Goal: Task Accomplishment & Management: Manage account settings

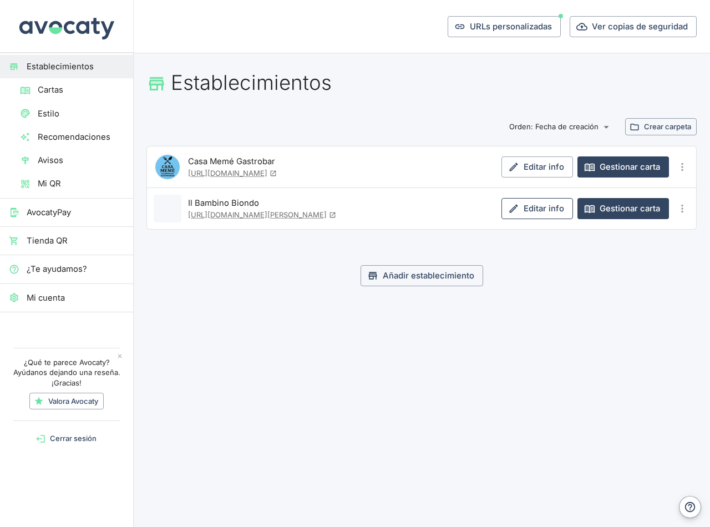
click at [532, 210] on link "Editar info" at bounding box center [537, 208] width 72 height 21
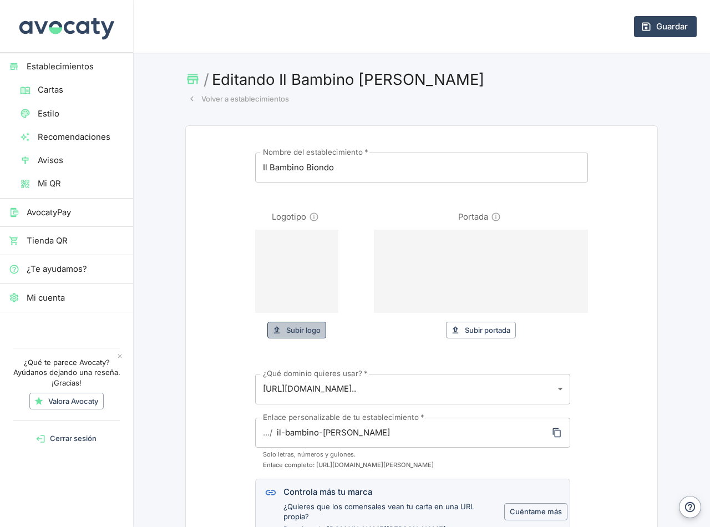
click at [293, 328] on button "Subir logo" at bounding box center [296, 329] width 59 height 17
type input "C:\fakepath\il bambino logo.png"
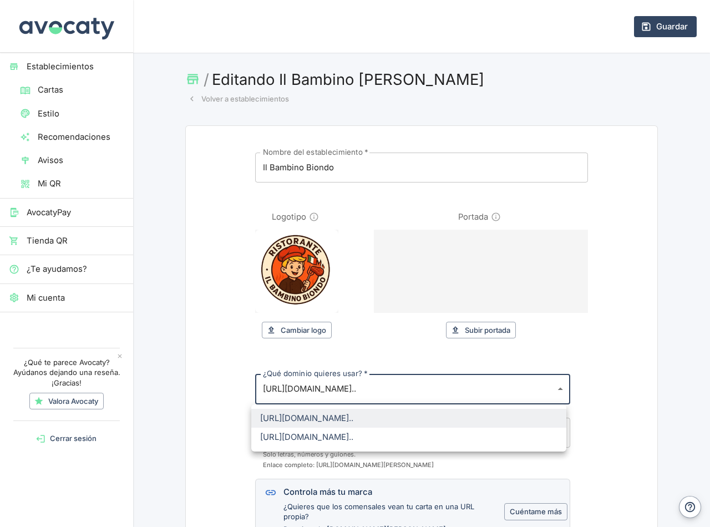
click at [374, 392] on body "Establecimientos Cartas Estilo Recomendaciones Avisos Mi QR AvocatyPay Tienda Q…" at bounding box center [355, 263] width 710 height 527
click at [374, 392] on div at bounding box center [355, 263] width 710 height 527
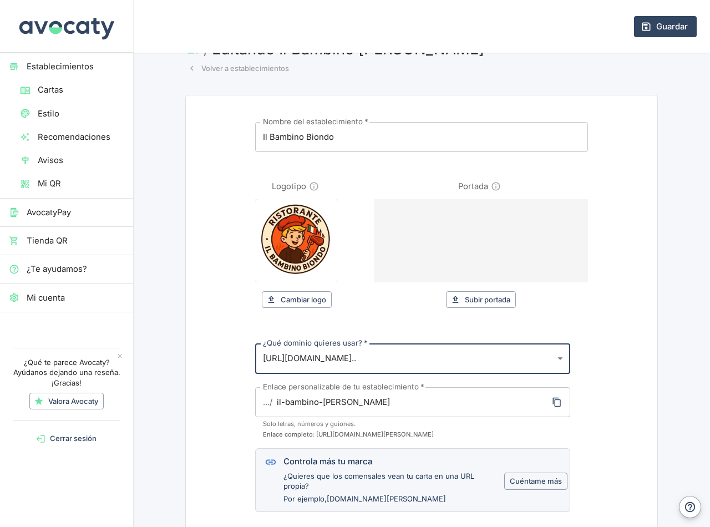
scroll to position [55, 0]
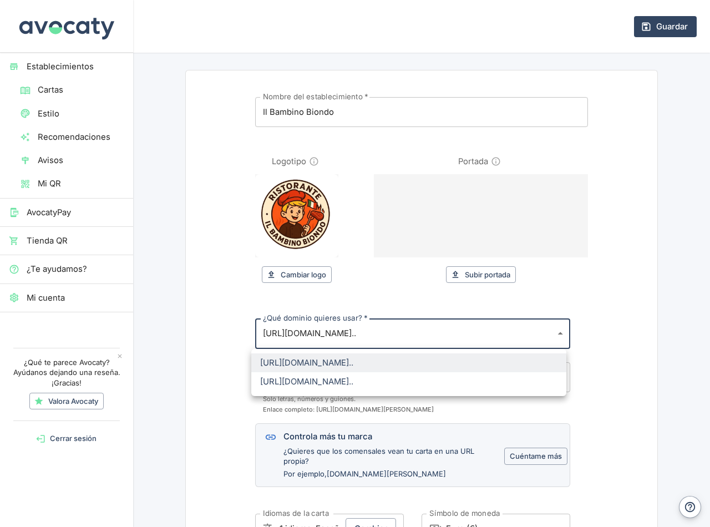
click at [552, 333] on body "Establecimientos Cartas Estilo Recomendaciones Avisos Mi QR AvocatyPay Tienda Q…" at bounding box center [355, 263] width 710 height 527
click at [668, 276] on div at bounding box center [355, 263] width 710 height 527
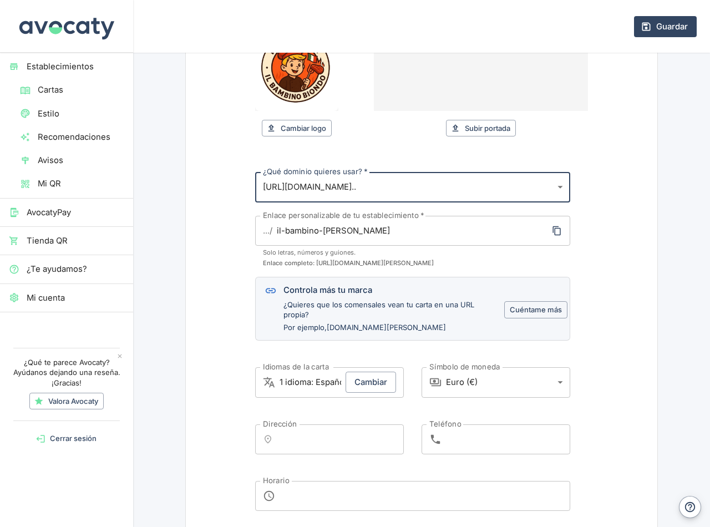
scroll to position [222, 0]
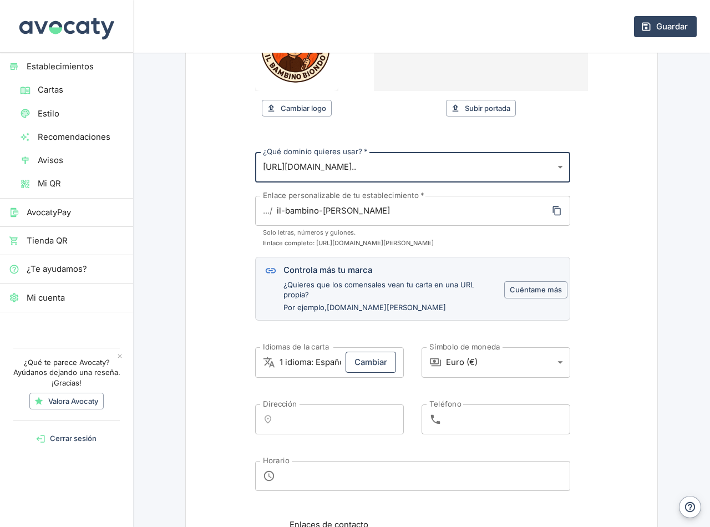
click at [370, 364] on button "Cambiar" at bounding box center [370, 361] width 50 height 21
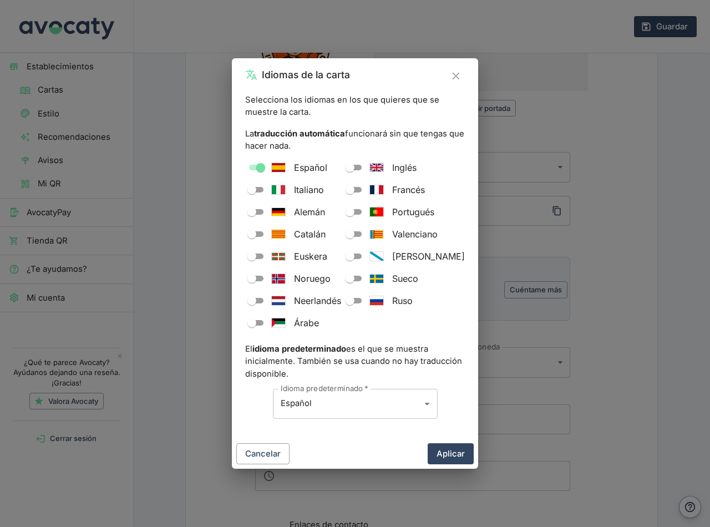
click at [365, 165] on input "Inglés" at bounding box center [350, 167] width 40 height 13
checkbox input "true"
click at [253, 189] on input "Italiano" at bounding box center [252, 189] width 40 height 13
checkbox input "true"
click at [364, 190] on input "Francés" at bounding box center [350, 189] width 40 height 13
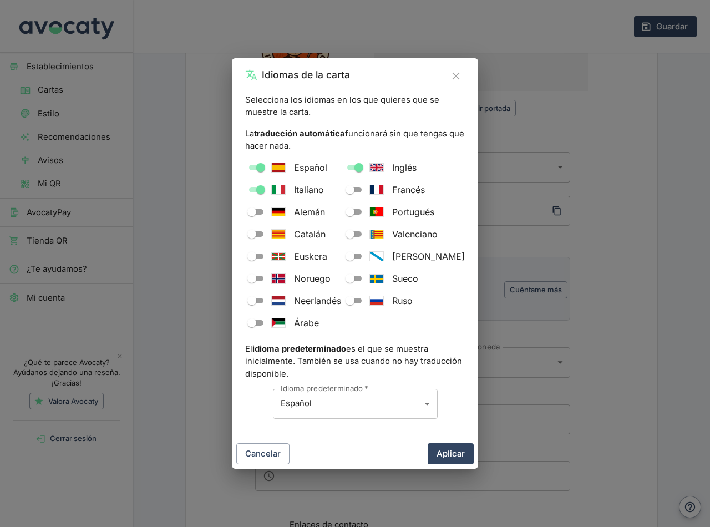
checkbox input "true"
click at [249, 214] on input "Alemán" at bounding box center [252, 211] width 40 height 13
checkbox input "true"
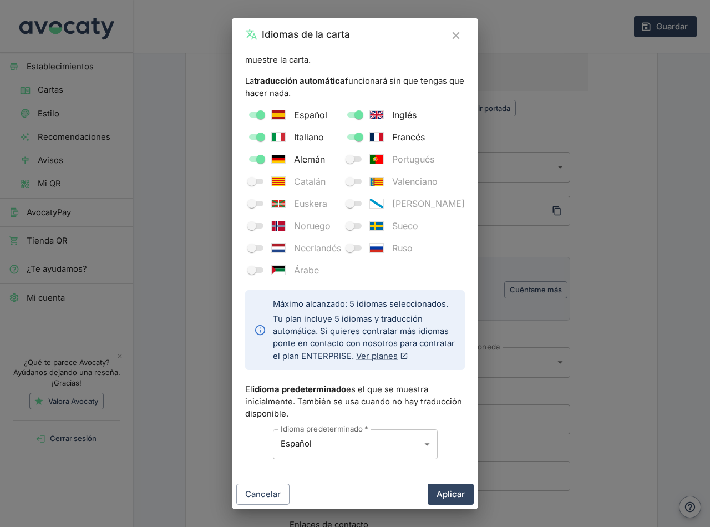
scroll to position [37, 0]
click at [447, 493] on button "Aplicar" at bounding box center [450, 493] width 46 height 21
type input "5 idiomas: Español, Inglés, Italiano, Francés, Alemán"
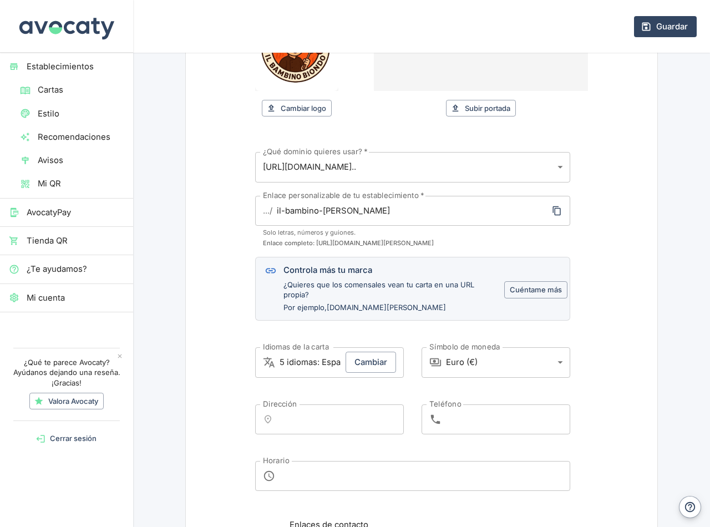
click at [283, 416] on input "Dirección" at bounding box center [339, 419] width 118 height 20
paste input "C. Remedios Tomás, 5"
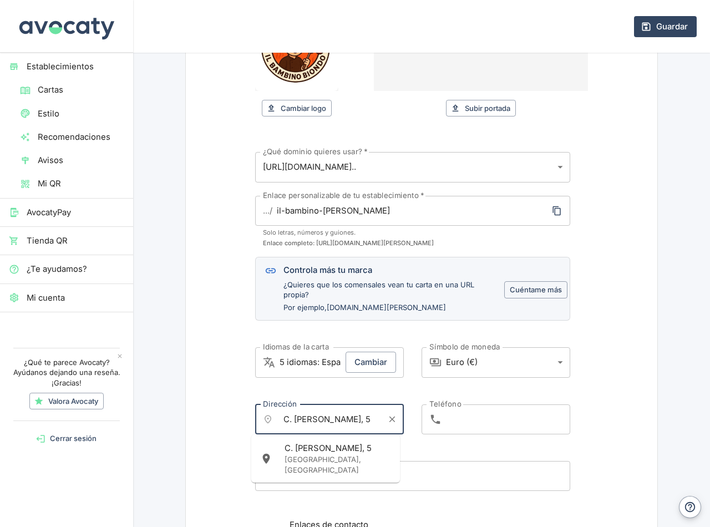
click at [315, 456] on p "Antequera, España" at bounding box center [337, 464] width 106 height 21
type input "C. Remedios Tomás, 5, Antequera, España"
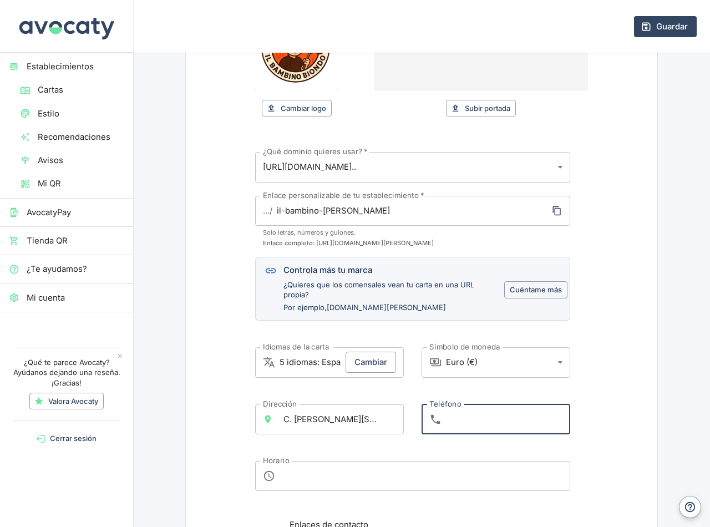
click at [450, 422] on input "Teléfono" at bounding box center [508, 419] width 124 height 30
click at [457, 422] on input "Teléfono" at bounding box center [508, 419] width 124 height 30
paste input "+34 616 20 03 09"
type input "+34 616 20 03 09"
drag, startPoint x: 606, startPoint y: 422, endPoint x: 599, endPoint y: 422, distance: 7.8
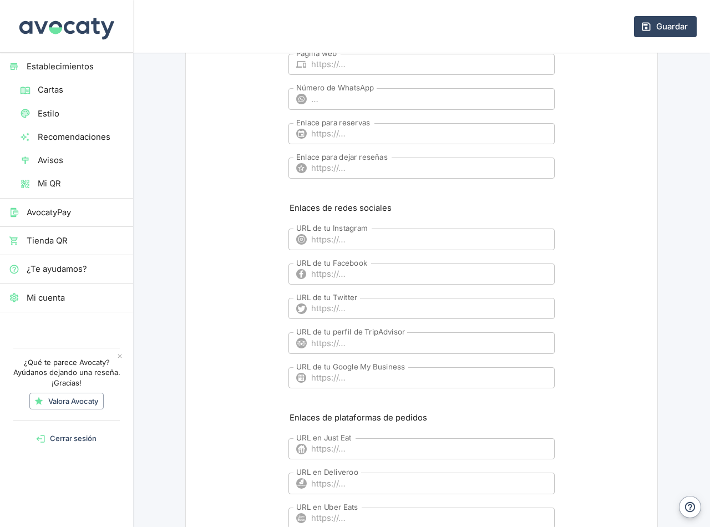
scroll to position [721, 0]
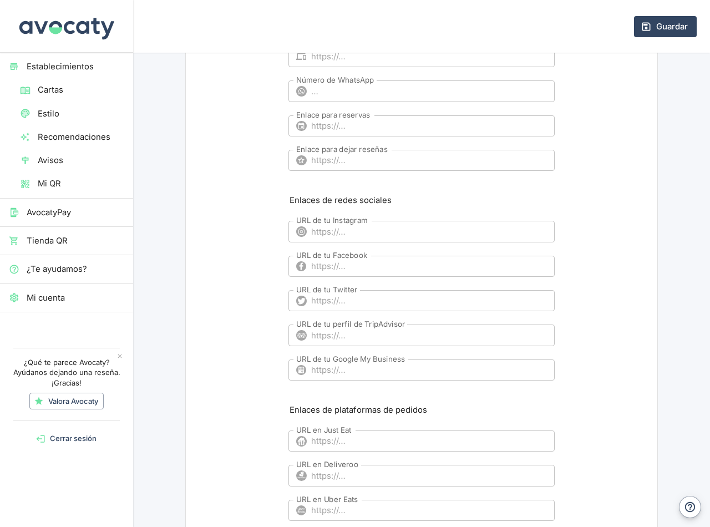
click at [317, 234] on input "URL de tu Instagram" at bounding box center [432, 231] width 243 height 21
click at [314, 268] on input "URL de tu Facebook" at bounding box center [432, 266] width 243 height 21
paste input "https://www.facebook.com/profile.php?id=61581960474869"
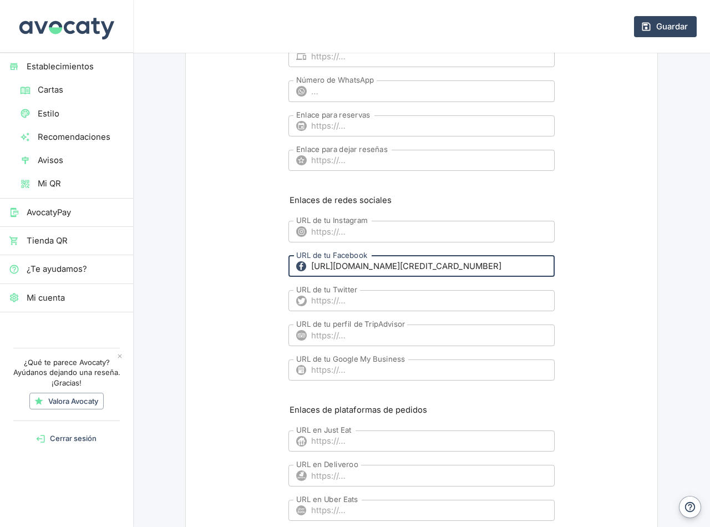
type input "https://www.facebook.com/profile.php?id=61581960474869"
click at [614, 290] on form "Nombre del establecimiento   * Il Bambino Biondo Nombre del establecimiento   *…" at bounding box center [421, 43] width 471 height 1277
click at [659, 24] on button "Guardar" at bounding box center [665, 26] width 63 height 21
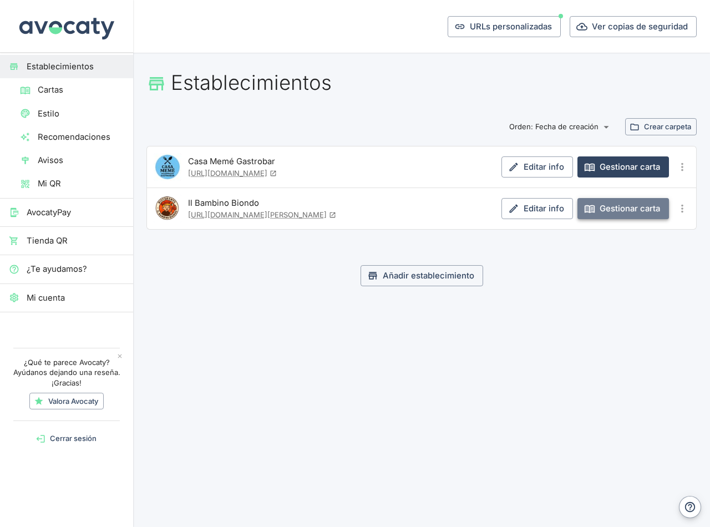
click at [612, 210] on link "Gestionar carta" at bounding box center [622, 208] width 91 height 21
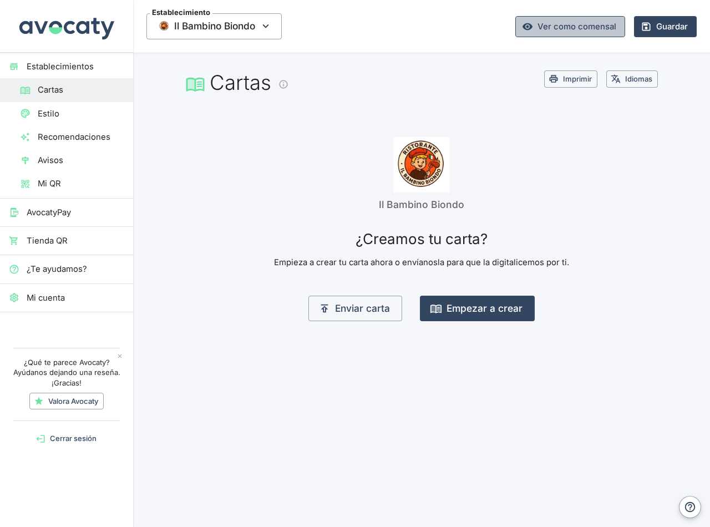
click at [597, 23] on link "Ver como comensal" at bounding box center [570, 26] width 110 height 21
click at [467, 306] on button "Empezar a crear" at bounding box center [477, 307] width 115 height 25
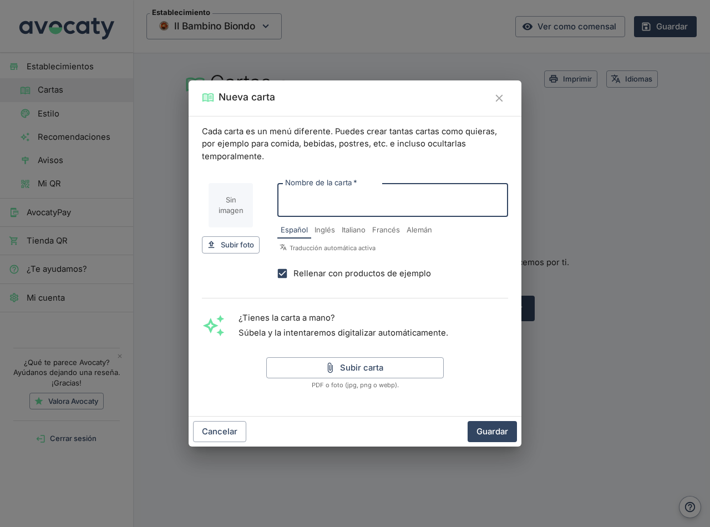
type input "e"
type input "E"
type input "e"
type input "Entrantes"
click at [279, 275] on input "Rellenar con productos de ejemplo" at bounding box center [282, 273] width 22 height 22
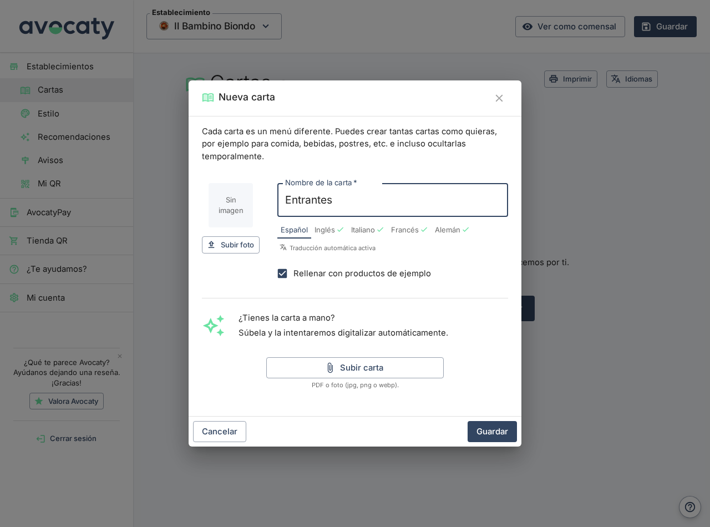
checkbox input "false"
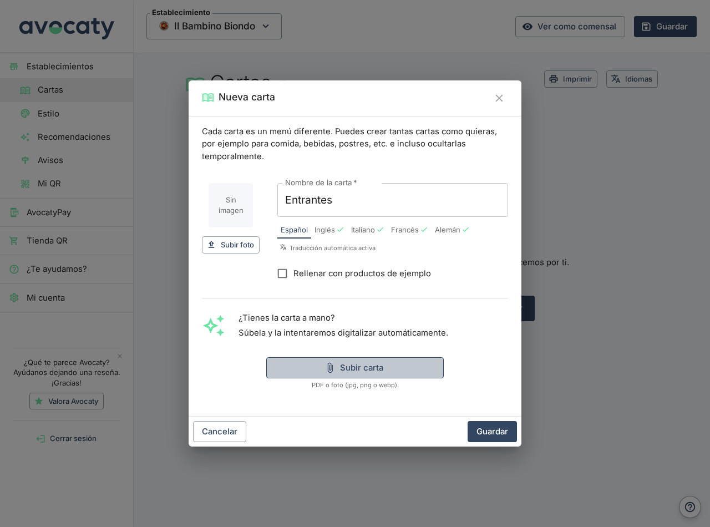
click at [349, 368] on button "Subir carta" at bounding box center [354, 367] width 177 height 21
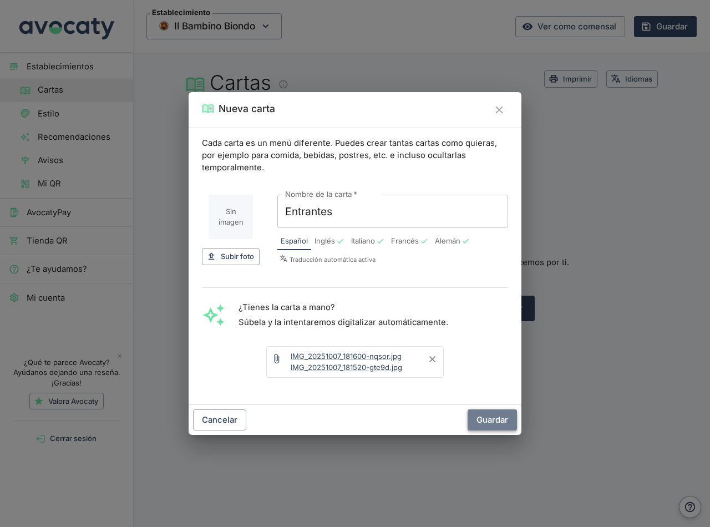
click at [491, 423] on button "Guardar" at bounding box center [491, 419] width 49 height 21
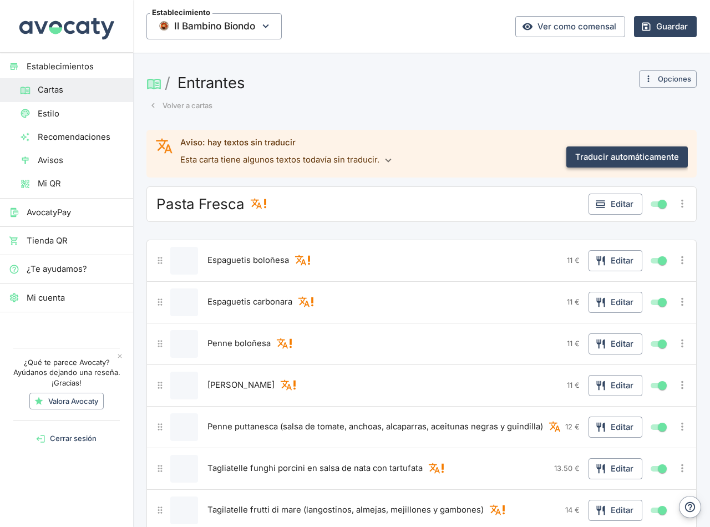
click at [591, 151] on button "Traducir automáticamente" at bounding box center [626, 156] width 121 height 21
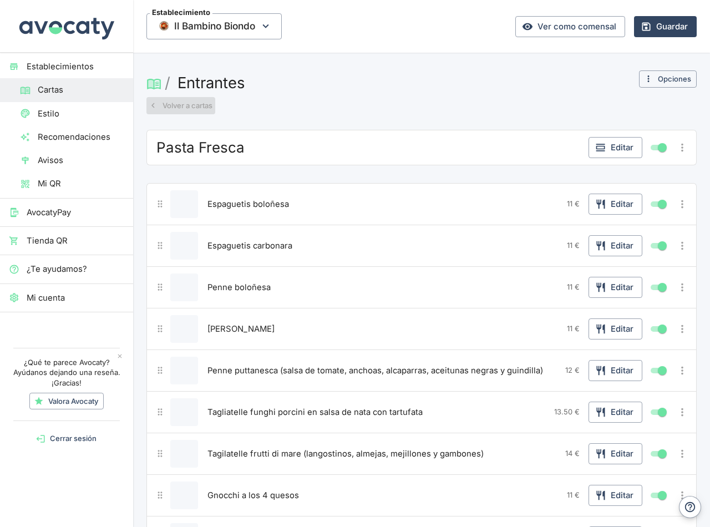
click at [190, 106] on button "Volver a cartas" at bounding box center [180, 105] width 69 height 17
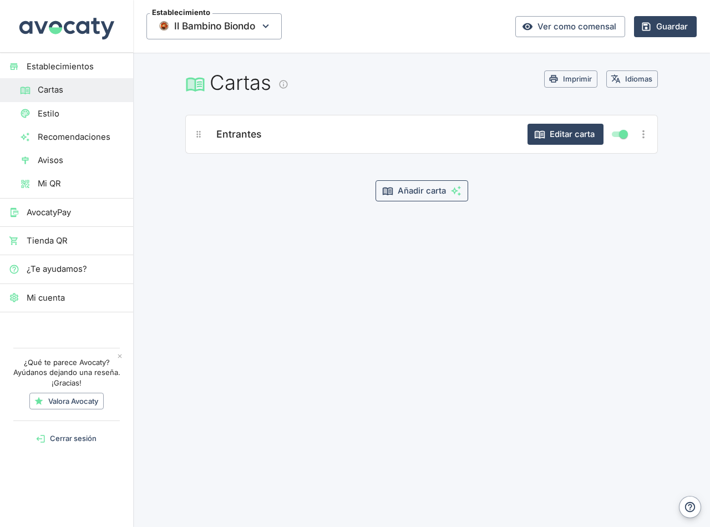
click at [422, 192] on button "Añadir carta" at bounding box center [421, 190] width 93 height 21
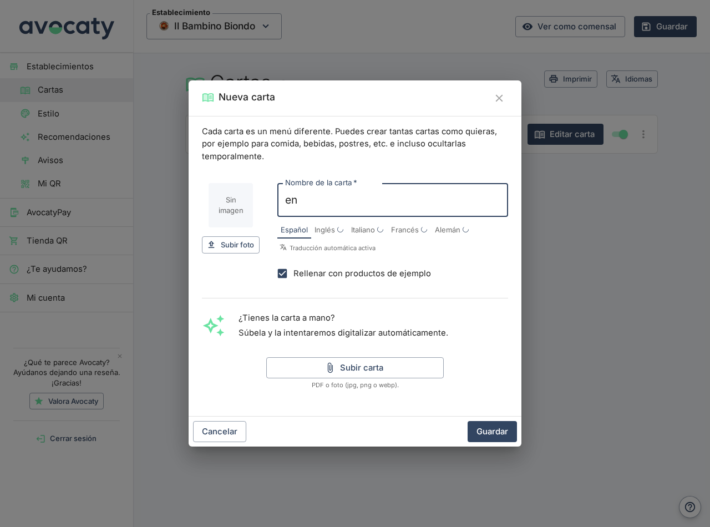
type input "e"
type input "ENSALADAS"
click at [491, 432] on button "Guardar" at bounding box center [491, 431] width 49 height 21
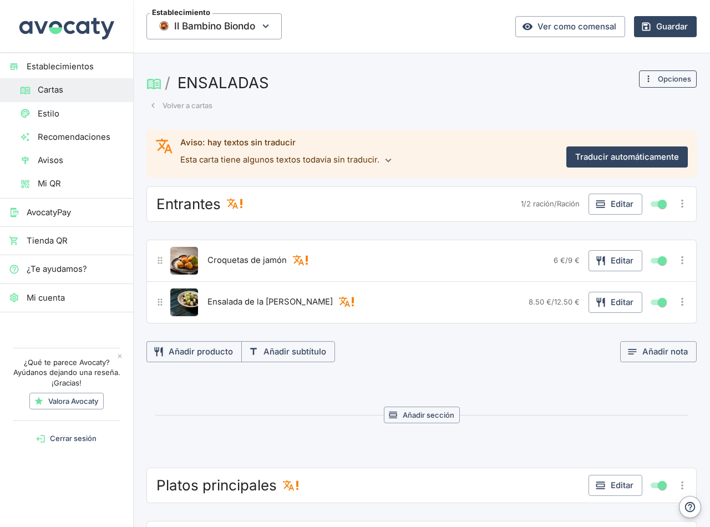
click at [643, 76] on icon "button" at bounding box center [648, 79] width 10 height 10
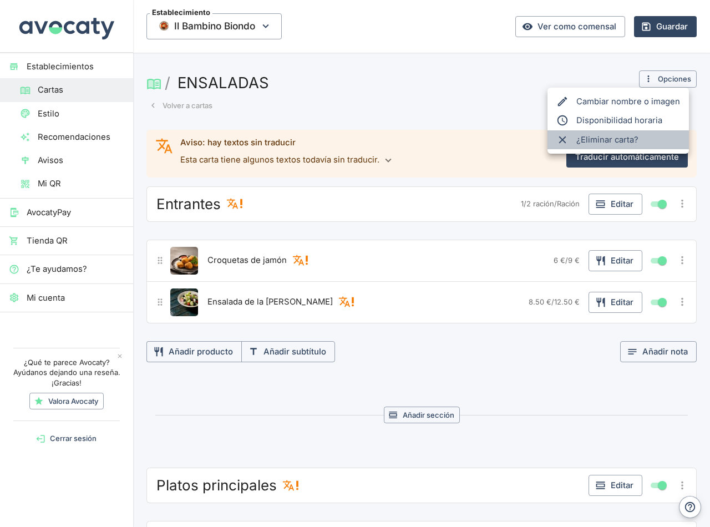
click at [606, 140] on span "¿Eliminar carta?" at bounding box center [628, 140] width 104 height 12
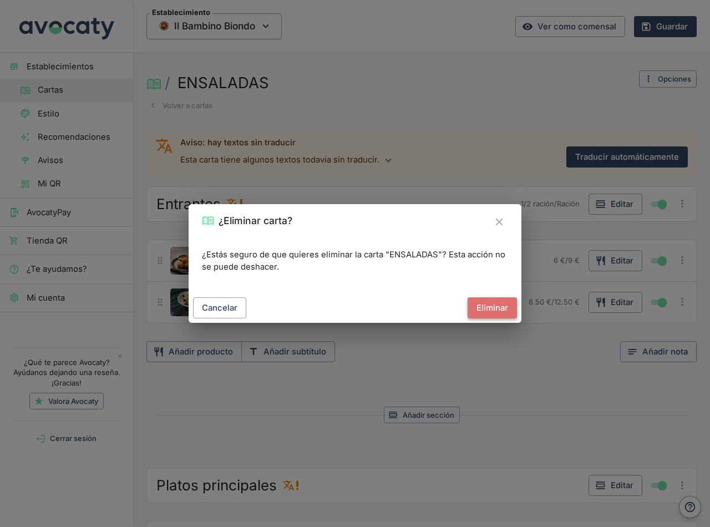
click at [483, 300] on button "Eliminar" at bounding box center [491, 307] width 49 height 21
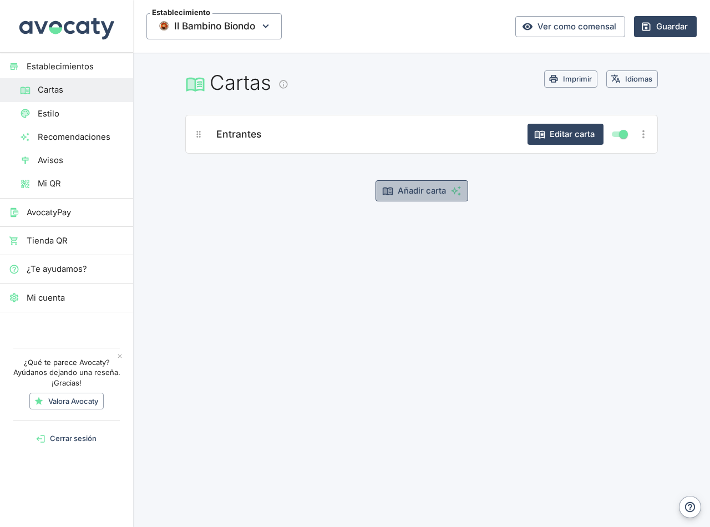
click at [414, 194] on button "Añadir carta" at bounding box center [421, 190] width 93 height 21
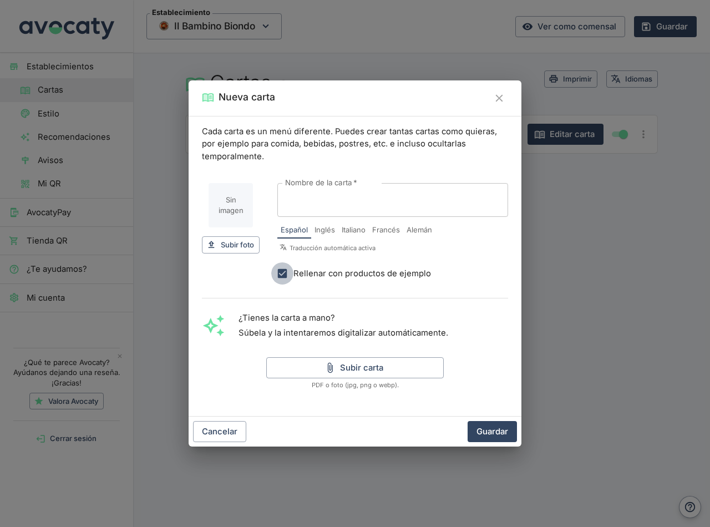
click at [287, 276] on input "Rellenar con productos de ejemplo" at bounding box center [282, 273] width 22 height 22
checkbox input "false"
click at [317, 203] on input "Nombre de la carta   *" at bounding box center [392, 200] width 231 height 34
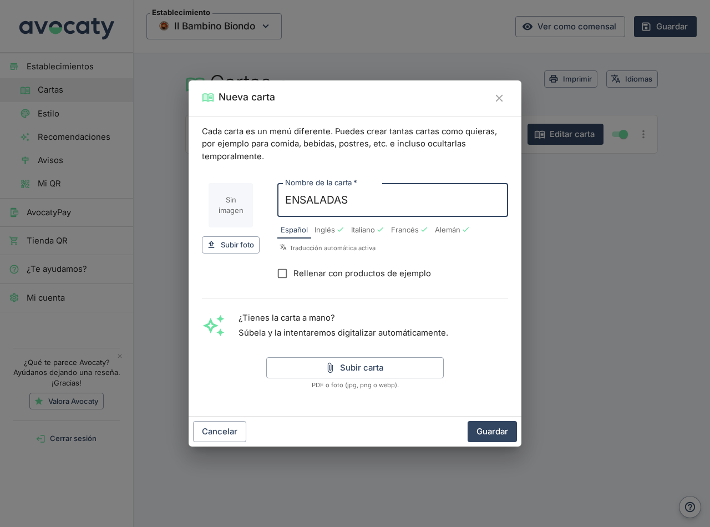
type input "ENSALADAS"
click at [499, 96] on icon "Cerrar" at bounding box center [499, 98] width 12 height 12
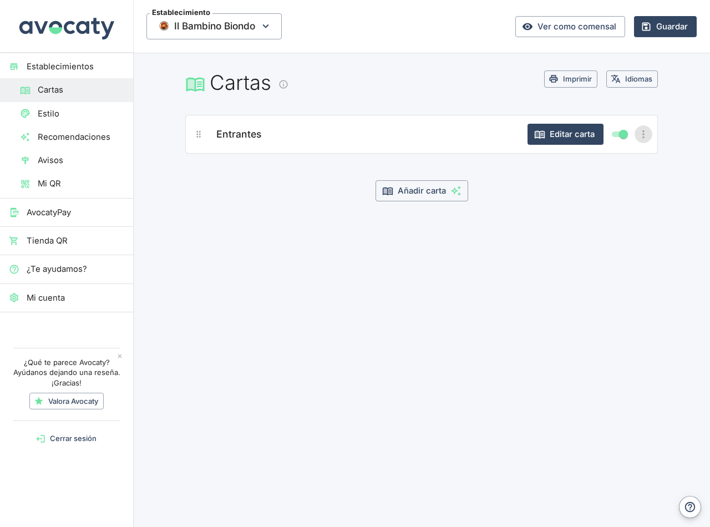
click at [648, 135] on icon "Más opciones" at bounding box center [643, 134] width 12 height 12
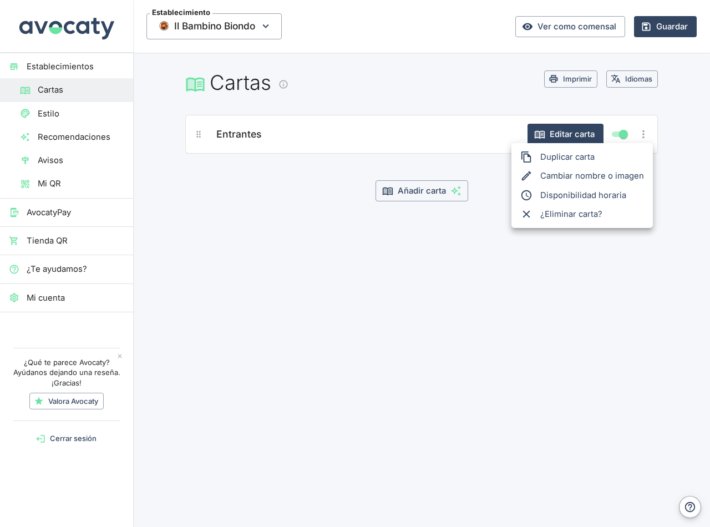
click at [291, 226] on div at bounding box center [355, 263] width 710 height 527
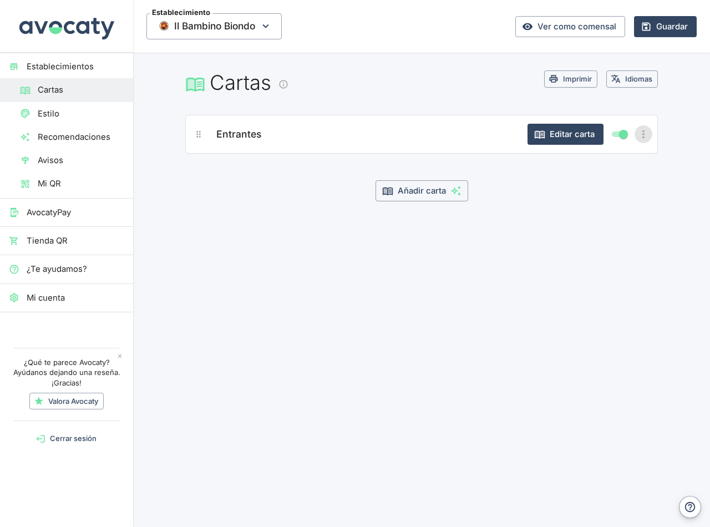
click at [644, 130] on icon "Más opciones" at bounding box center [643, 134] width 2 height 8
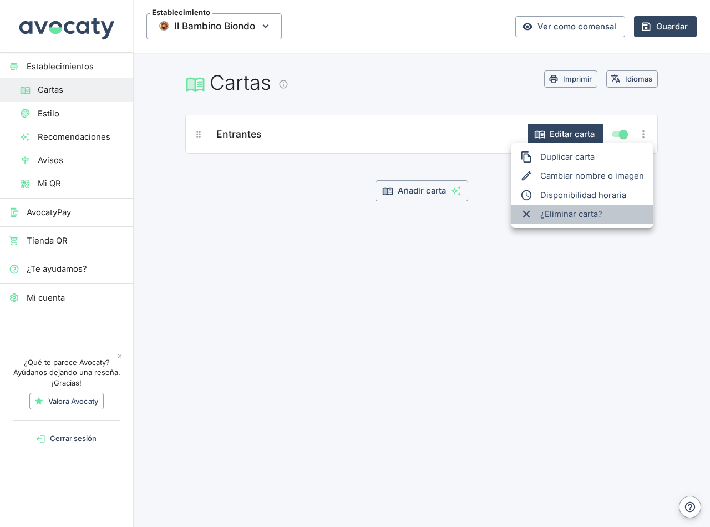
click at [571, 216] on span "¿Eliminar carta?" at bounding box center [592, 214] width 104 height 12
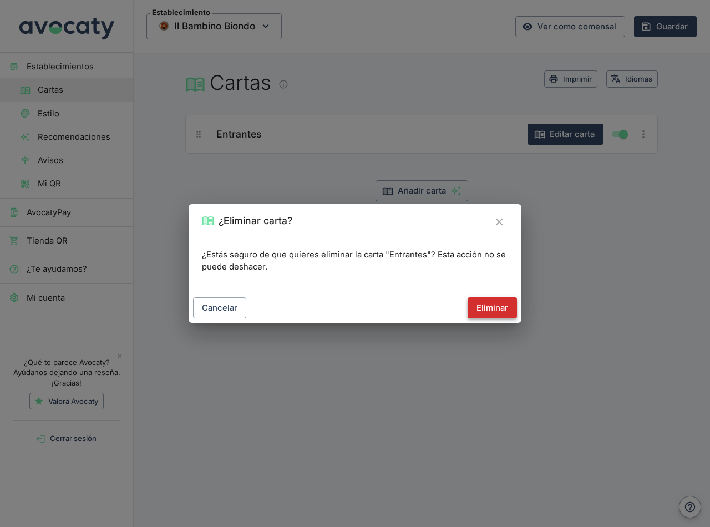
click at [487, 308] on button "Eliminar" at bounding box center [491, 307] width 49 height 21
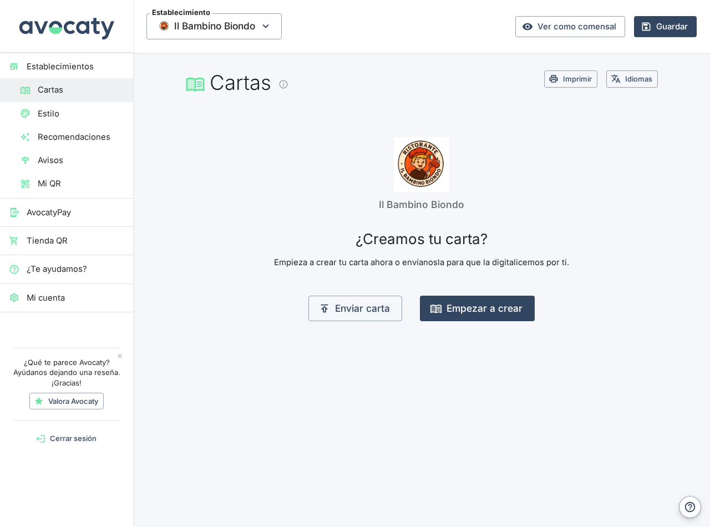
click at [353, 359] on main "Cartas Imprimir Idiomas Il Bambino Biondo ¿Creamos tu carta? Empieza a crear tu…" at bounding box center [421, 209] width 576 height 313
click at [481, 309] on button "Empezar a crear" at bounding box center [477, 307] width 115 height 25
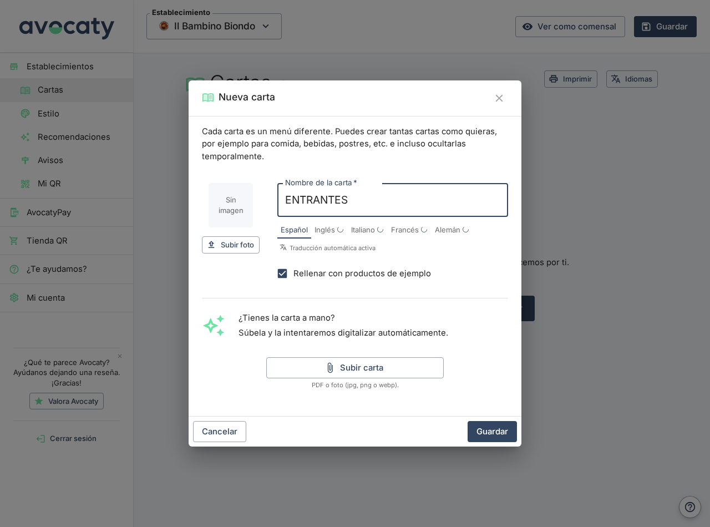
type input "ENTRANTES"
drag, startPoint x: 513, startPoint y: 150, endPoint x: 513, endPoint y: 164, distance: 13.9
click at [513, 150] on div "Cada carta es un menú diferente. Puedes crear tantas cartas como quieras, por e…" at bounding box center [354, 266] width 333 height 300
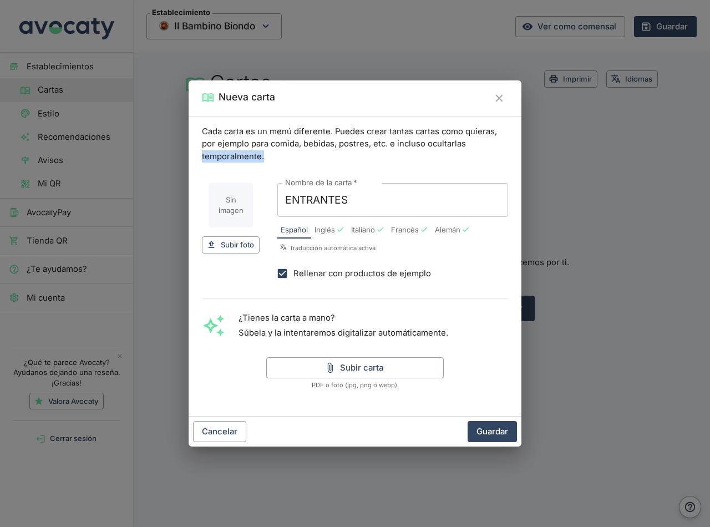
drag, startPoint x: 368, startPoint y: 364, endPoint x: 284, endPoint y: 283, distance: 117.2
click at [293, 289] on div "Cada carta es un menú diferente. Puedes crear tantas cartas como quieras, por e…" at bounding box center [354, 266] width 333 height 300
click at [285, 272] on input "Rellenar con productos de ejemplo" at bounding box center [282, 273] width 22 height 22
checkbox input "false"
click at [376, 361] on button "Subir carta" at bounding box center [354, 367] width 177 height 21
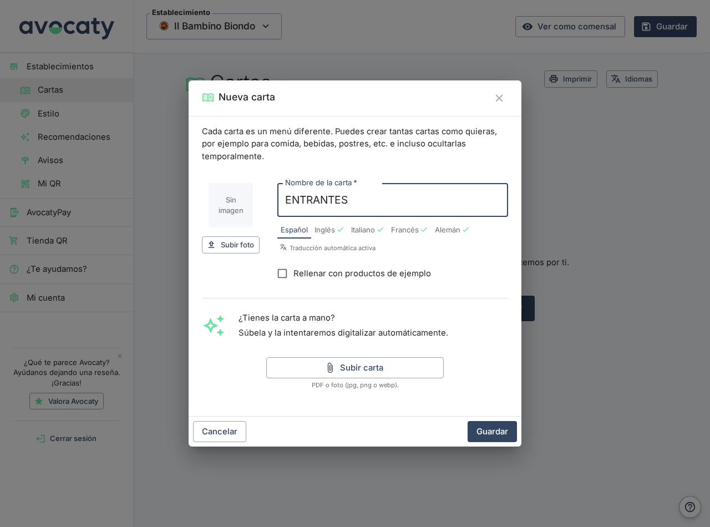
drag, startPoint x: 355, startPoint y: 197, endPoint x: 116, endPoint y: 192, distance: 238.9
click at [116, 193] on div "Nueva carta Cada carta es un menú diferente. Puedes crear tantas cartas como qu…" at bounding box center [355, 263] width 710 height 527
type input "e"
type input "ENTRANTES"
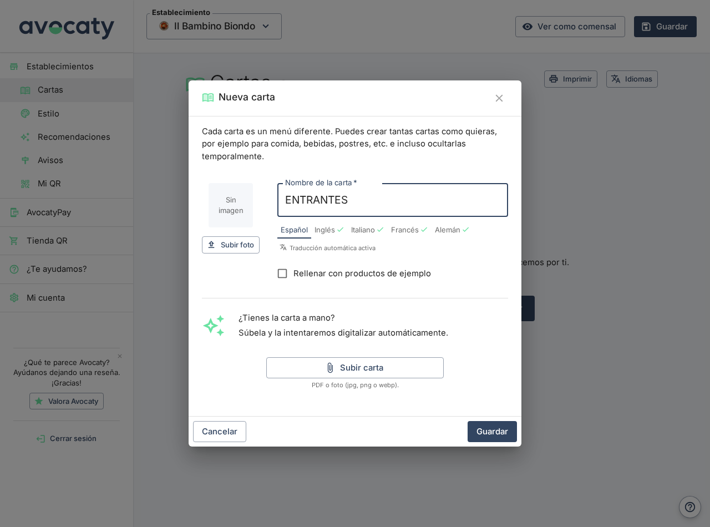
click at [481, 284] on div "Rellenar con productos de ejemplo" at bounding box center [392, 273] width 231 height 22
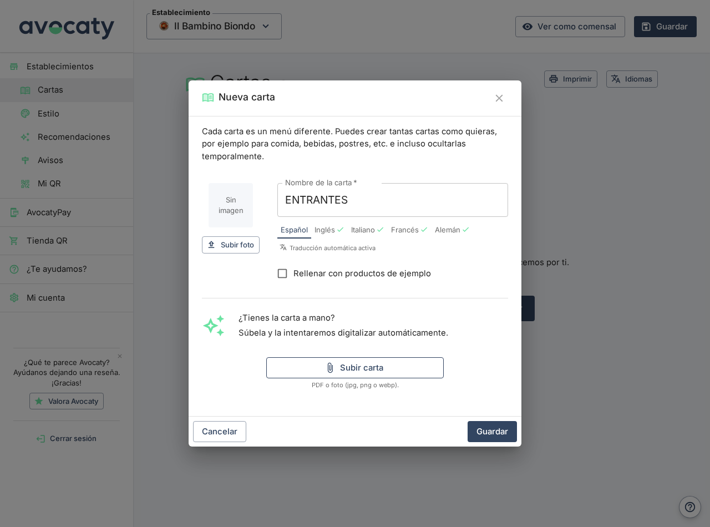
click at [363, 363] on button "Subir carta" at bounding box center [354, 367] width 177 height 21
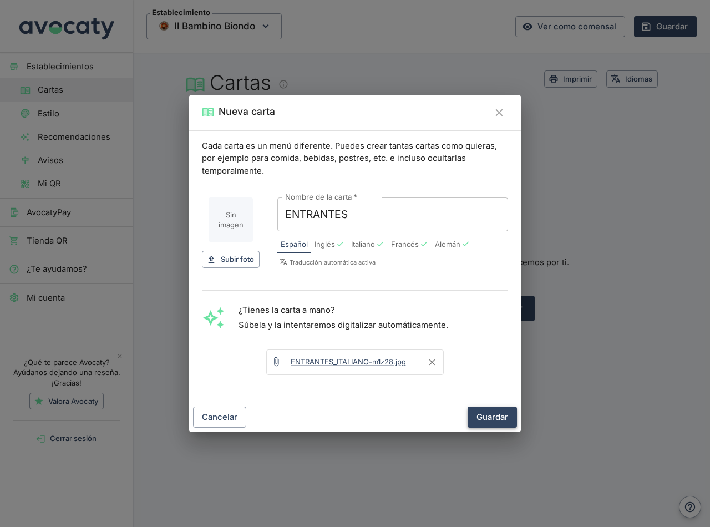
click at [496, 417] on button "Guardar" at bounding box center [491, 416] width 49 height 21
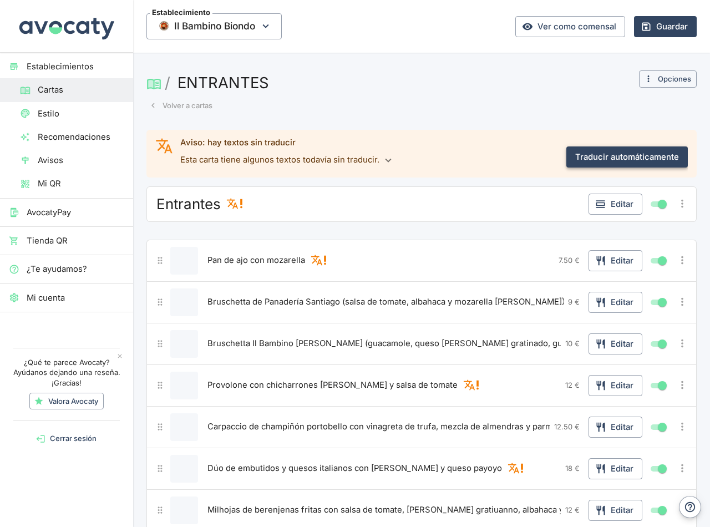
click at [618, 150] on button "Traducir automáticamente" at bounding box center [626, 156] width 121 height 21
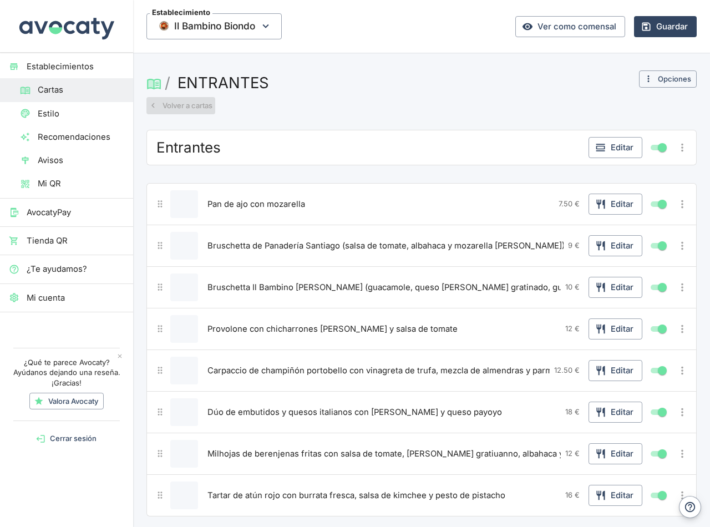
click at [190, 106] on button "Volver a cartas" at bounding box center [180, 105] width 69 height 17
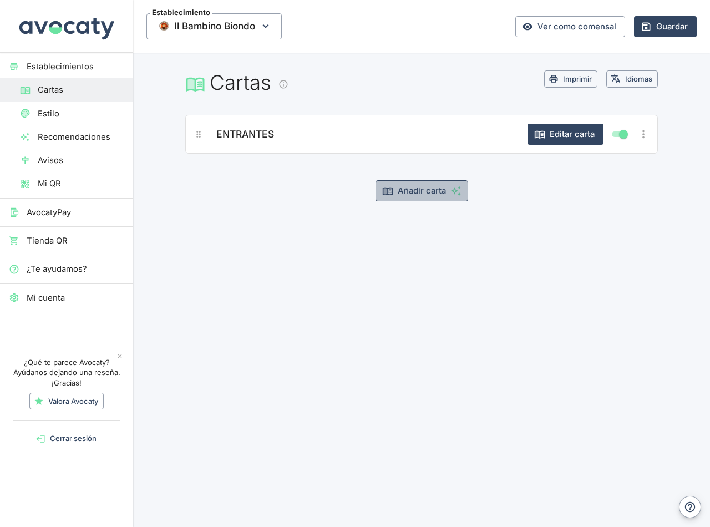
click at [395, 191] on button "Añadir carta" at bounding box center [421, 190] width 93 height 21
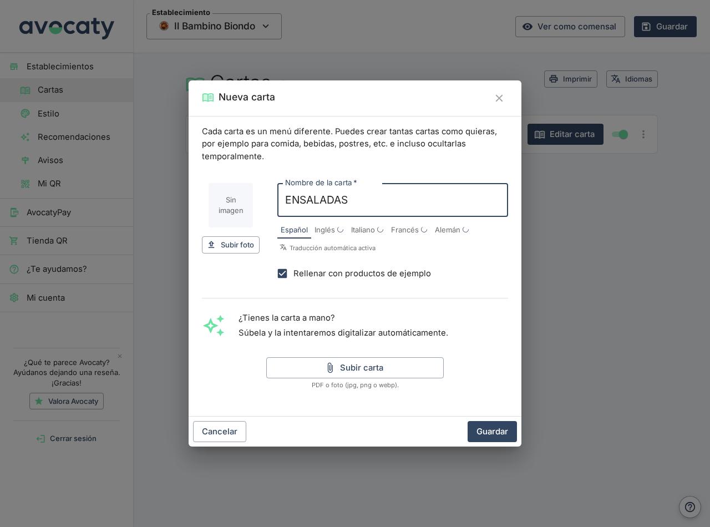
type input "ENSALADAS"
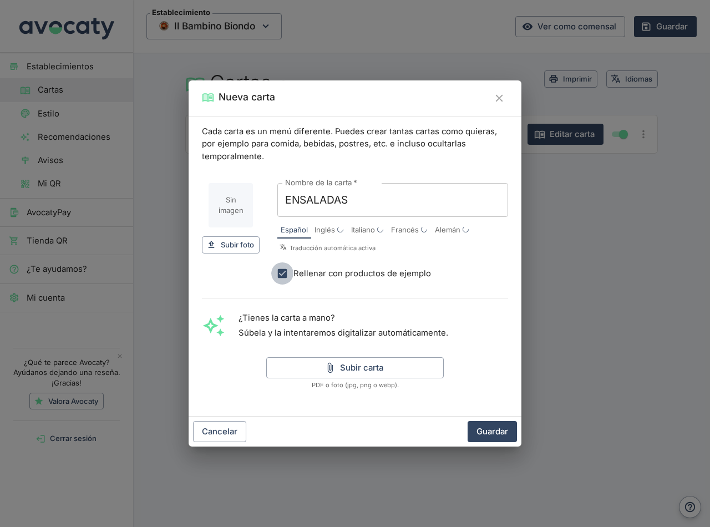
click at [283, 269] on input "Rellenar con productos de ejemplo" at bounding box center [282, 273] width 22 height 22
checkbox input "false"
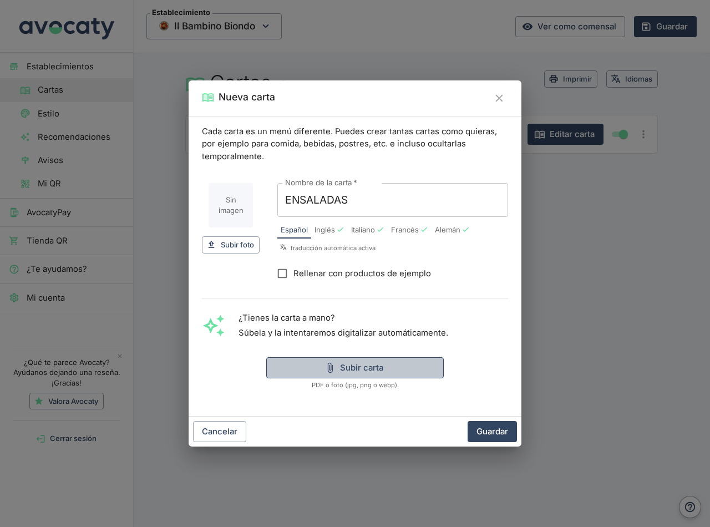
click at [365, 365] on button "Subir carta" at bounding box center [354, 367] width 177 height 21
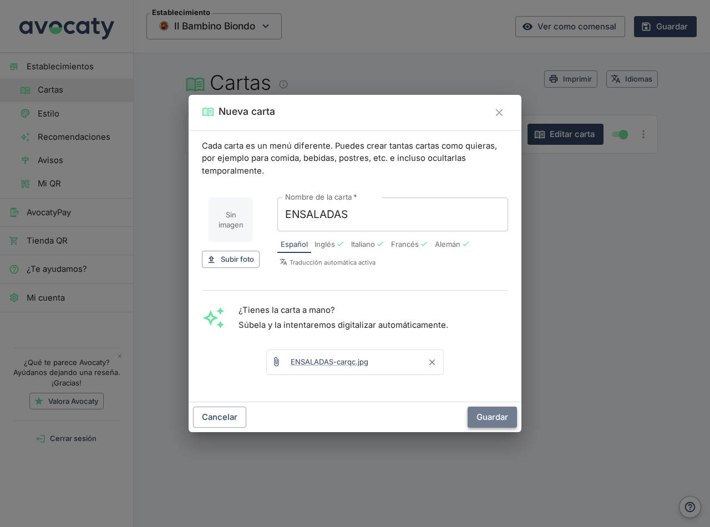
click at [489, 417] on button "Guardar" at bounding box center [491, 416] width 49 height 21
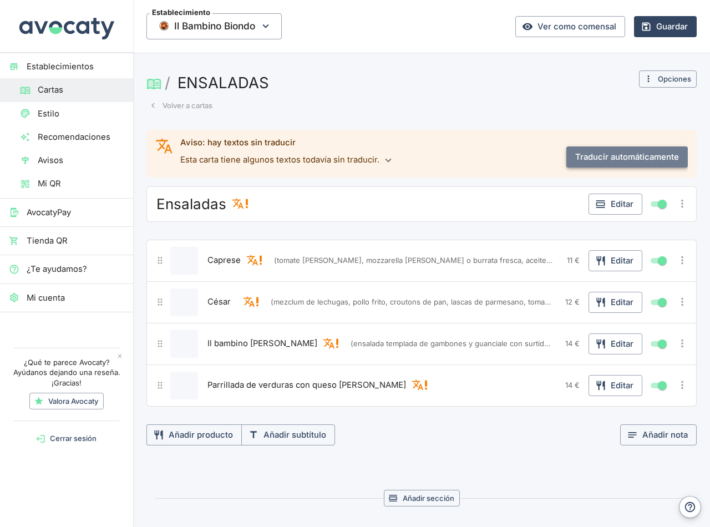
click at [627, 151] on button "Traducir automáticamente" at bounding box center [626, 156] width 121 height 21
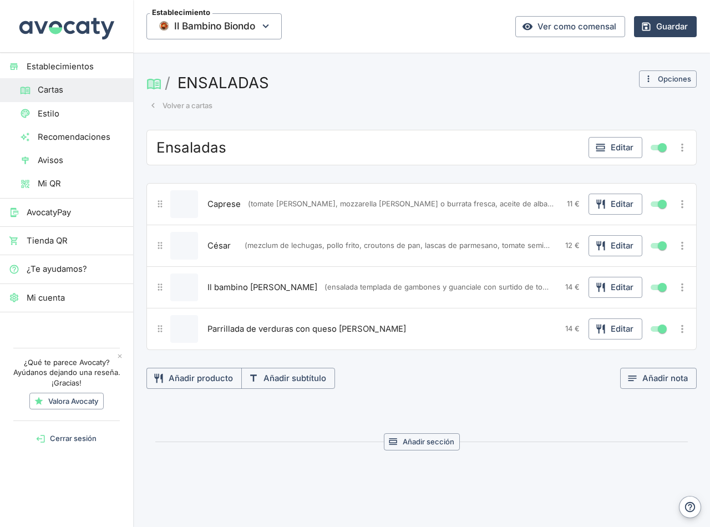
click at [653, 23] on button "Guardar" at bounding box center [665, 26] width 63 height 21
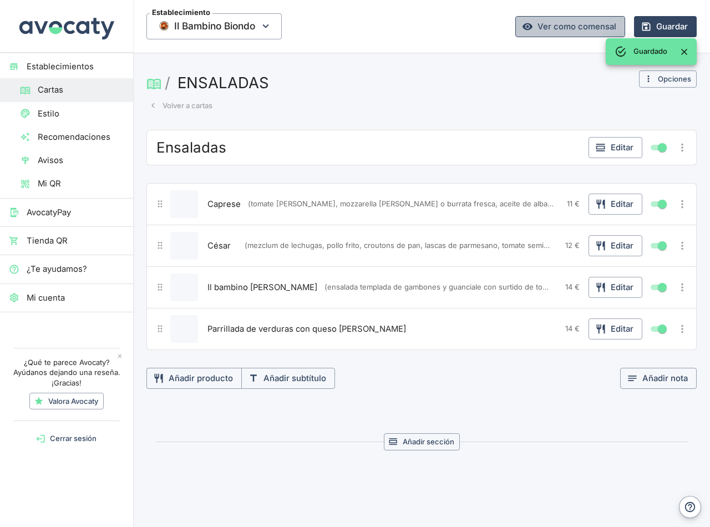
click at [557, 24] on link "Ver como comensal" at bounding box center [570, 26] width 110 height 21
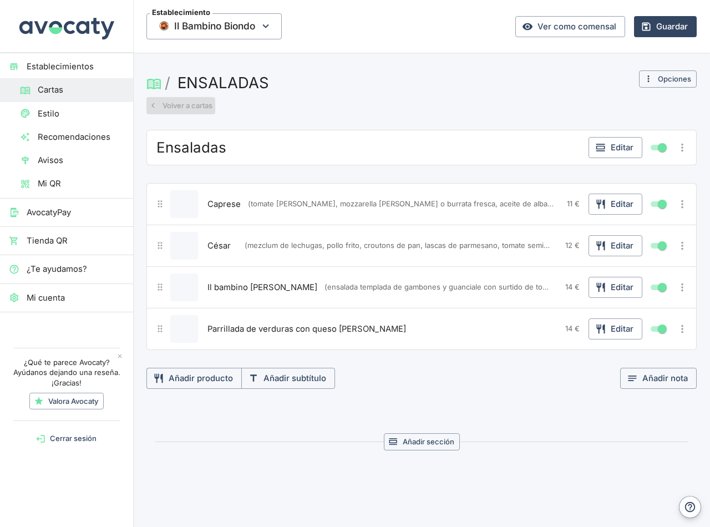
click at [183, 99] on button "Volver a cartas" at bounding box center [180, 105] width 69 height 17
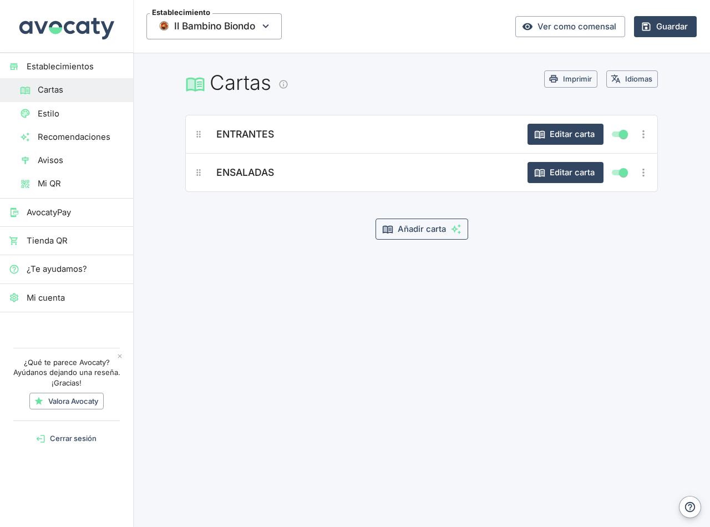
click at [422, 229] on button "Añadir carta" at bounding box center [421, 228] width 93 height 21
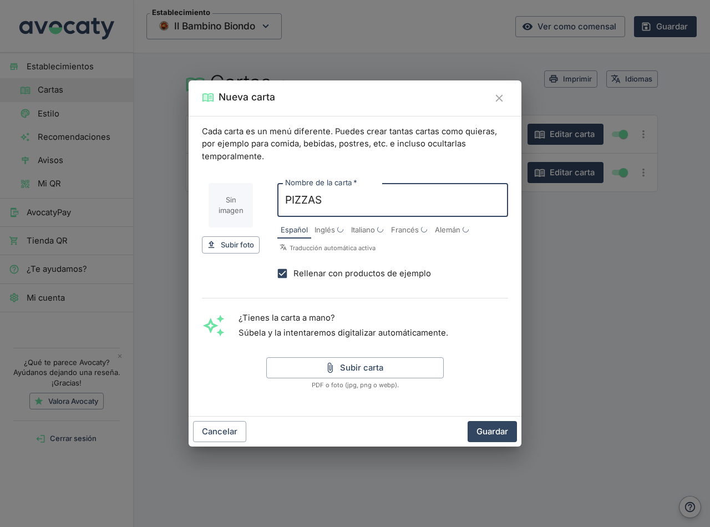
type input "PIZZAS"
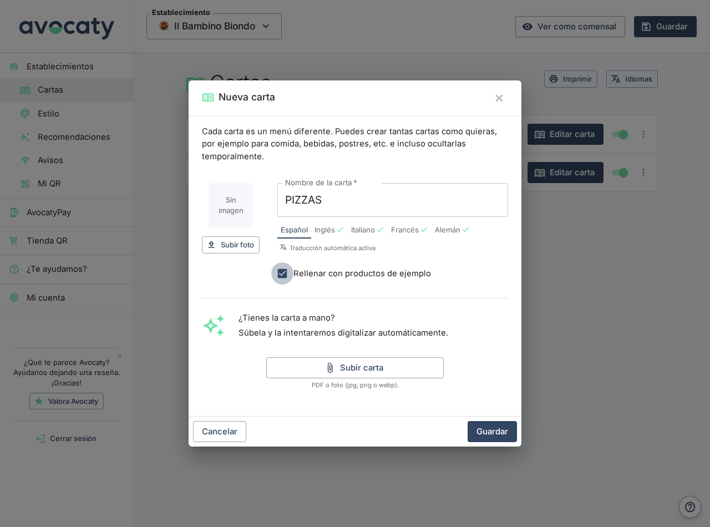
click at [281, 272] on input "Rellenar con productos de ejemplo" at bounding box center [282, 273] width 22 height 22
checkbox input "false"
click at [355, 370] on button "Subir carta" at bounding box center [354, 367] width 177 height 21
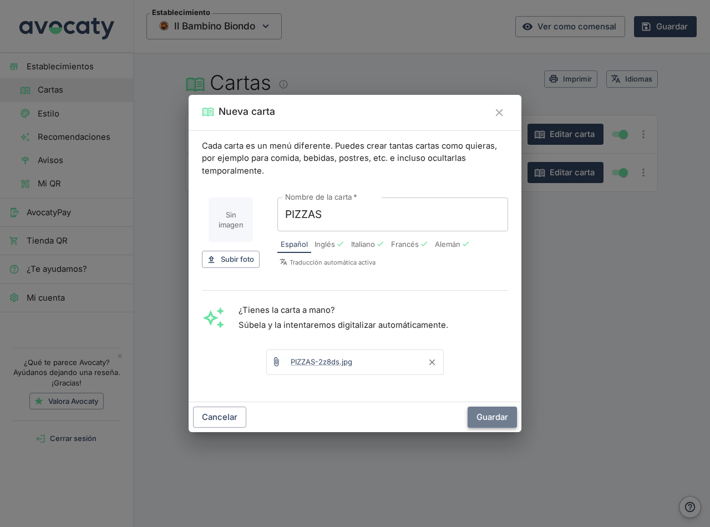
click at [501, 414] on button "Guardar" at bounding box center [491, 416] width 49 height 21
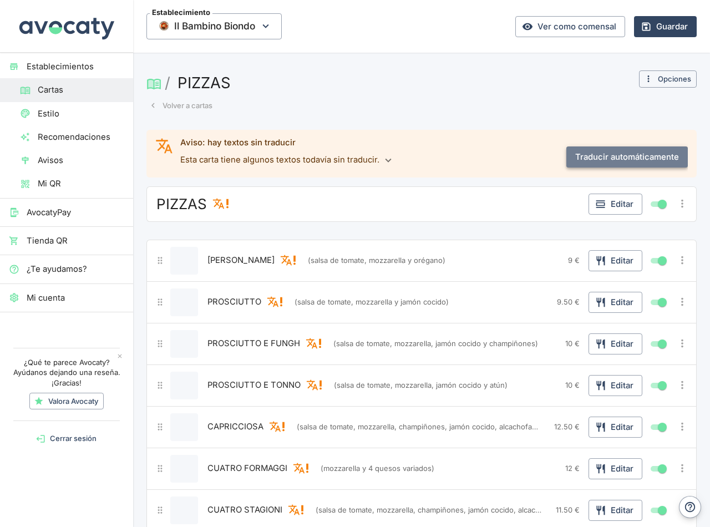
click at [607, 152] on button "Traducir automáticamente" at bounding box center [626, 156] width 121 height 21
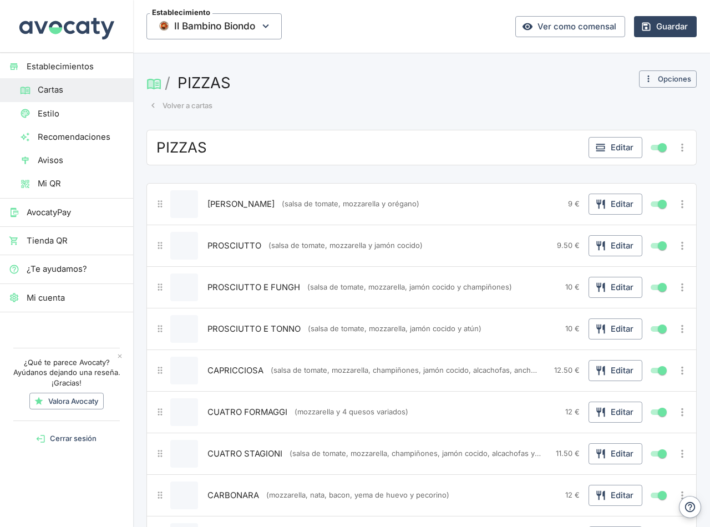
click at [193, 99] on button "Volver a cartas" at bounding box center [180, 105] width 69 height 17
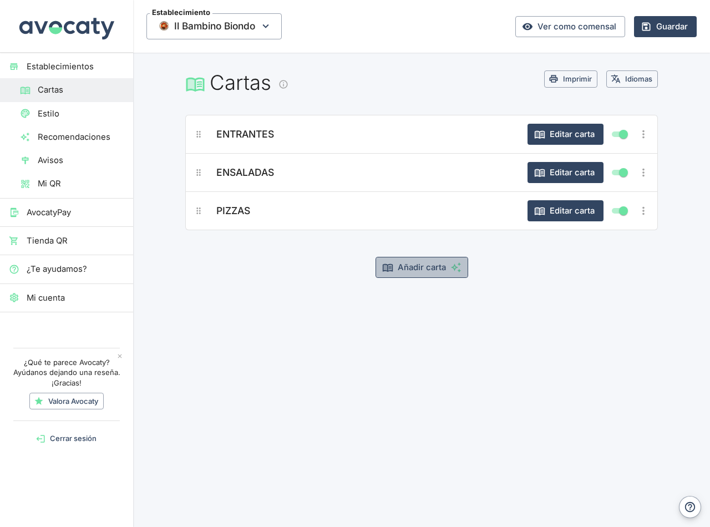
click at [420, 268] on button "Añadir carta" at bounding box center [421, 267] width 93 height 21
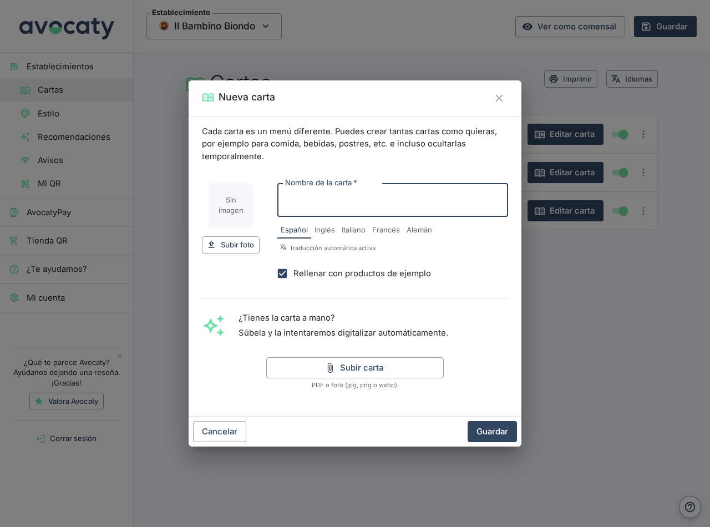
click at [284, 275] on input "Rellenar con productos de ejemplo" at bounding box center [282, 273] width 22 height 22
checkbox input "false"
click at [308, 205] on input "Nombre de la carta   *" at bounding box center [392, 200] width 231 height 34
type input "PASTA FRESCA"
click at [380, 368] on button "Subir carta" at bounding box center [354, 367] width 177 height 21
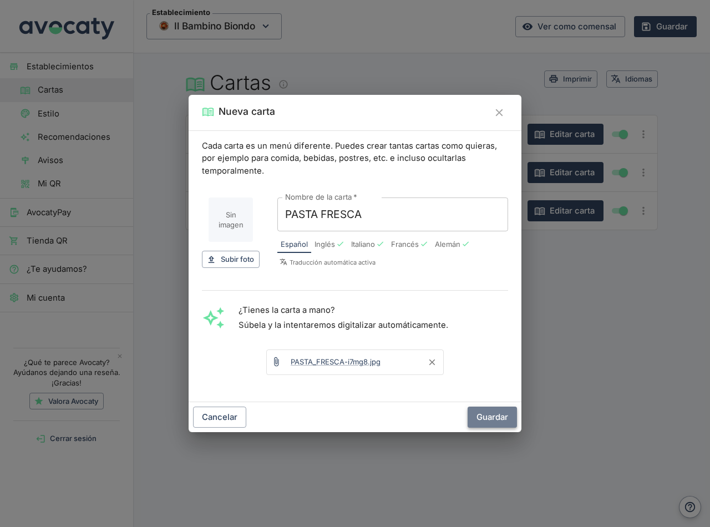
click at [490, 418] on button "Guardar" at bounding box center [491, 416] width 49 height 21
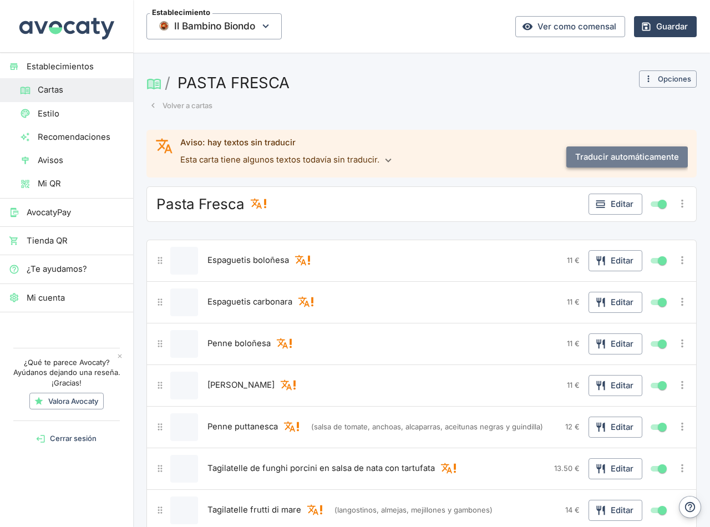
click at [609, 157] on button "Traducir automáticamente" at bounding box center [626, 156] width 121 height 21
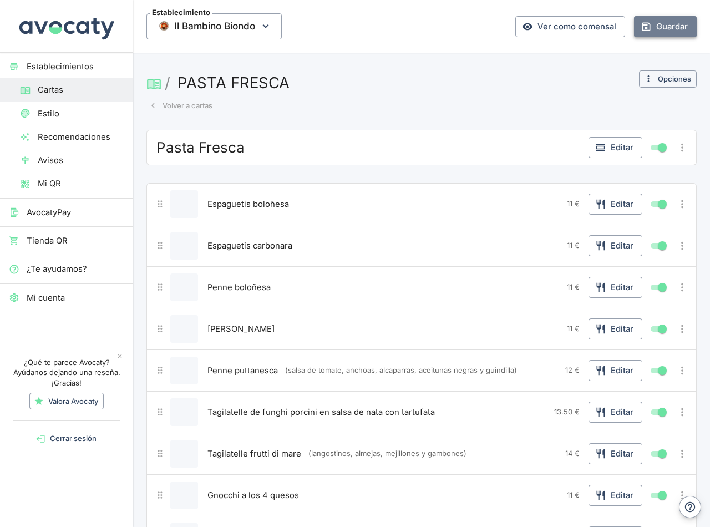
click at [655, 27] on button "Guardar" at bounding box center [665, 26] width 63 height 21
click at [191, 103] on button "Volver a cartas" at bounding box center [180, 105] width 69 height 17
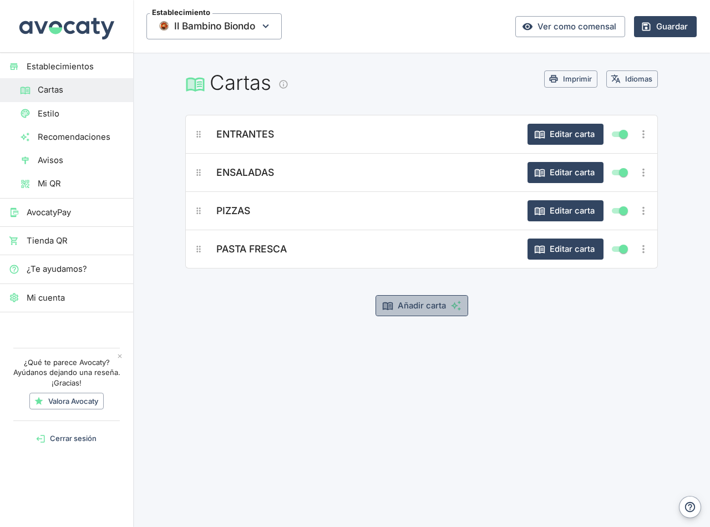
click at [419, 302] on button "Añadir carta" at bounding box center [421, 305] width 93 height 21
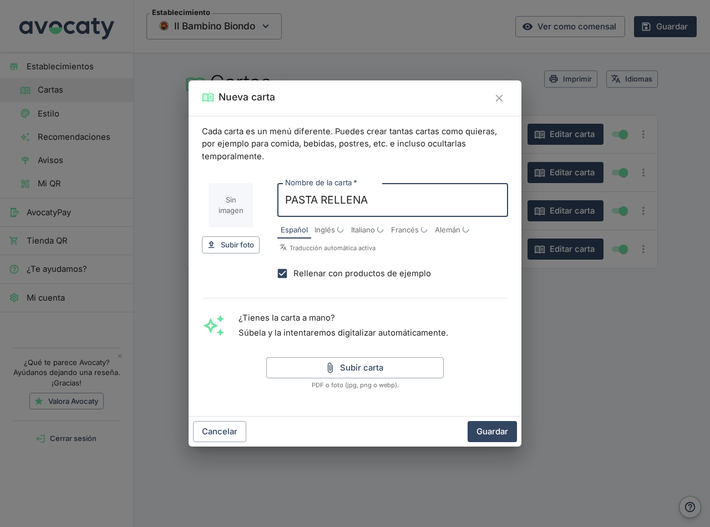
type input "PASTA RELLENA"
click at [279, 273] on input "Rellenar con productos de ejemplo" at bounding box center [282, 273] width 22 height 22
checkbox input "false"
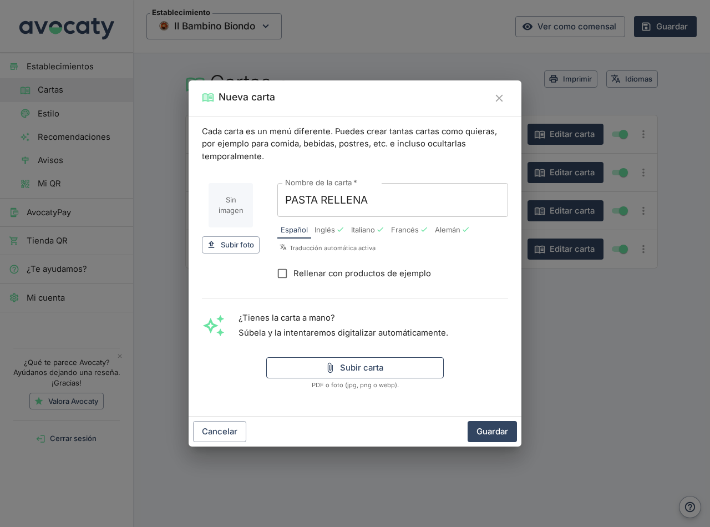
click at [361, 374] on button "Subir carta" at bounding box center [354, 367] width 177 height 21
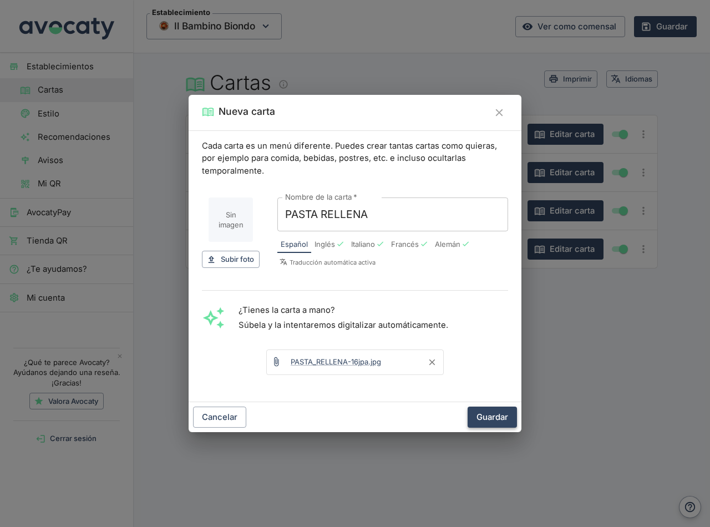
click at [492, 416] on button "Guardar" at bounding box center [491, 416] width 49 height 21
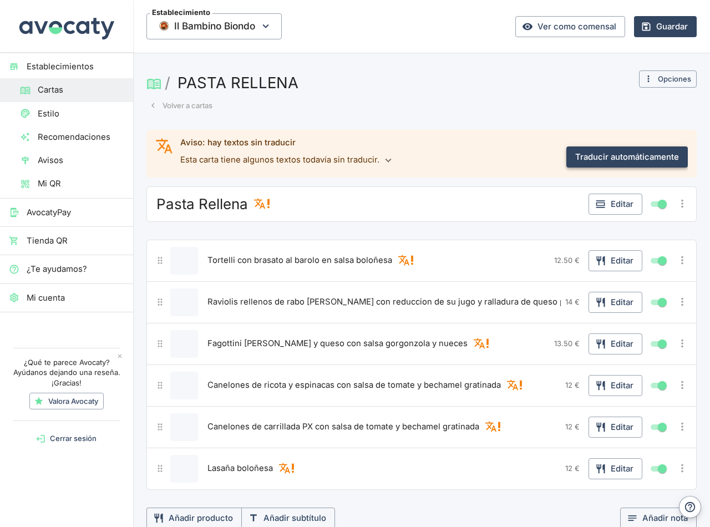
click at [617, 161] on button "Traducir automáticamente" at bounding box center [626, 156] width 121 height 21
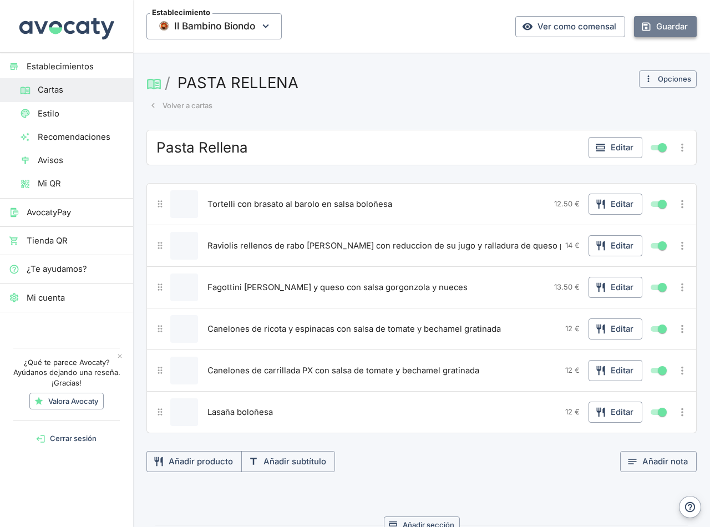
click at [648, 26] on button "Guardar" at bounding box center [665, 26] width 63 height 21
click at [659, 25] on button "Guardar" at bounding box center [665, 26] width 63 height 21
click at [190, 108] on button "Volver a cartas" at bounding box center [180, 105] width 69 height 17
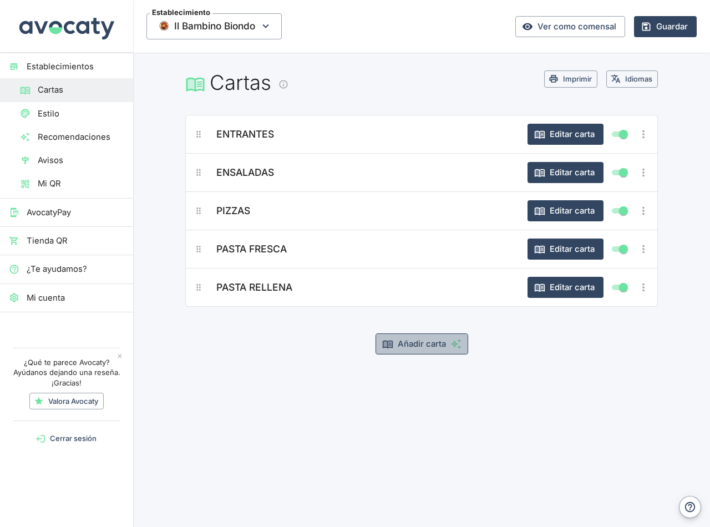
click at [413, 344] on button "Añadir carta" at bounding box center [421, 343] width 93 height 21
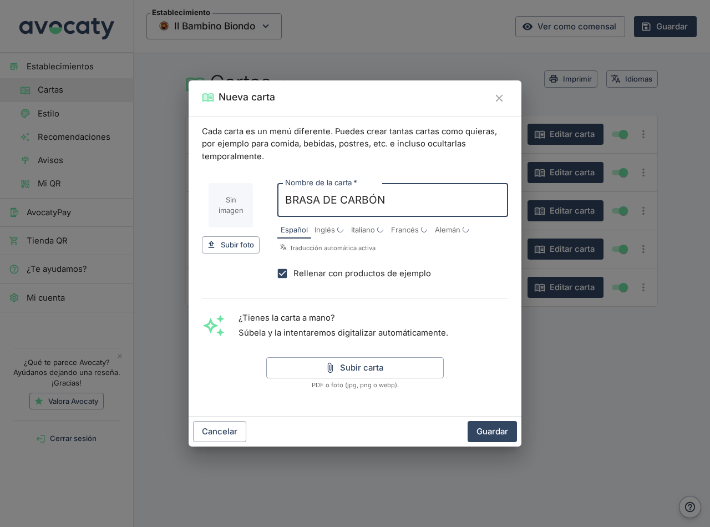
type input "BRASA DE CARBÓN"
click at [284, 269] on input "Rellenar con productos de ejemplo" at bounding box center [282, 273] width 22 height 22
checkbox input "false"
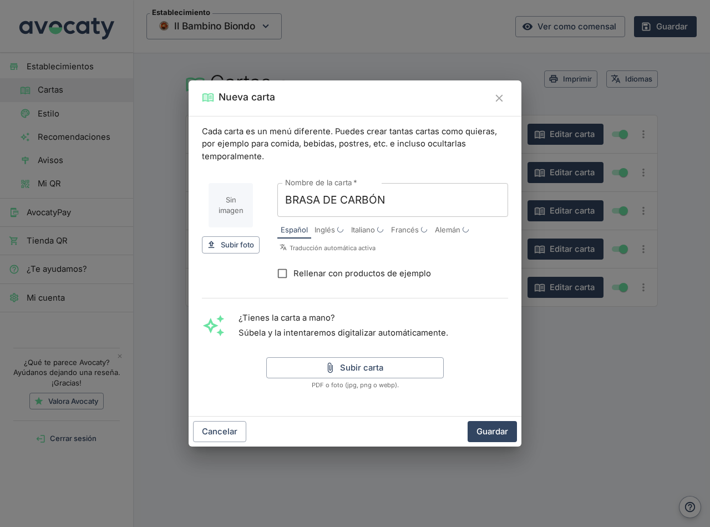
click at [368, 379] on div "Subir carta PDF o foto (jpg, png o webp)." at bounding box center [354, 373] width 177 height 33
click at [355, 371] on button "Subir carta" at bounding box center [354, 367] width 177 height 21
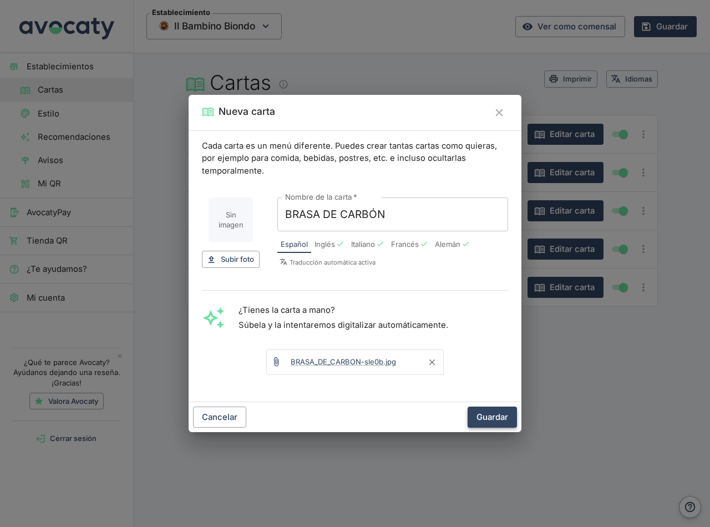
click at [494, 412] on button "Guardar" at bounding box center [491, 416] width 49 height 21
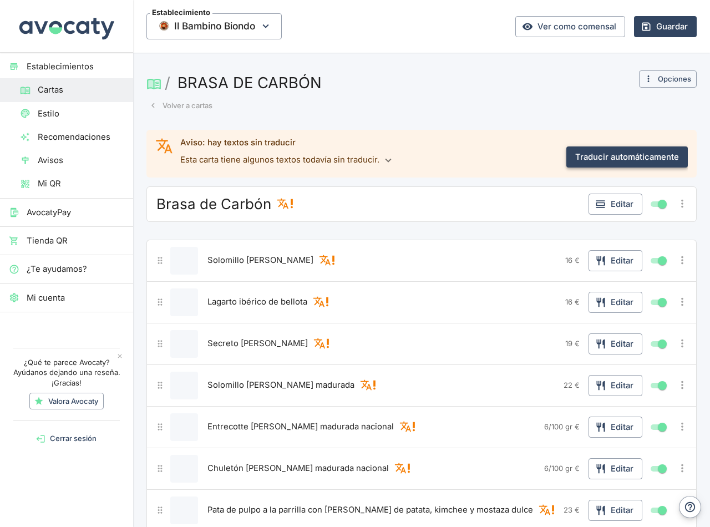
click at [628, 156] on button "Traducir automáticamente" at bounding box center [626, 156] width 121 height 21
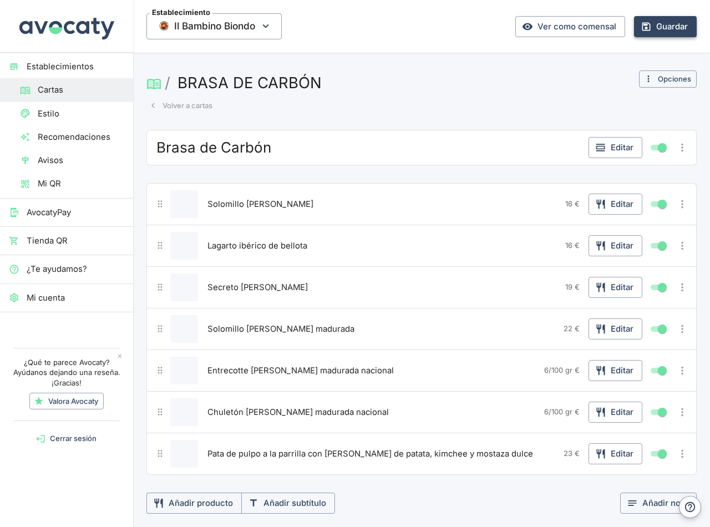
click at [660, 20] on button "Guardar" at bounding box center [665, 26] width 63 height 21
click at [174, 105] on button "Volver a cartas" at bounding box center [180, 105] width 69 height 17
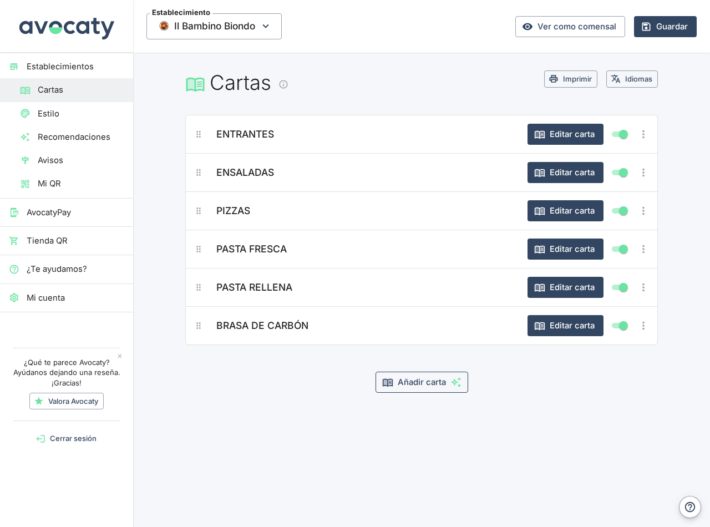
click at [421, 380] on button "Añadir carta" at bounding box center [421, 381] width 93 height 21
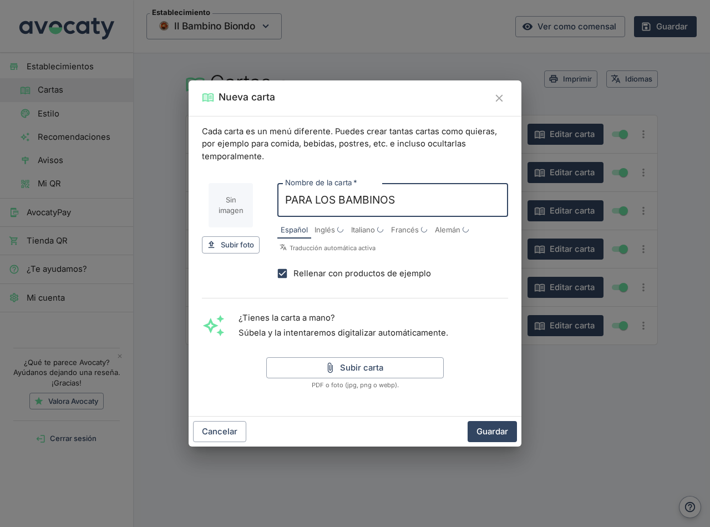
type input "PARA LOS BAMBINOS"
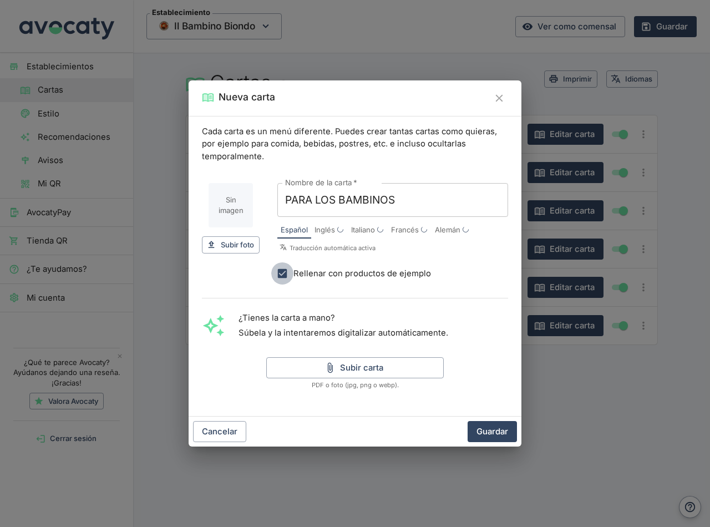
click at [286, 275] on input "Rellenar con productos de ejemplo" at bounding box center [282, 273] width 22 height 22
checkbox input "false"
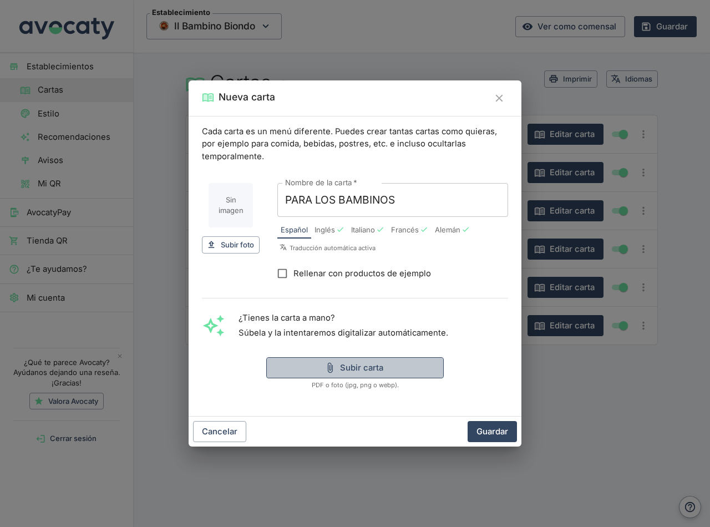
click at [360, 370] on button "Subir carta" at bounding box center [354, 367] width 177 height 21
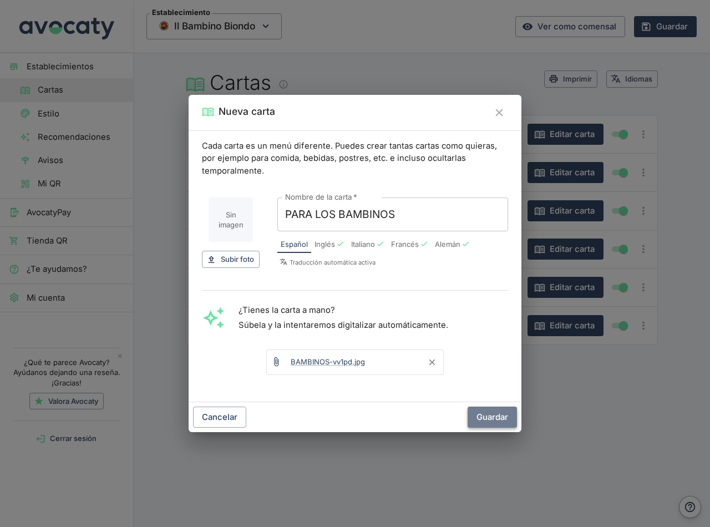
click at [496, 415] on button "Guardar" at bounding box center [491, 416] width 49 height 21
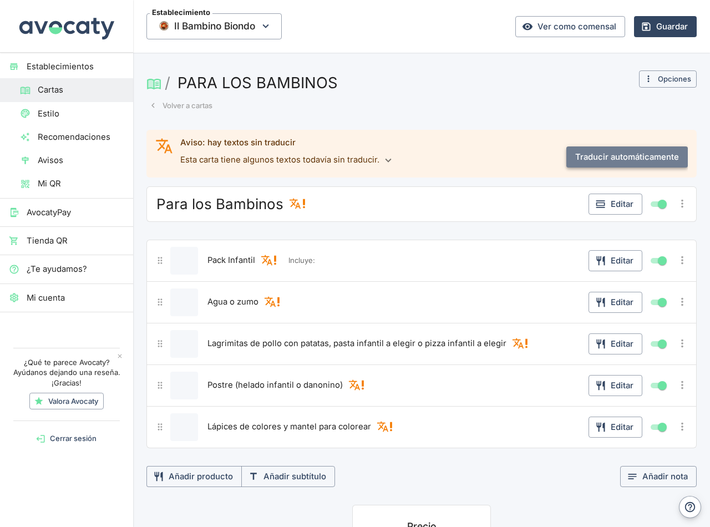
click at [616, 159] on button "Traducir automáticamente" at bounding box center [626, 156] width 121 height 21
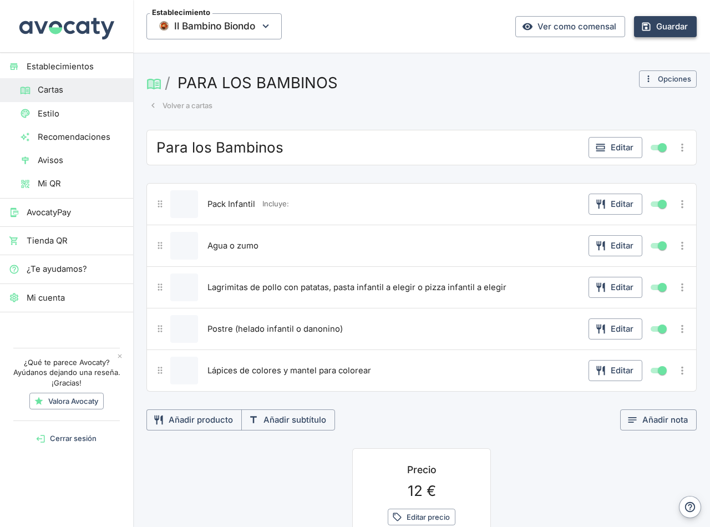
click at [649, 30] on button "Guardar" at bounding box center [665, 26] width 63 height 21
click at [570, 28] on link "Ver como comensal" at bounding box center [570, 26] width 110 height 21
click at [38, 111] on span "Estilo" at bounding box center [81, 114] width 86 height 12
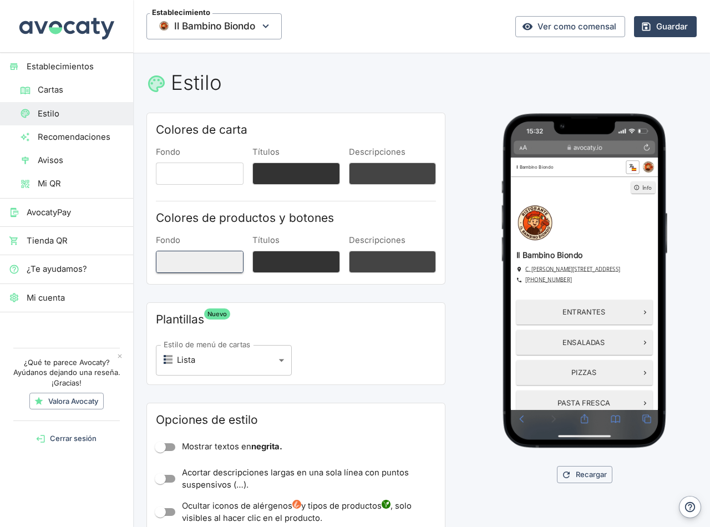
click at [200, 266] on button "Fondo" at bounding box center [200, 262] width 88 height 22
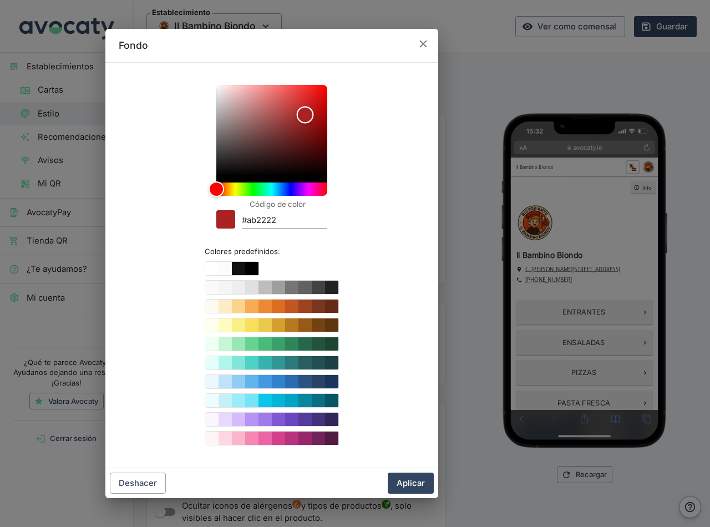
click at [305, 115] on div "Color" at bounding box center [271, 130] width 111 height 91
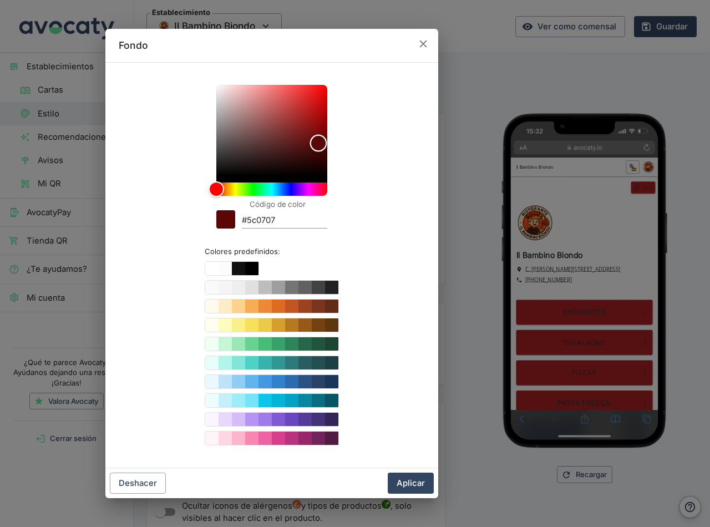
click at [318, 143] on div "Color" at bounding box center [271, 130] width 111 height 91
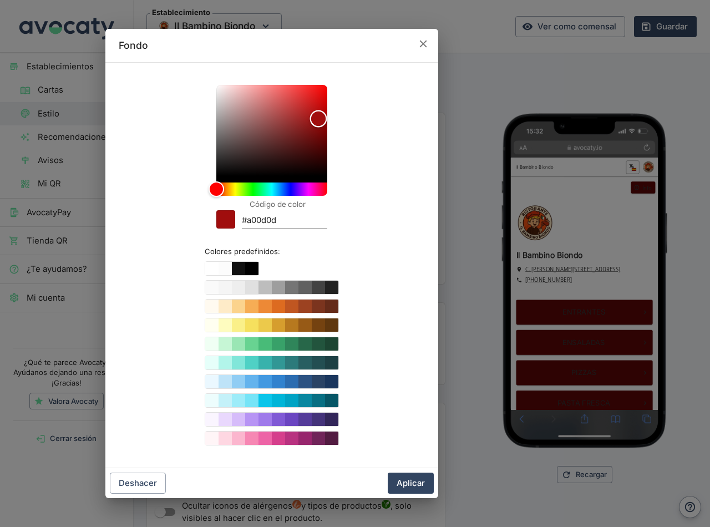
click at [318, 119] on div "Color" at bounding box center [271, 130] width 111 height 91
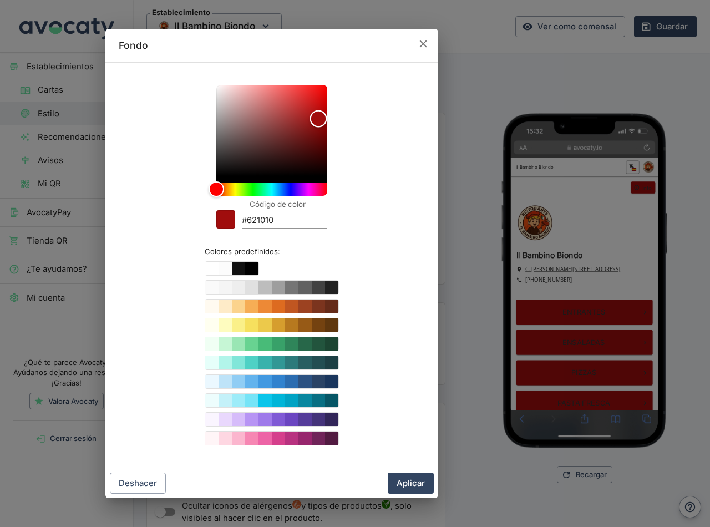
click at [309, 141] on div "Color" at bounding box center [271, 130] width 111 height 91
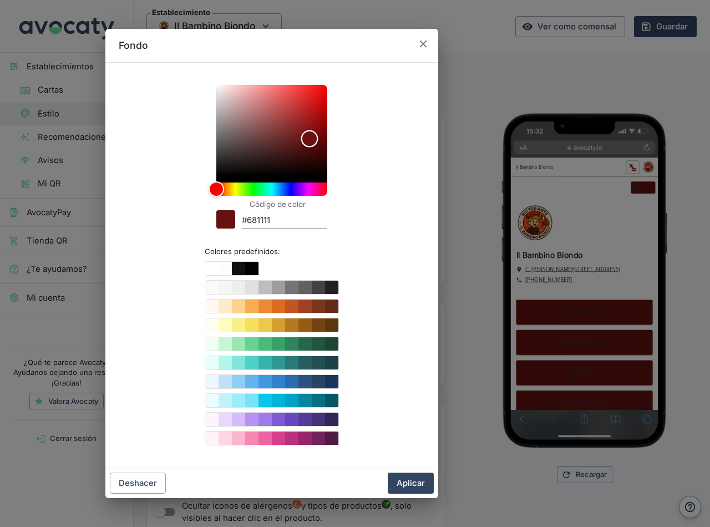
click at [309, 139] on div "Color" at bounding box center [309, 138] width 17 height 17
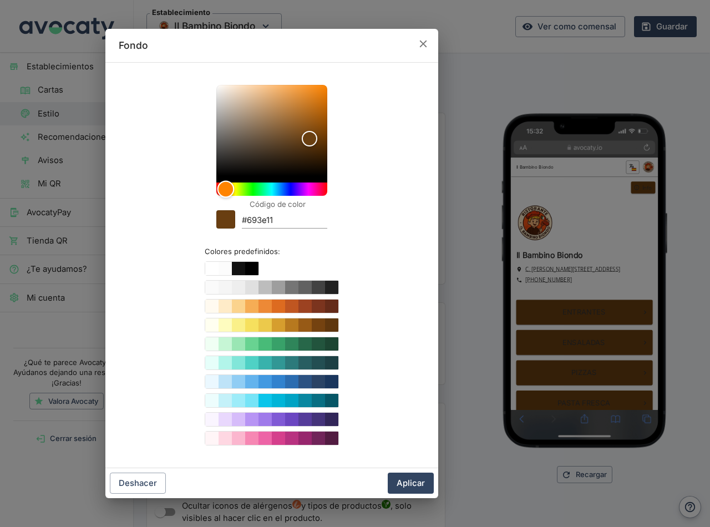
drag, startPoint x: 221, startPoint y: 187, endPoint x: 292, endPoint y: 124, distance: 95.0
click at [225, 187] on div "Hue" at bounding box center [225, 189] width 17 height 17
click at [307, 120] on div "Color" at bounding box center [271, 130] width 111 height 91
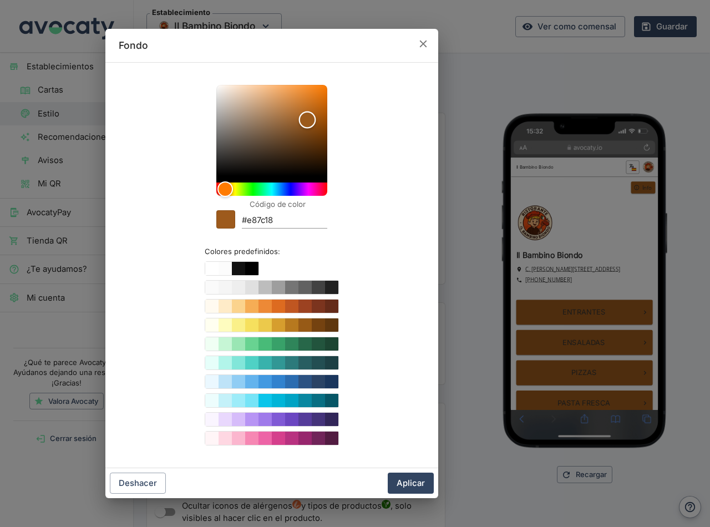
click at [315, 93] on div "Color" at bounding box center [271, 130] width 111 height 91
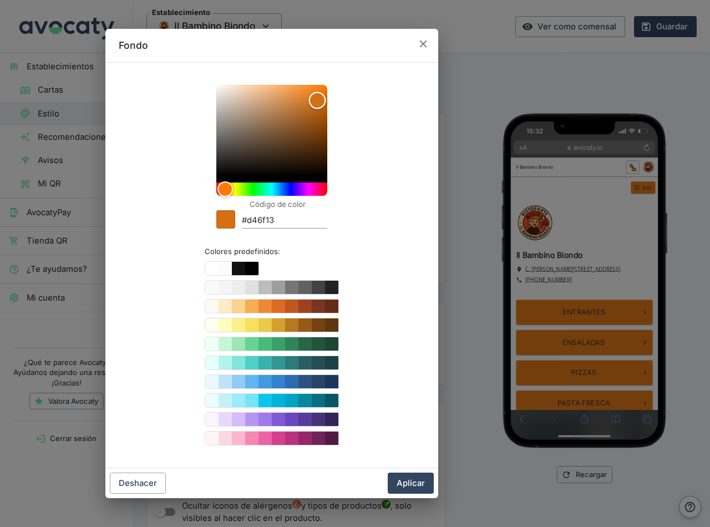
click at [317, 100] on div "Color" at bounding box center [317, 100] width 17 height 17
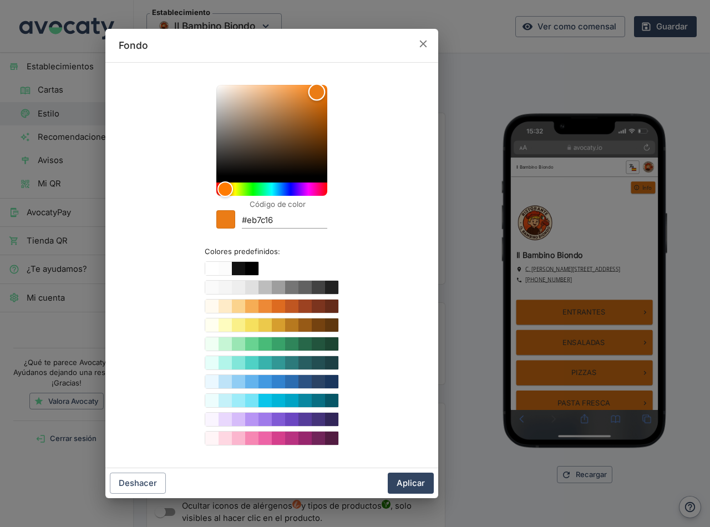
click at [317, 92] on div "Color" at bounding box center [316, 92] width 17 height 17
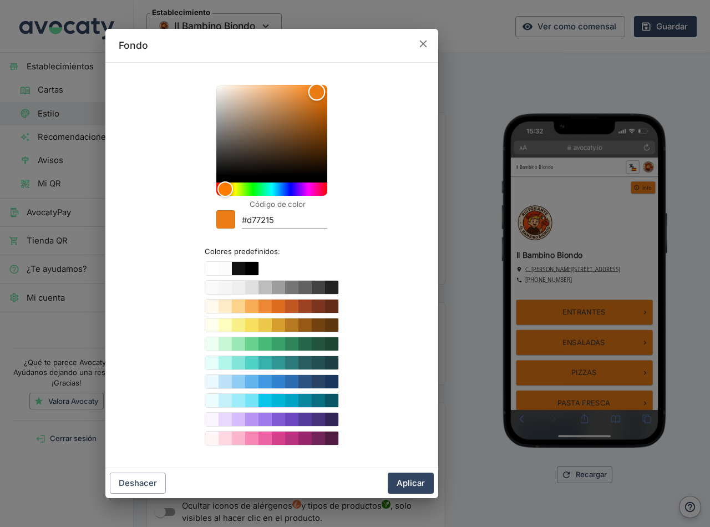
click at [316, 99] on div "Color" at bounding box center [316, 92] width 17 height 17
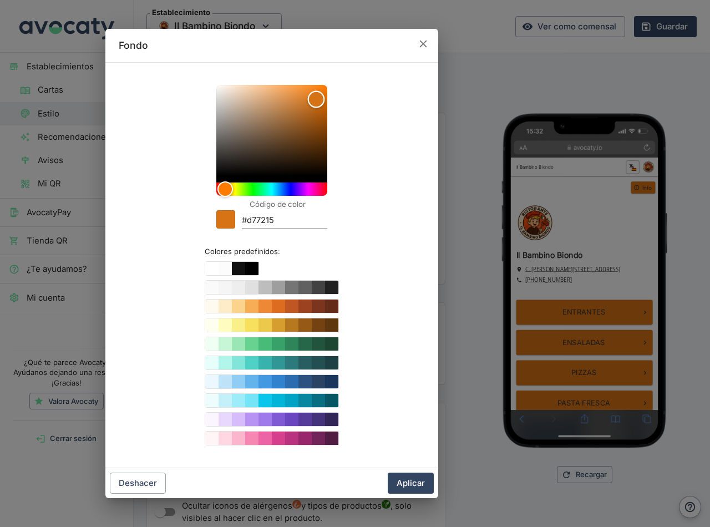
click at [316, 97] on div "Color" at bounding box center [316, 99] width 17 height 17
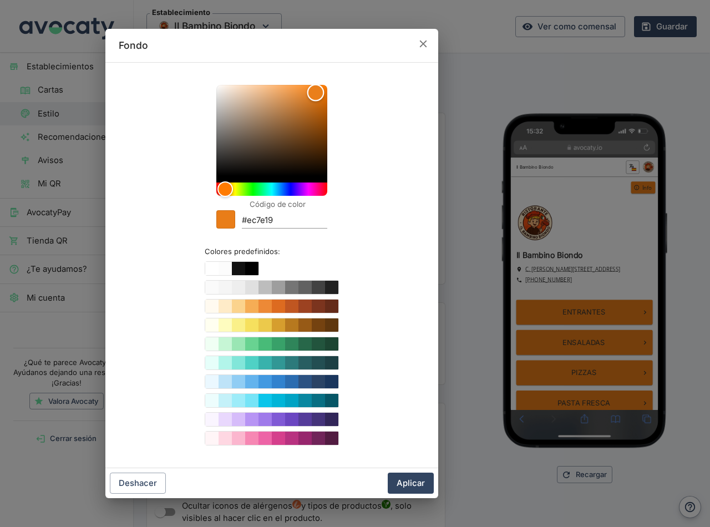
type input "#ee7f19"
click at [315, 91] on div "Color" at bounding box center [315, 91] width 17 height 17
click at [417, 481] on button "Aplicar" at bounding box center [410, 482] width 46 height 21
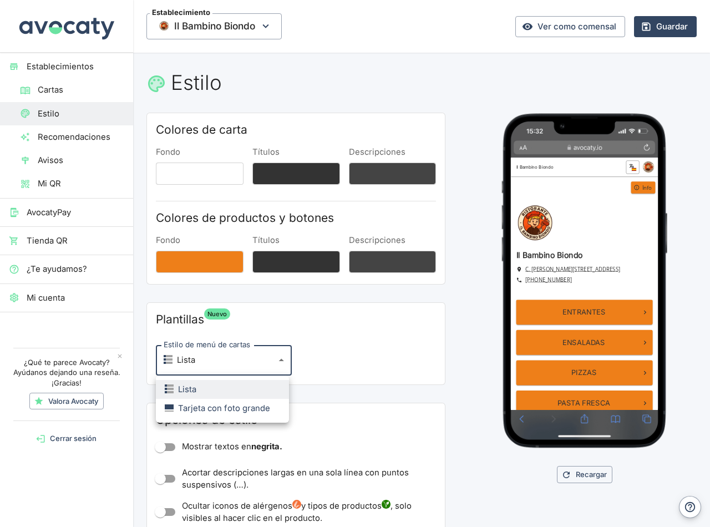
click at [245, 365] on body "Establecimientos Cartas Estilo Recomendaciones Avisos Mi QR AvocatyPay Tienda Q…" at bounding box center [355, 263] width 710 height 527
click at [191, 407] on div "Tarjeta con foto grande" at bounding box center [217, 408] width 105 height 12
type input "card"
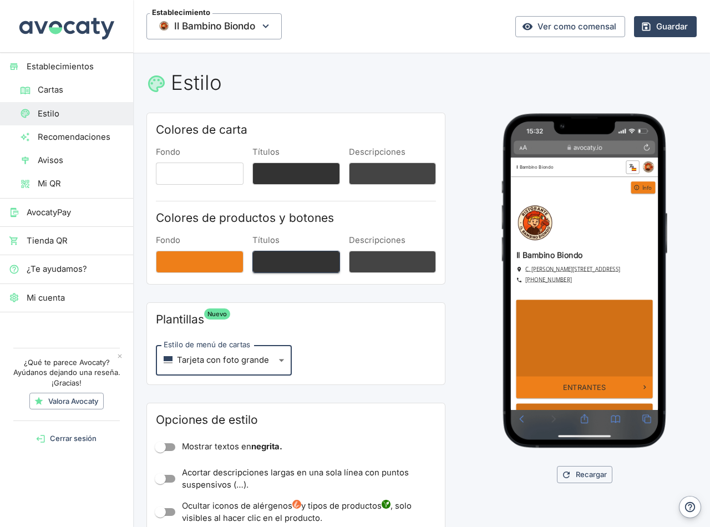
click at [306, 259] on button "Títulos" at bounding box center [296, 262] width 88 height 22
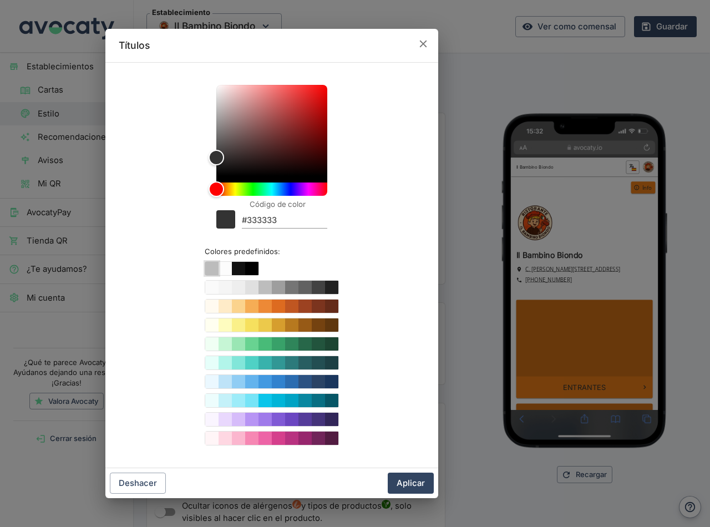
click at [210, 271] on button "Color #ffffff" at bounding box center [211, 268] width 13 height 13
type input "#ffffff"
drag, startPoint x: 652, startPoint y: 234, endPoint x: 493, endPoint y: 336, distance: 189.3
click at [654, 254] on div at bounding box center [355, 263] width 710 height 527
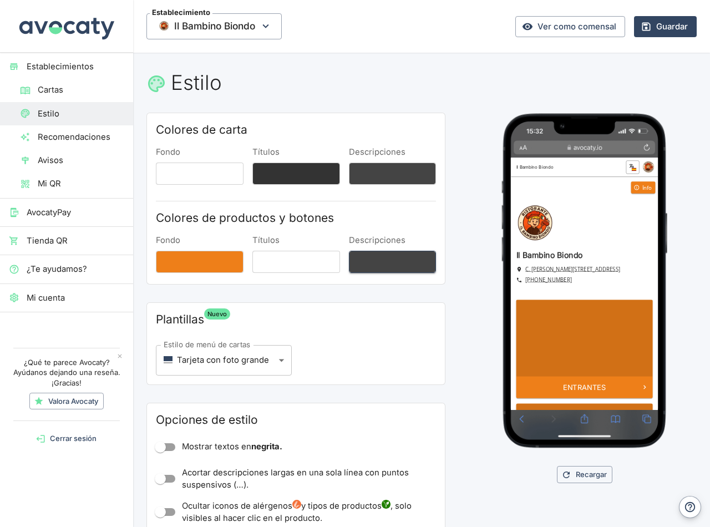
click at [393, 264] on button "Descripciones" at bounding box center [393, 262] width 88 height 22
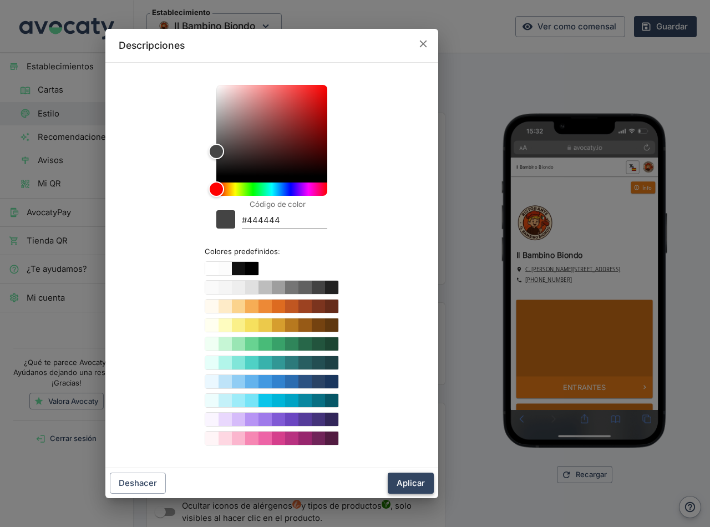
click at [416, 481] on button "Aplicar" at bounding box center [410, 482] width 46 height 21
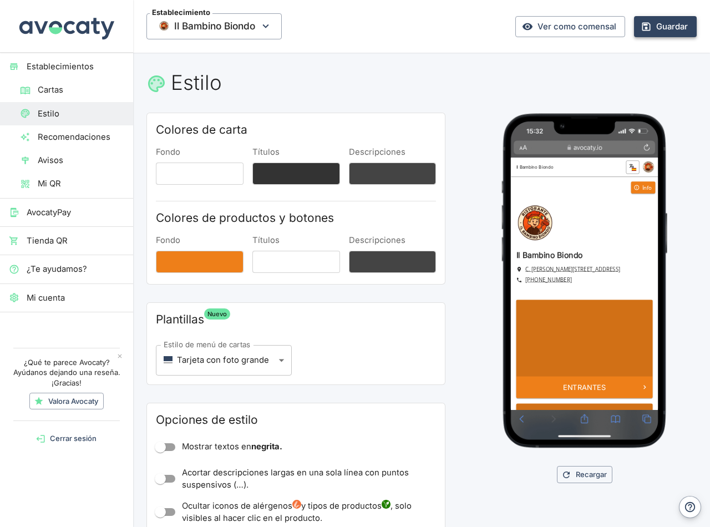
click at [660, 23] on button "Guardar" at bounding box center [665, 26] width 63 height 21
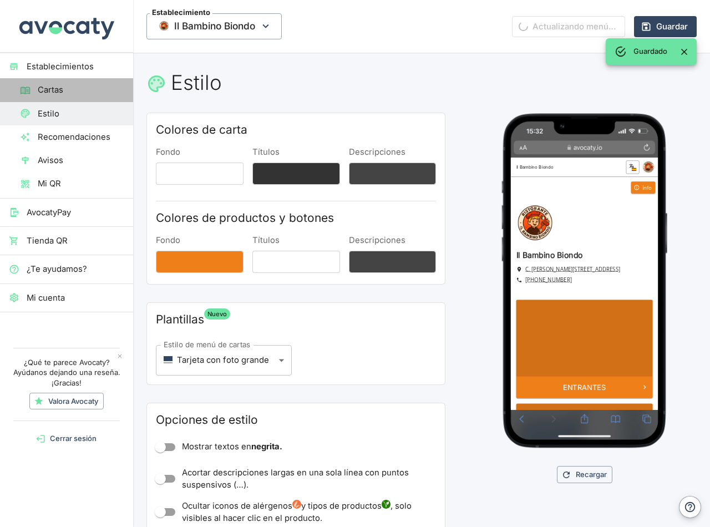
click at [41, 86] on span "Cartas" at bounding box center [81, 90] width 86 height 12
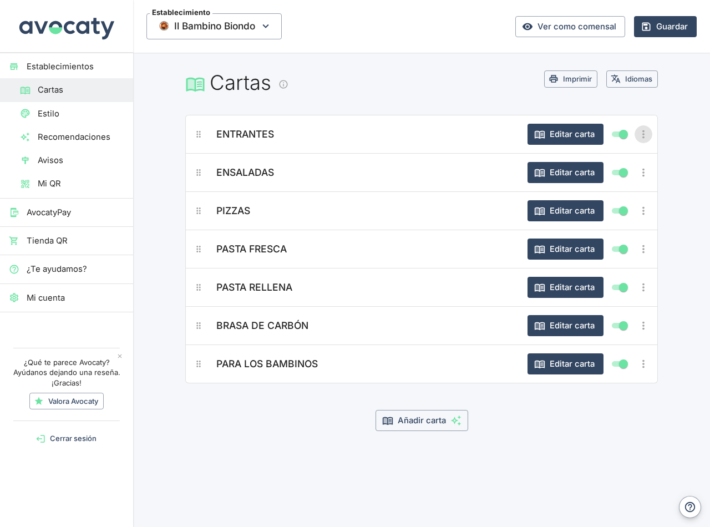
click at [641, 127] on button "Más opciones" at bounding box center [643, 134] width 18 height 18
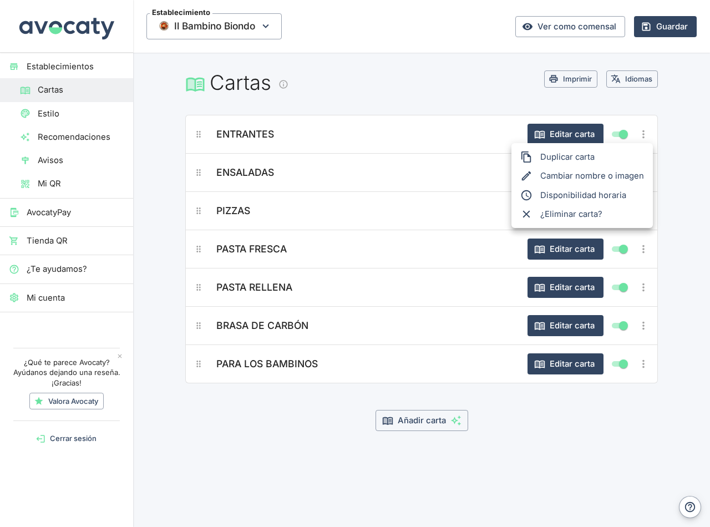
drag, startPoint x: 564, startPoint y: 175, endPoint x: 434, endPoint y: 83, distance: 159.0
click at [434, 83] on div "Duplicar carta Cambiar nombre o imagen Disponibilidad horaria ¿Eliminar carta?" at bounding box center [355, 263] width 710 height 527
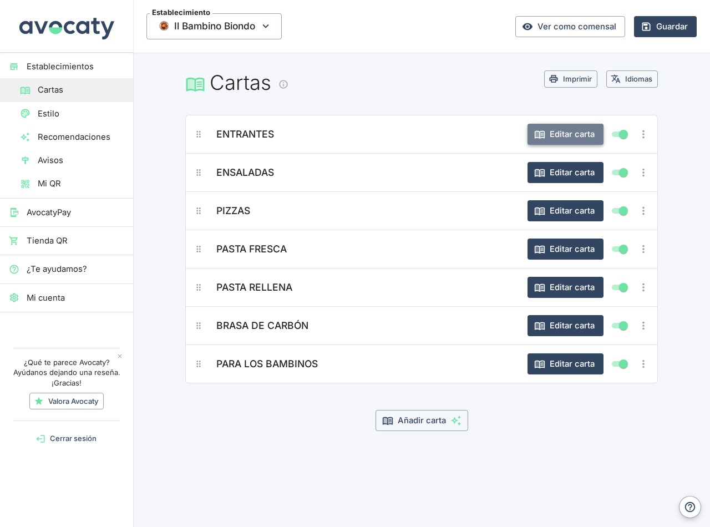
click at [578, 130] on button "Editar carta" at bounding box center [565, 134] width 76 height 21
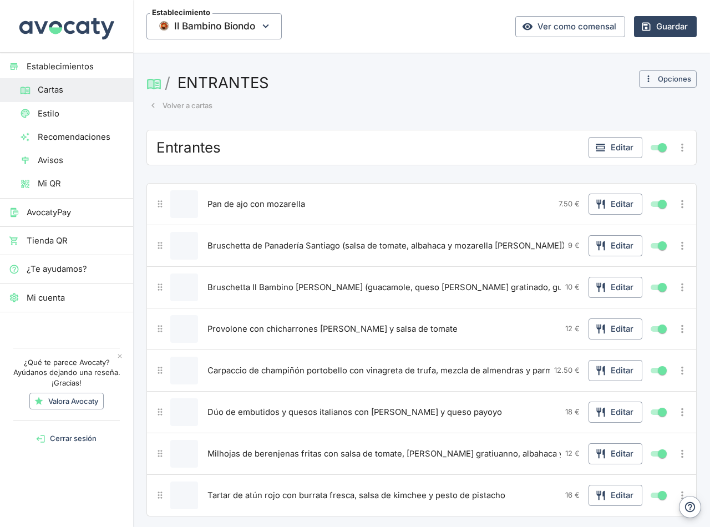
click at [676, 146] on icon "Más opciones" at bounding box center [682, 147] width 12 height 12
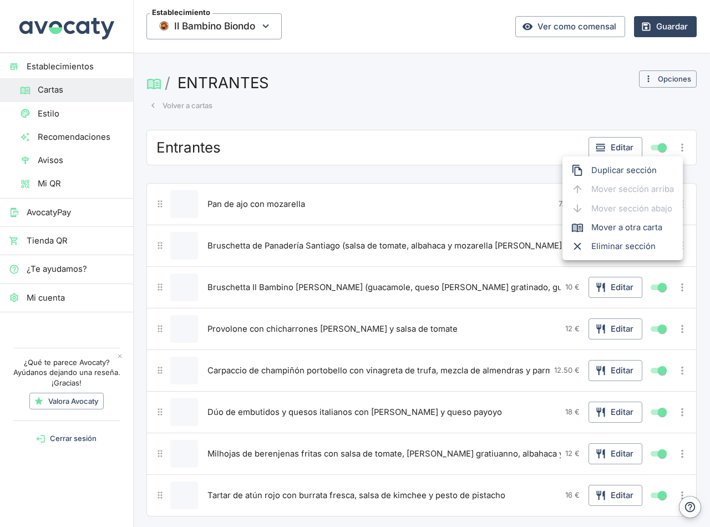
click at [185, 106] on div at bounding box center [355, 263] width 710 height 527
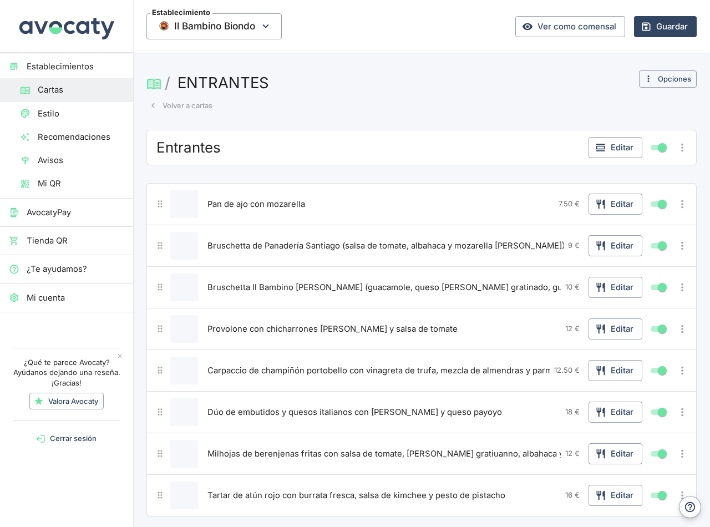
click at [186, 106] on button "Volver a cartas" at bounding box center [180, 105] width 69 height 17
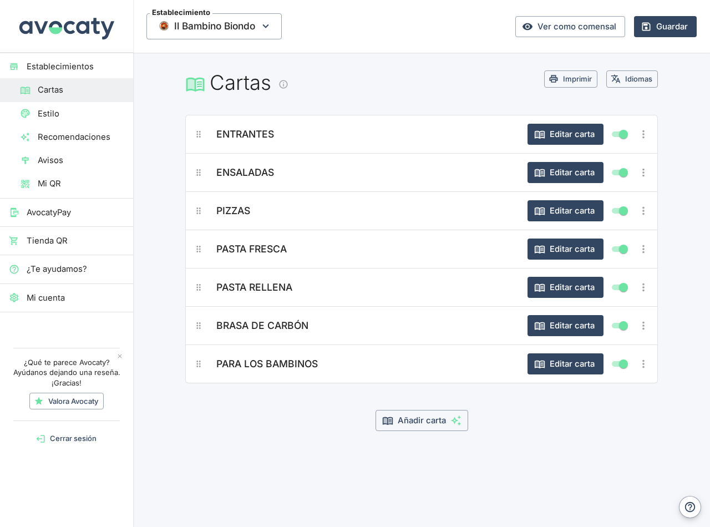
click at [640, 138] on icon "Más opciones" at bounding box center [643, 134] width 12 height 12
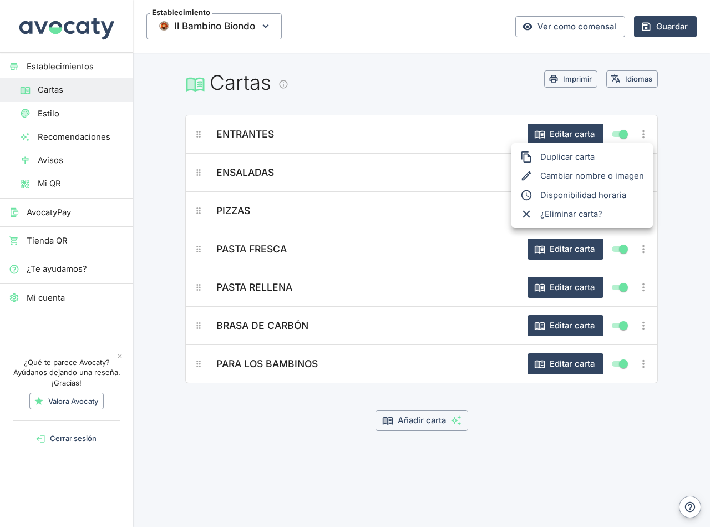
click at [580, 173] on li "Cambiar nombre o imagen" at bounding box center [581, 175] width 141 height 19
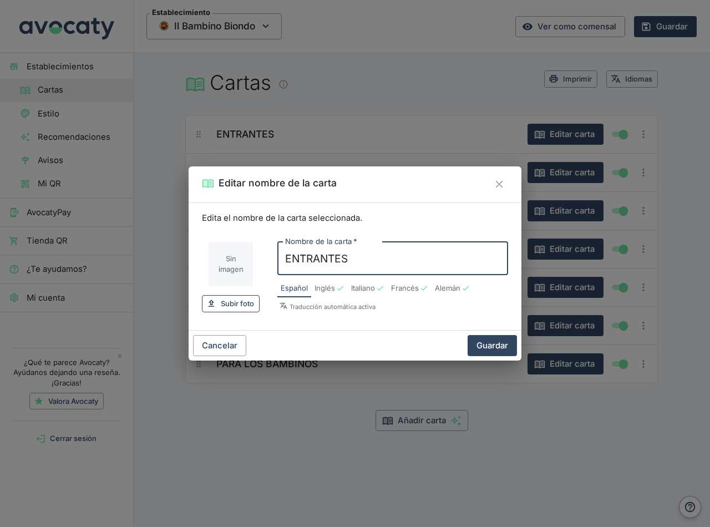
click at [237, 304] on span "Subir foto" at bounding box center [237, 303] width 33 height 13
type input "C:\fakepath\ENTRANTES.png"
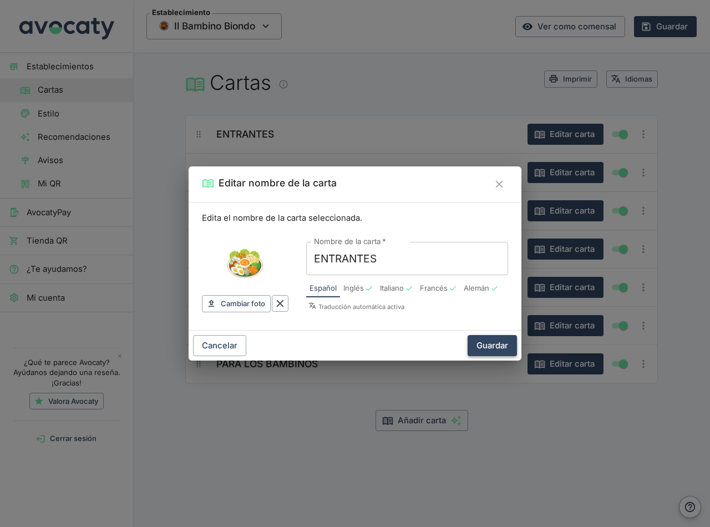
click at [494, 347] on button "Guardar" at bounding box center [491, 345] width 49 height 21
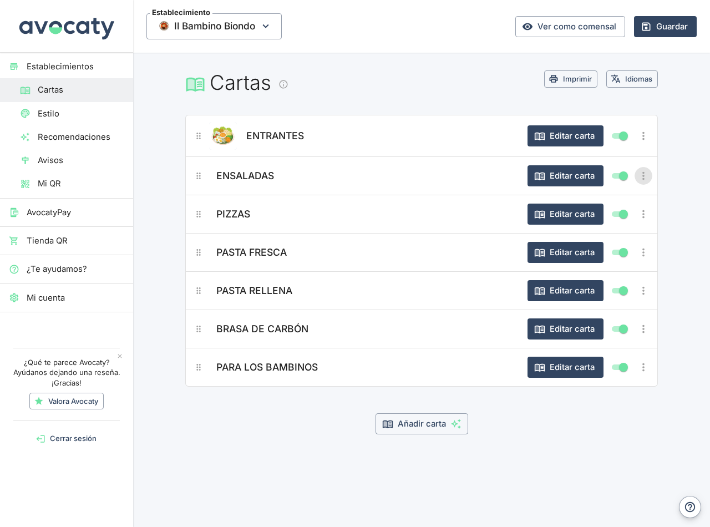
click at [644, 174] on icon "Más opciones" at bounding box center [643, 176] width 12 height 12
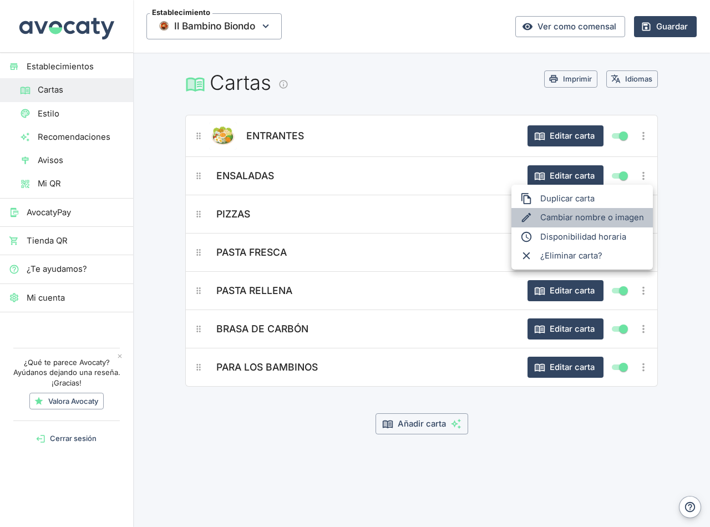
click at [583, 216] on li "Cambiar nombre o imagen" at bounding box center [581, 217] width 141 height 19
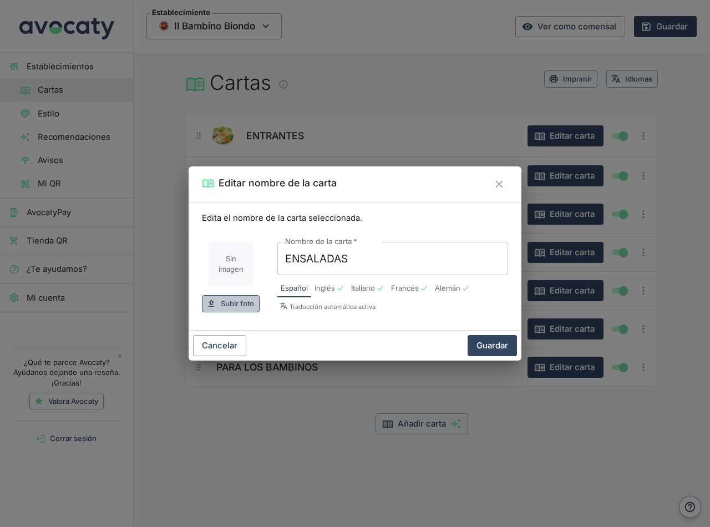
click at [237, 303] on span "Subir foto" at bounding box center [237, 303] width 33 height 13
type input "C:\fakepath\ENSALADAS.png"
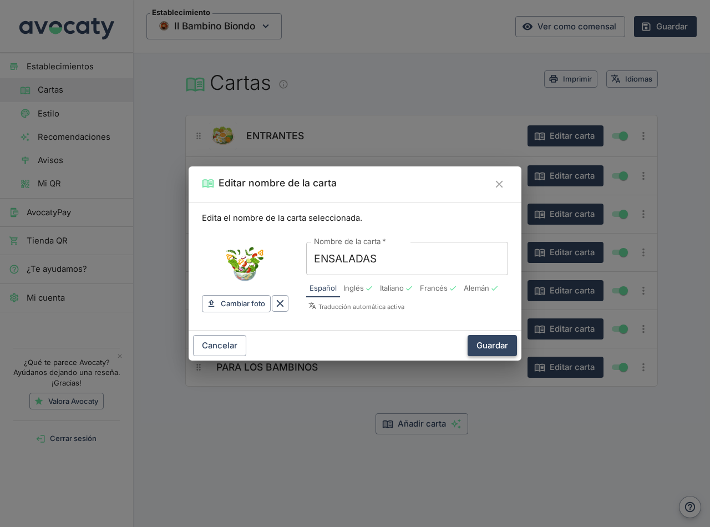
click at [494, 346] on button "Guardar" at bounding box center [491, 345] width 49 height 21
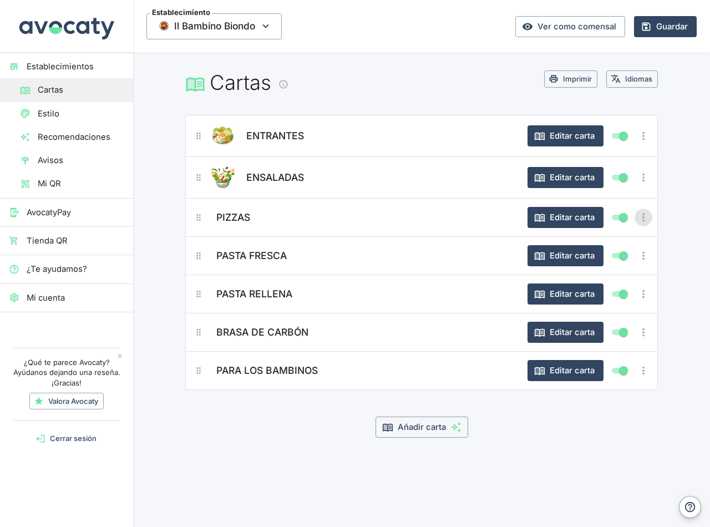
click at [640, 220] on icon "Más opciones" at bounding box center [643, 217] width 12 height 12
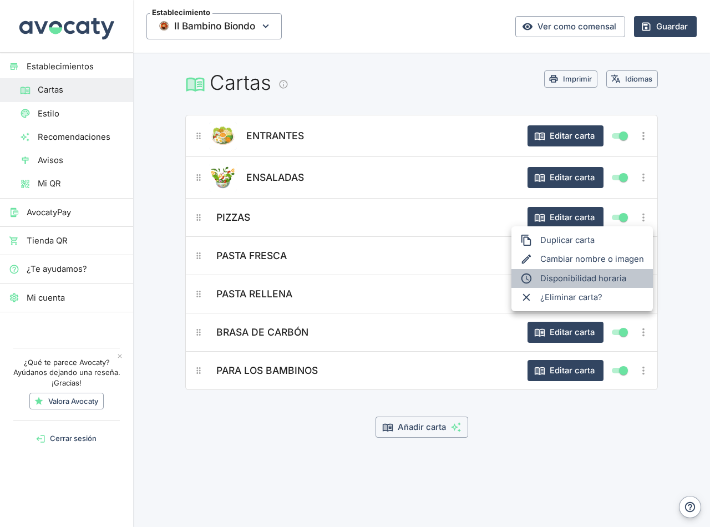
click at [597, 279] on li "Disponibilidad horaria" at bounding box center [581, 278] width 141 height 19
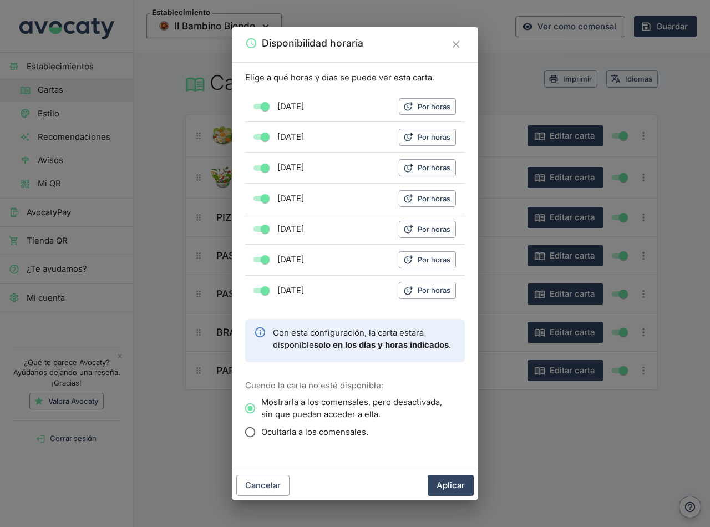
click at [454, 44] on icon "Cerrar" at bounding box center [456, 44] width 12 height 12
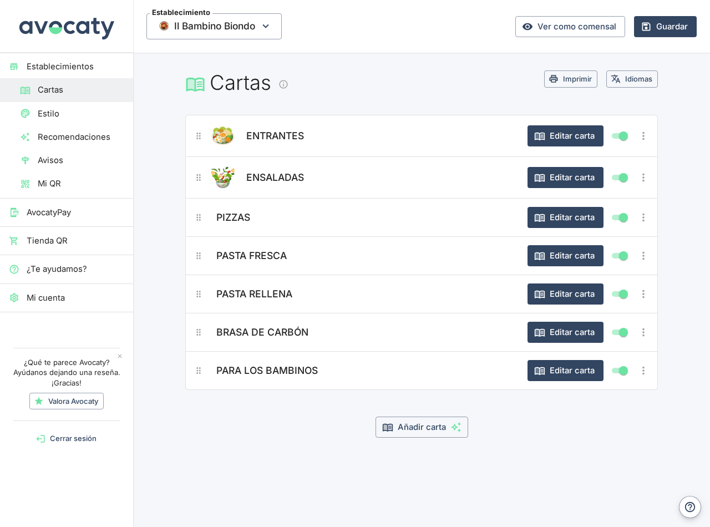
click at [646, 221] on icon "Más opciones" at bounding box center [643, 217] width 12 height 12
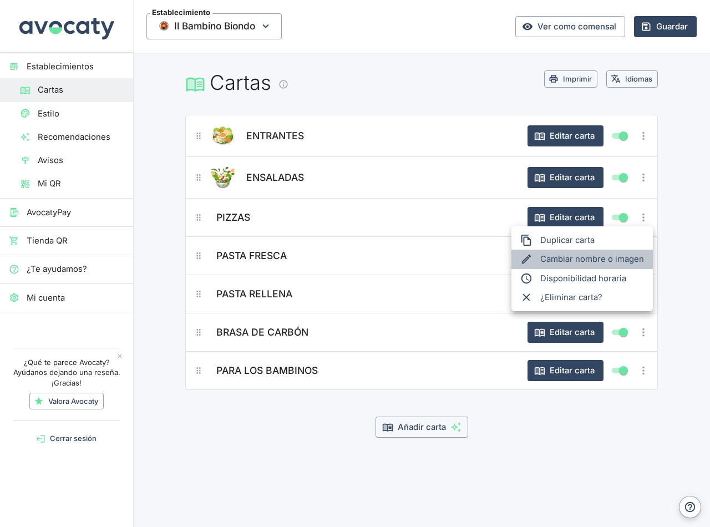
click at [590, 259] on li "Cambiar nombre o imagen" at bounding box center [581, 258] width 141 height 19
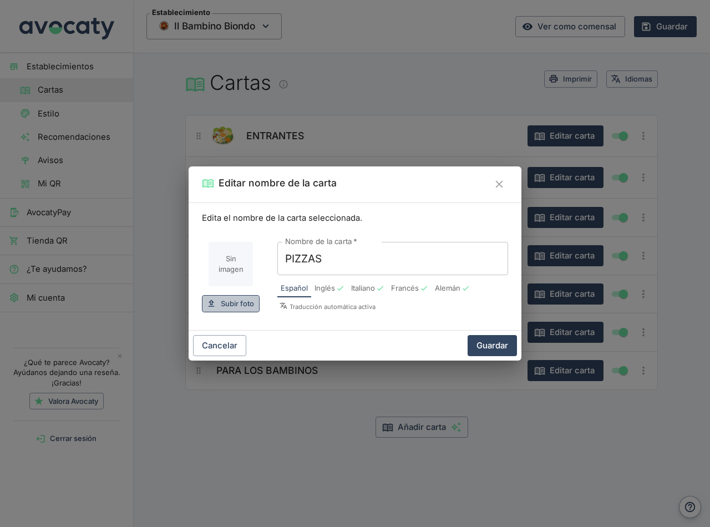
click at [233, 306] on span "Subir foto" at bounding box center [237, 303] width 33 height 13
type input "C:\fakepath\PIZZAS.png"
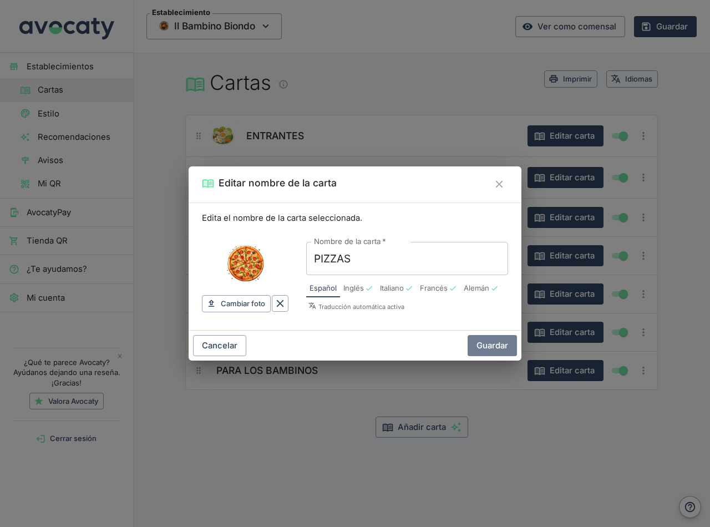
click at [492, 342] on button "Guardar" at bounding box center [491, 345] width 49 height 21
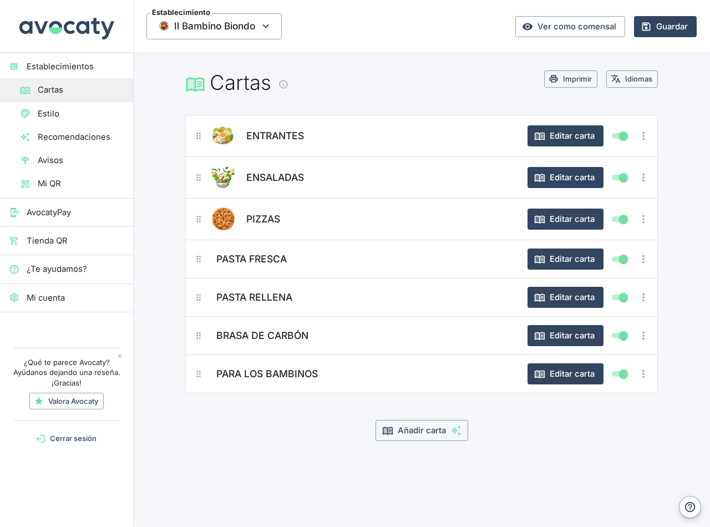
click at [644, 260] on icon "Más opciones" at bounding box center [643, 259] width 12 height 12
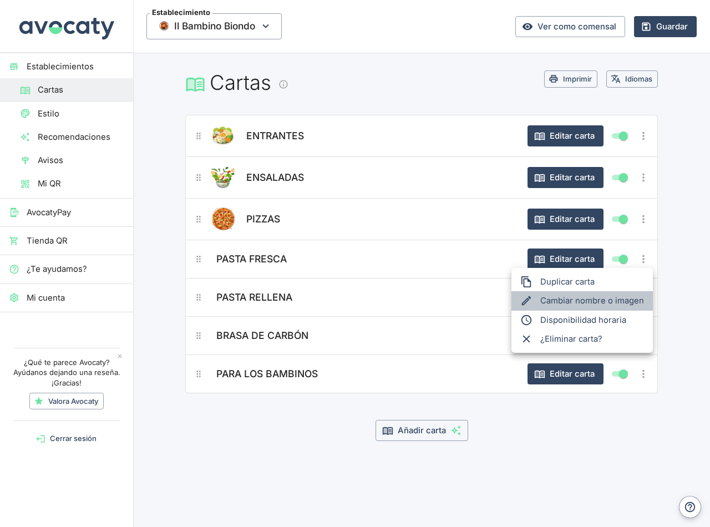
click at [595, 298] on li "Cambiar nombre o imagen" at bounding box center [581, 300] width 141 height 19
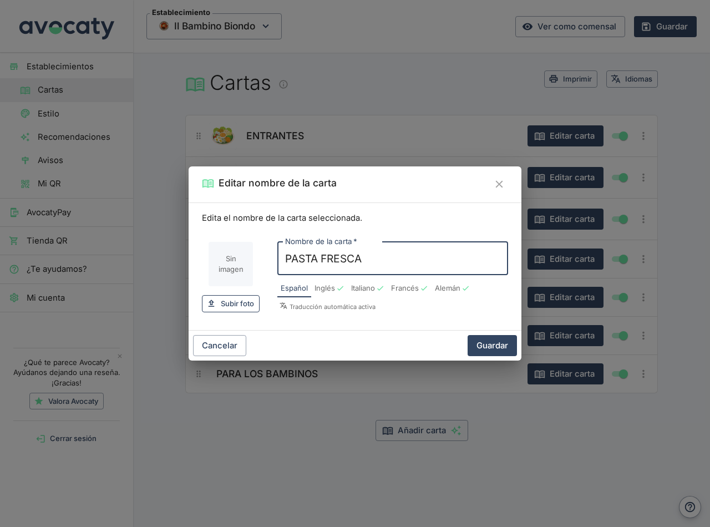
click at [237, 307] on span "Subir foto" at bounding box center [237, 303] width 33 height 13
type input "C:\fakepath\PASTA FRESCA.png"
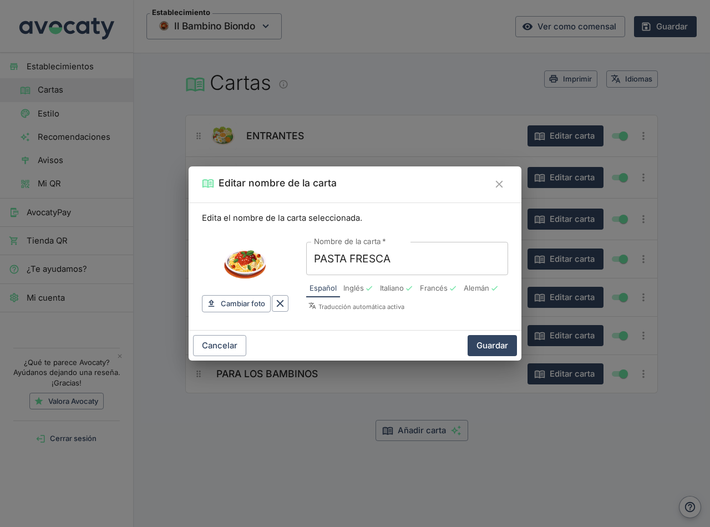
click at [488, 346] on button "Guardar" at bounding box center [491, 345] width 49 height 21
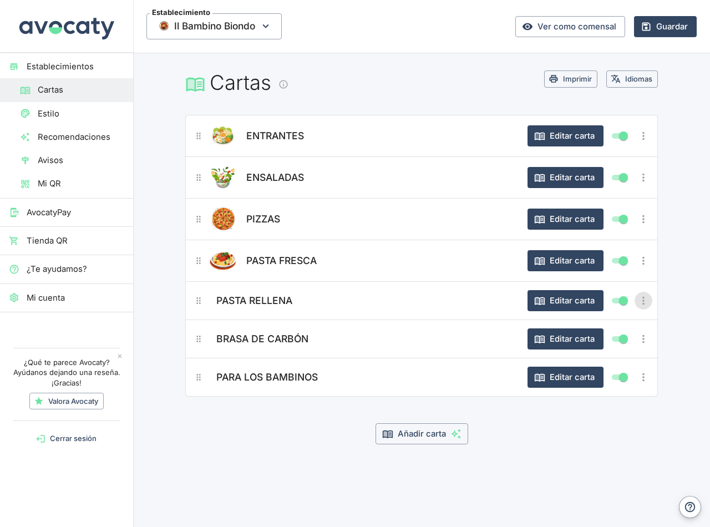
click at [644, 302] on icon "Más opciones" at bounding box center [643, 300] width 12 height 12
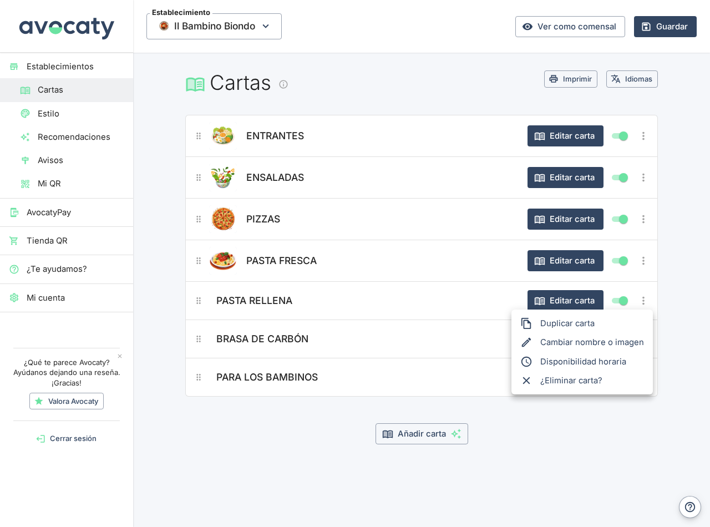
click at [600, 343] on li "Cambiar nombre o imagen" at bounding box center [581, 342] width 141 height 19
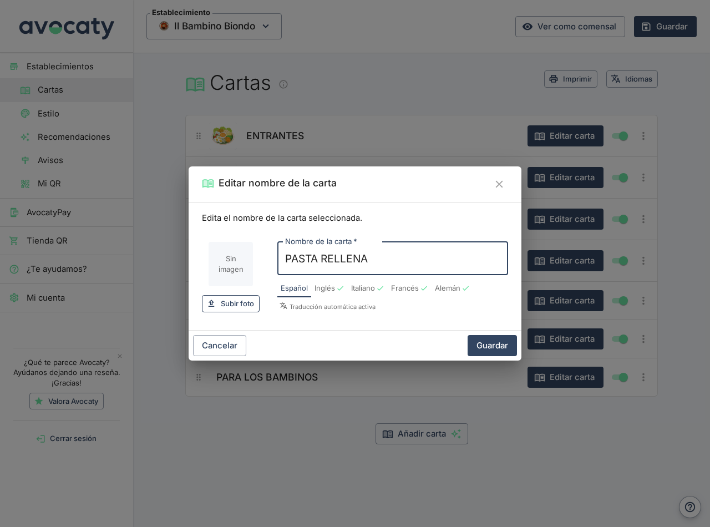
click at [234, 300] on span "Subir foto" at bounding box center [237, 303] width 33 height 13
type input "C:\fakepath\PASTA RELLENA.png"
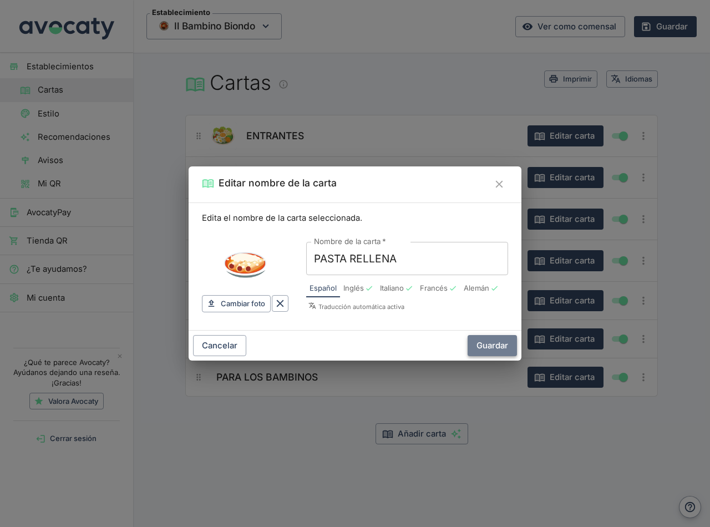
click at [493, 342] on button "Guardar" at bounding box center [491, 345] width 49 height 21
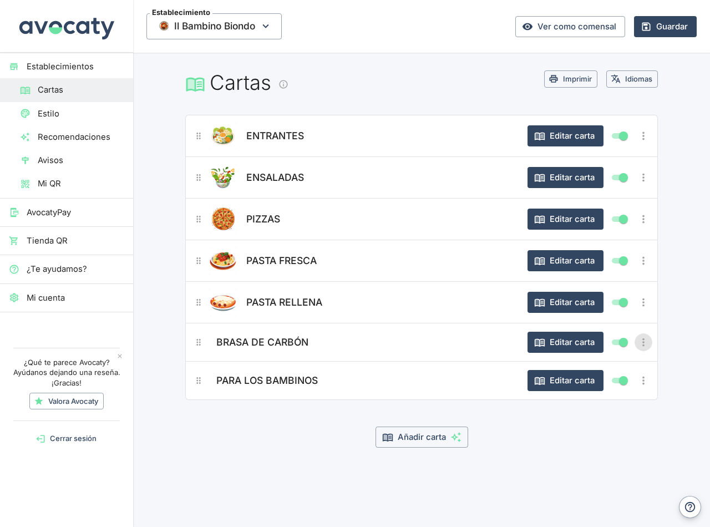
click at [642, 343] on icon "Más opciones" at bounding box center [643, 342] width 12 height 12
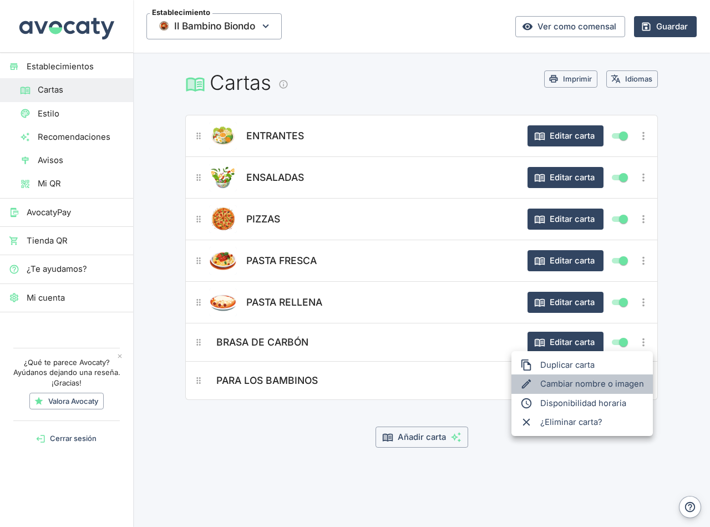
click at [606, 379] on li "Cambiar nombre o imagen" at bounding box center [581, 383] width 141 height 19
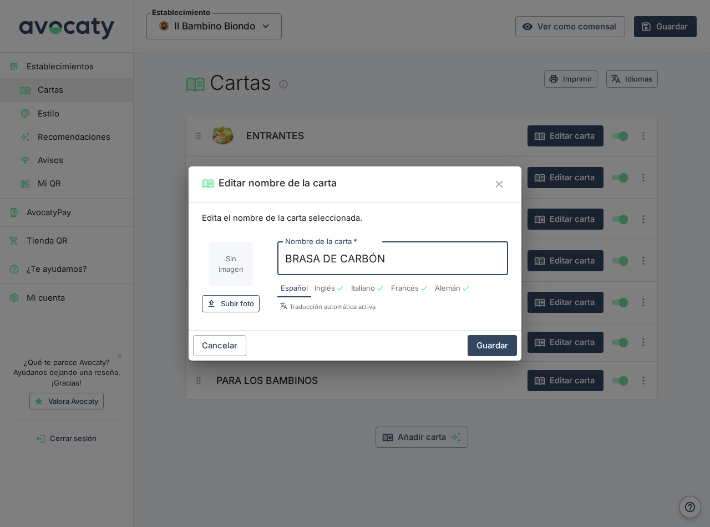
click at [229, 305] on span "Subir foto" at bounding box center [237, 303] width 33 height 13
type input "C:\fakepath\BRASA DE CARBON.png"
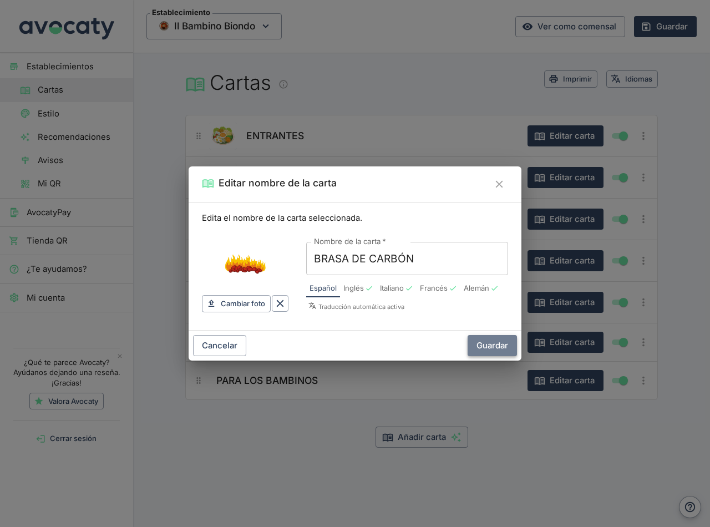
click at [493, 345] on button "Guardar" at bounding box center [491, 345] width 49 height 21
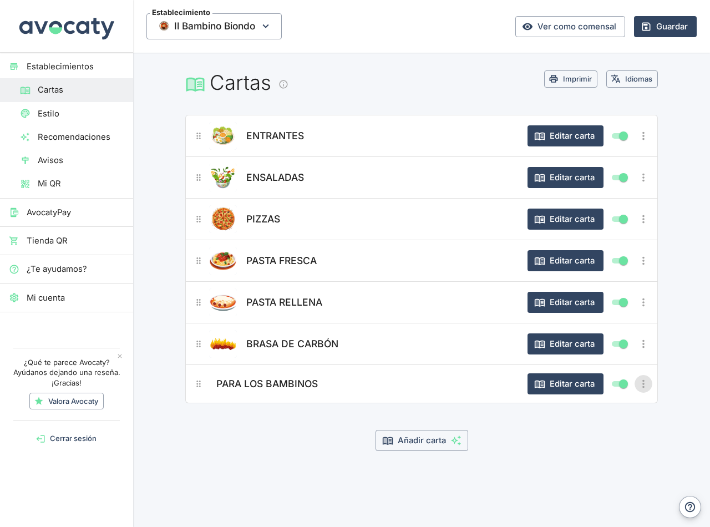
click at [643, 384] on icon "Más opciones" at bounding box center [643, 384] width 2 height 8
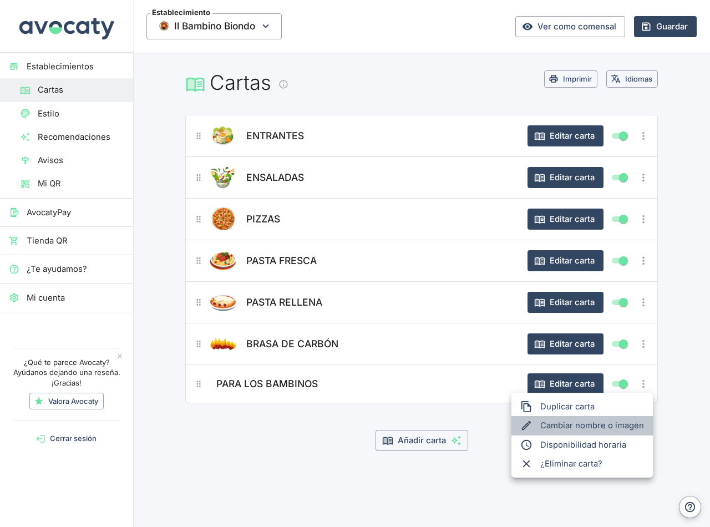
click at [598, 424] on li "Cambiar nombre o imagen" at bounding box center [581, 425] width 141 height 19
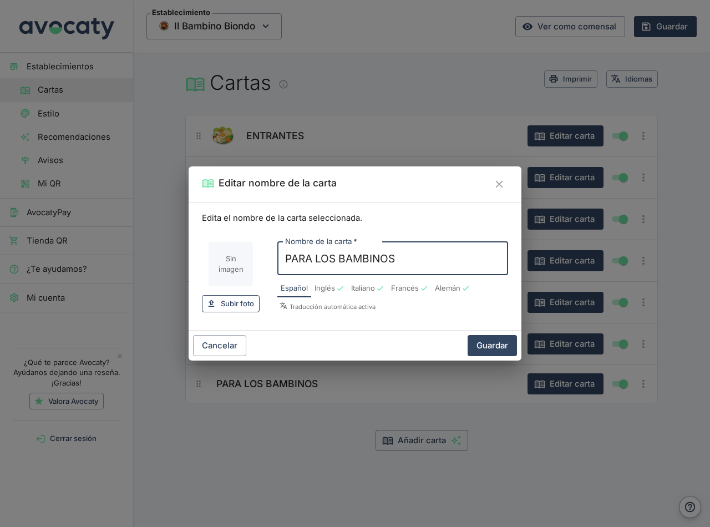
click at [244, 303] on span "Subir foto" at bounding box center [237, 303] width 33 height 13
type input "C:\fakepath\BAMBINOS.png"
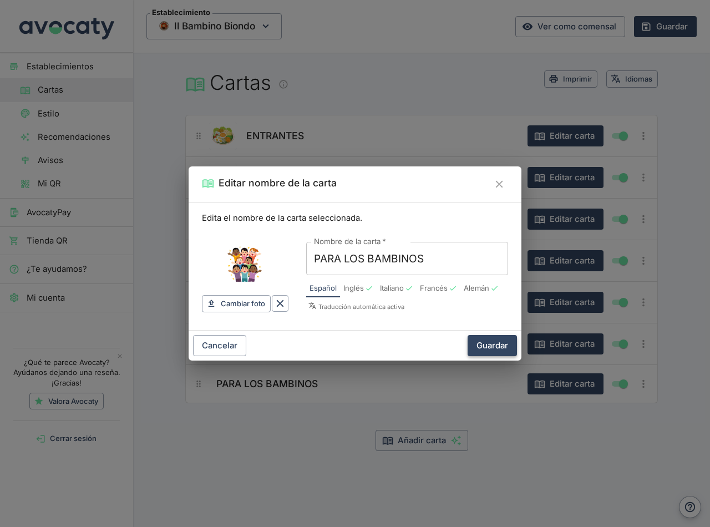
click at [493, 344] on button "Guardar" at bounding box center [491, 345] width 49 height 21
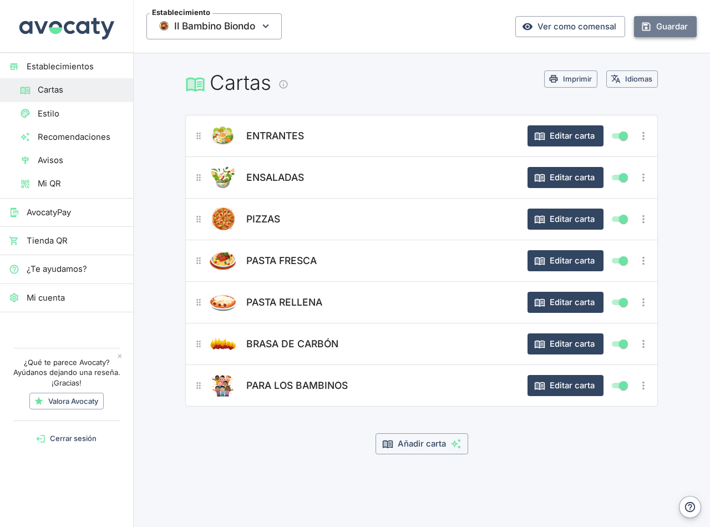
click at [665, 31] on button "Guardar" at bounding box center [665, 26] width 63 height 21
click at [560, 22] on link "Ver como comensal" at bounding box center [570, 26] width 110 height 21
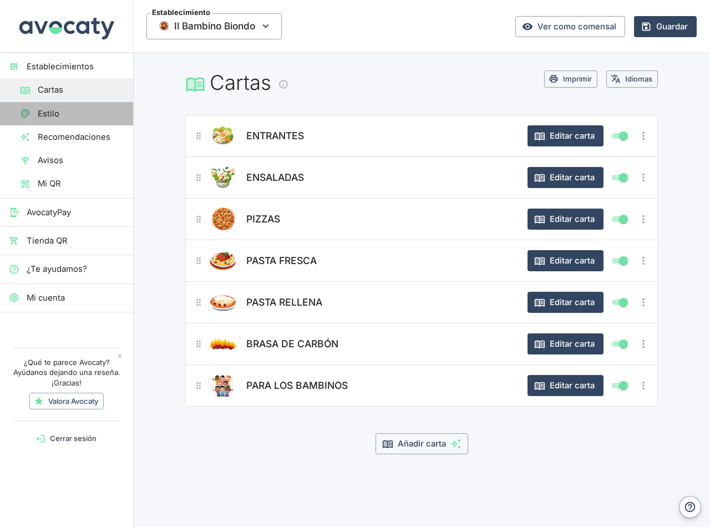
click at [58, 120] on link "Estilo" at bounding box center [66, 113] width 133 height 23
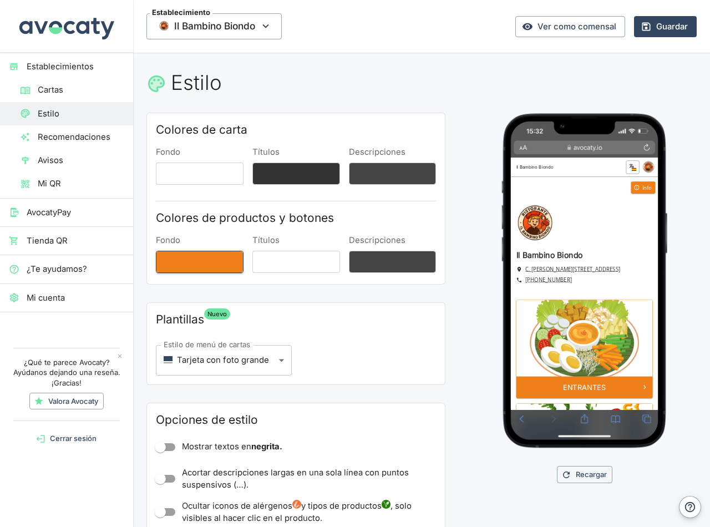
click at [202, 267] on button "Fondo" at bounding box center [200, 262] width 88 height 22
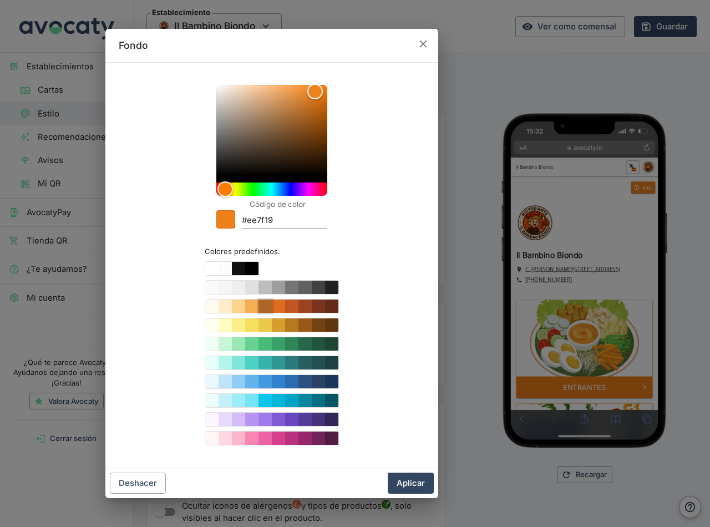
click at [266, 306] on button "Color #ED8936" at bounding box center [264, 305] width 13 height 13
click at [293, 307] on button "Color #C05621" at bounding box center [291, 305] width 13 height 13
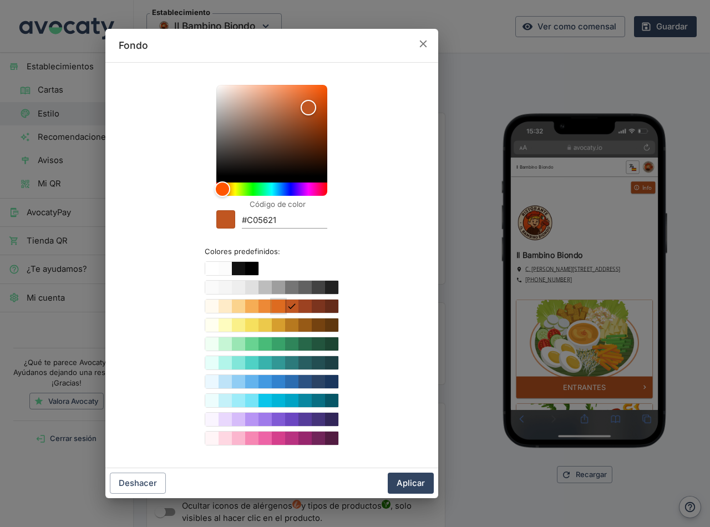
click at [279, 310] on button "Color #DD6B20" at bounding box center [278, 305] width 13 height 13
type input "#DD6B20"
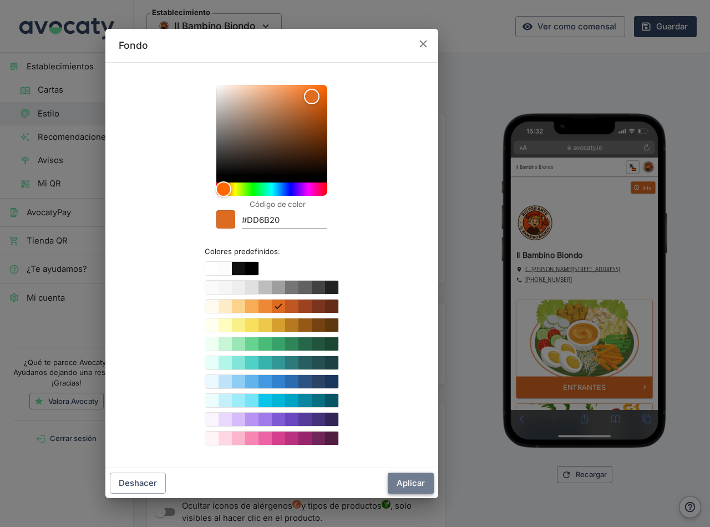
click at [412, 483] on button "Aplicar" at bounding box center [410, 482] width 46 height 21
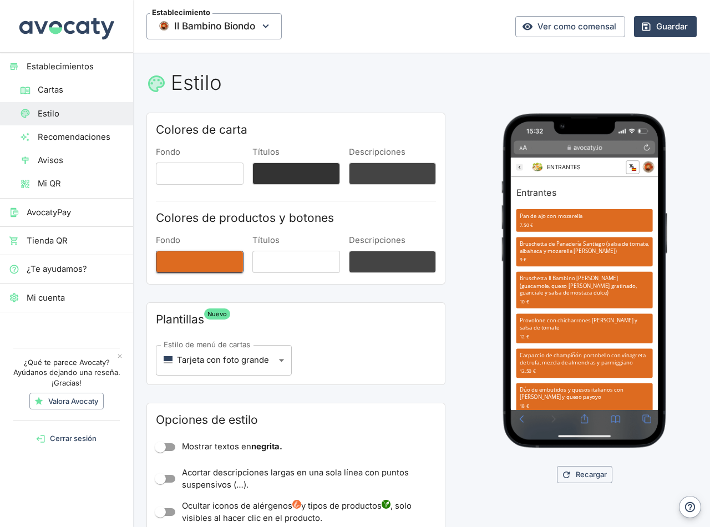
click at [220, 262] on button "Fondo" at bounding box center [200, 262] width 88 height 22
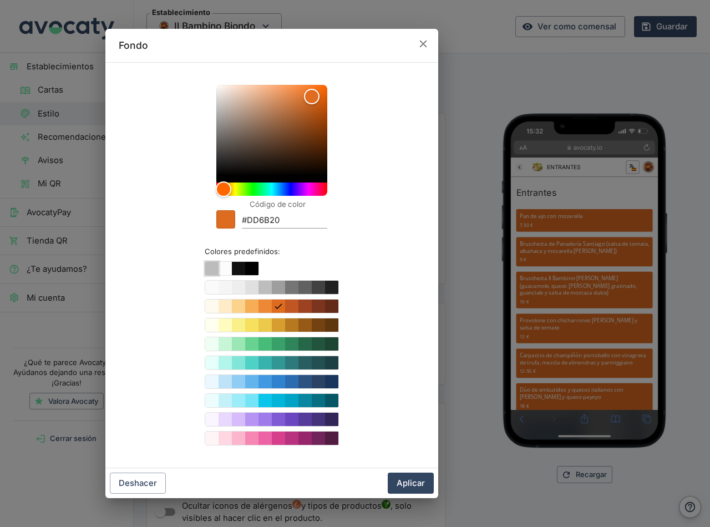
click at [206, 271] on button "Color #ffffff" at bounding box center [211, 268] width 13 height 13
type input "#ffffff"
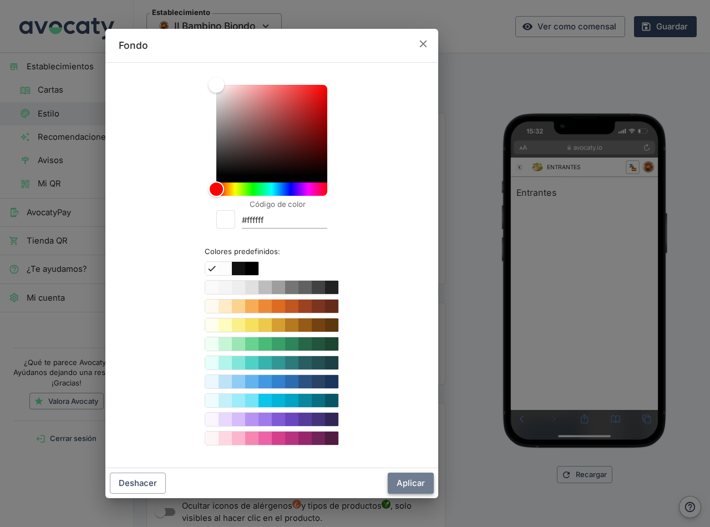
drag, startPoint x: 414, startPoint y: 481, endPoint x: 405, endPoint y: 474, distance: 10.3
click at [413, 481] on button "Aplicar" at bounding box center [410, 482] width 46 height 21
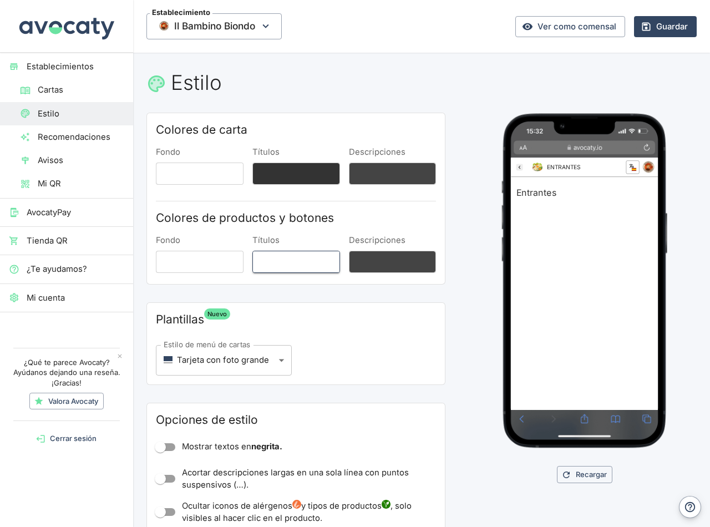
click at [297, 267] on button "Títulos" at bounding box center [296, 262] width 88 height 22
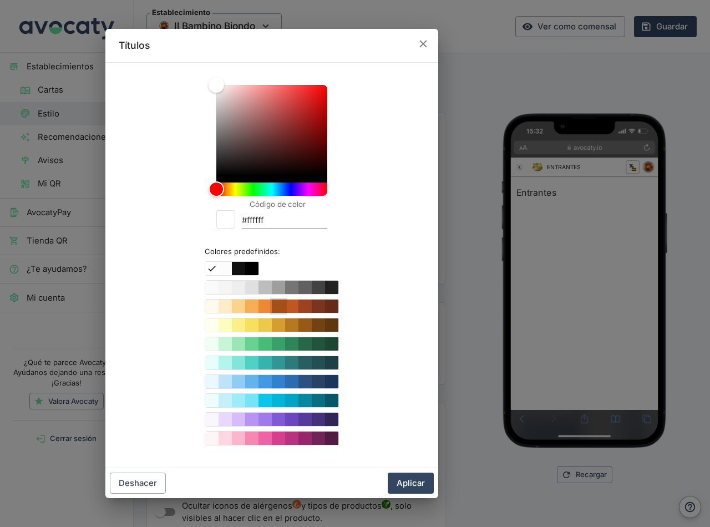
click at [278, 308] on button "Color #DD6B20" at bounding box center [278, 305] width 13 height 13
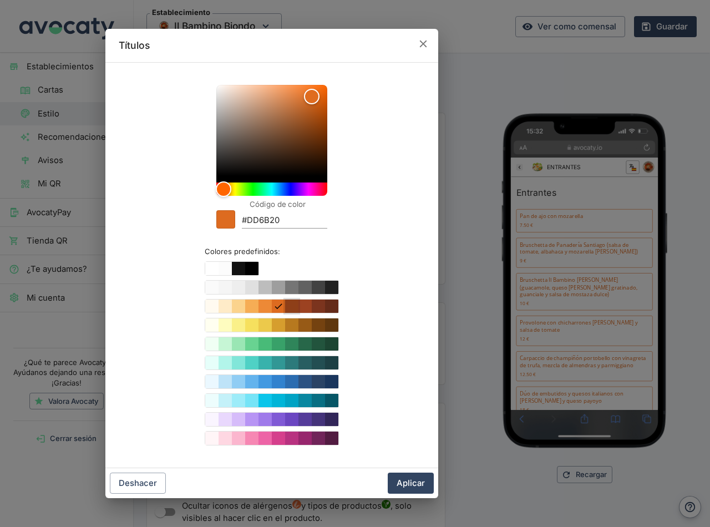
click at [294, 309] on button "Color #C05621" at bounding box center [291, 305] width 13 height 13
click at [300, 308] on button "Color #9C4221" at bounding box center [304, 305] width 13 height 13
type input "#9C4221"
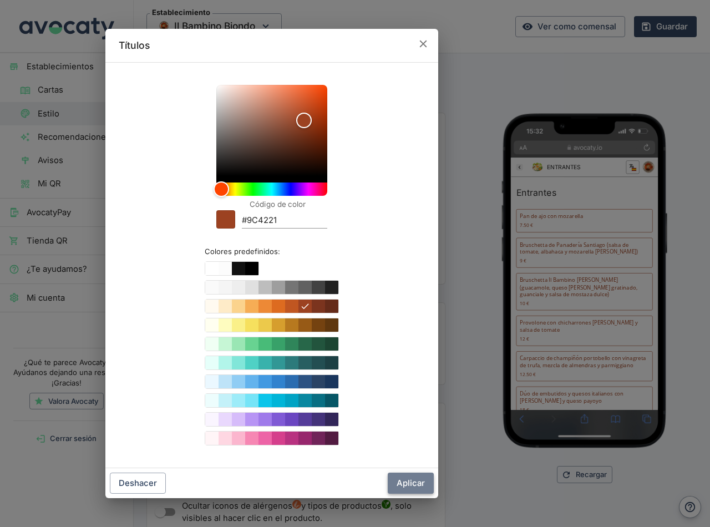
click at [412, 483] on button "Aplicar" at bounding box center [410, 482] width 46 height 21
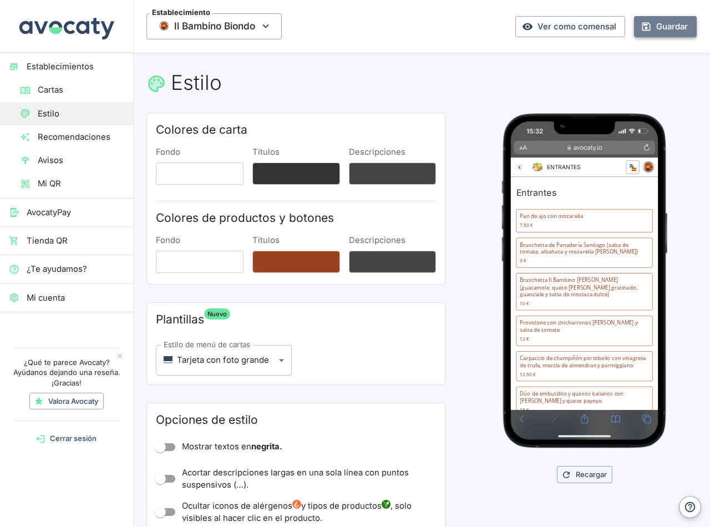
click at [662, 25] on button "Guardar" at bounding box center [665, 26] width 63 height 21
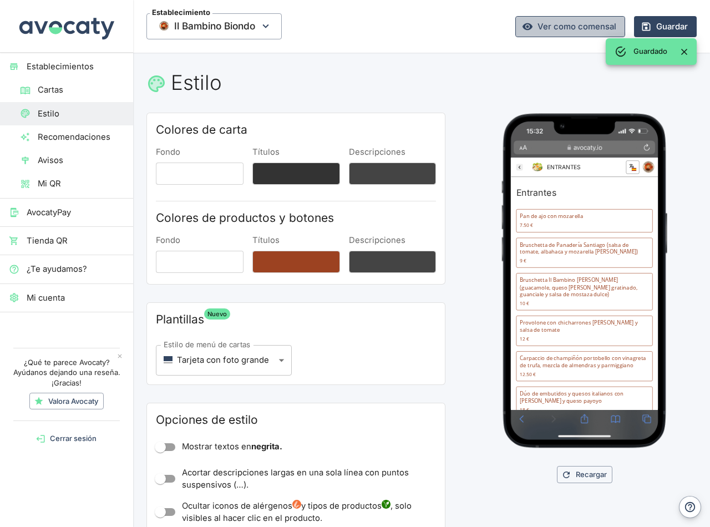
click at [554, 27] on link "Ver como comensal" at bounding box center [570, 26] width 110 height 21
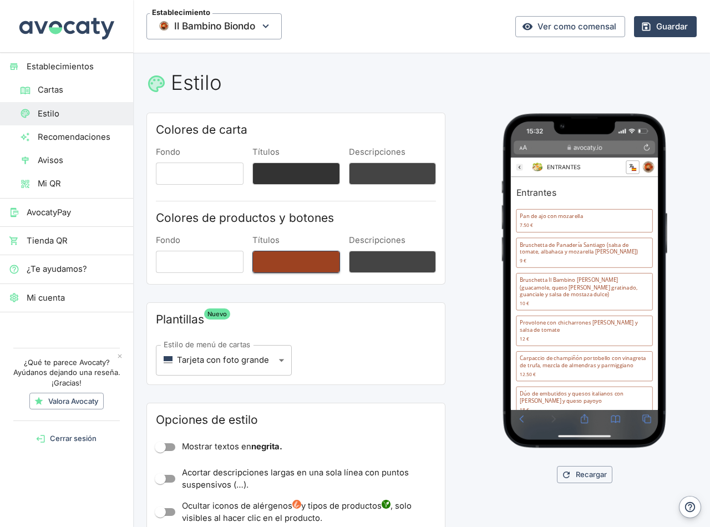
click at [304, 257] on button "Títulos" at bounding box center [296, 262] width 88 height 22
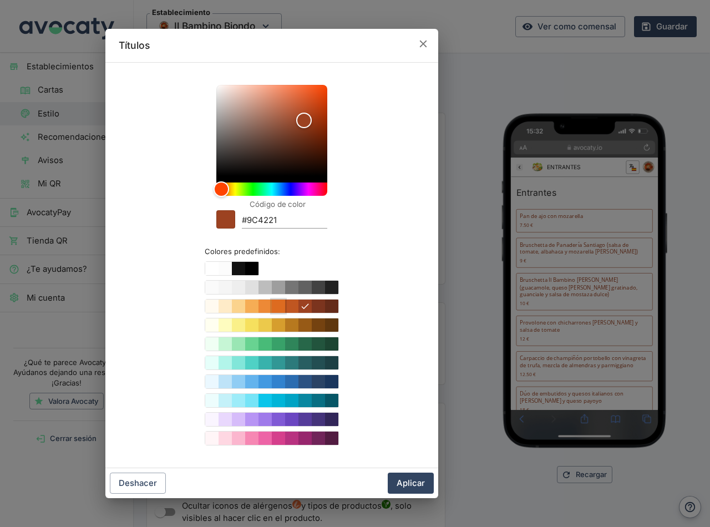
click at [278, 307] on button "Color #DD6B20" at bounding box center [278, 305] width 13 height 13
type input "#DD6B20"
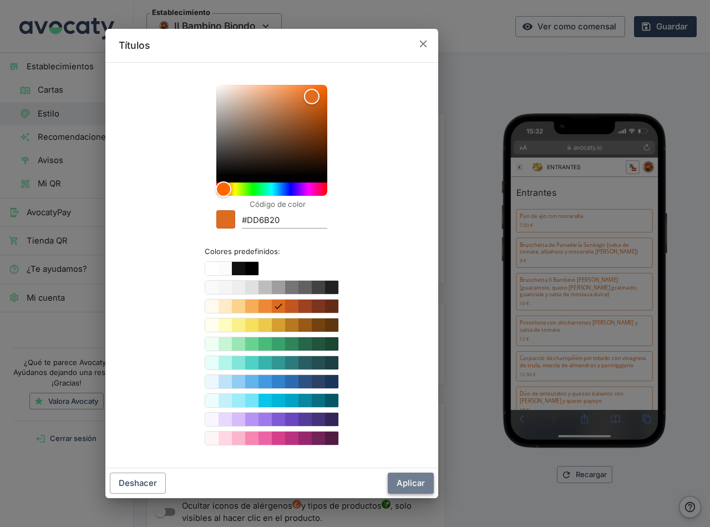
click at [407, 476] on button "Aplicar" at bounding box center [410, 482] width 46 height 21
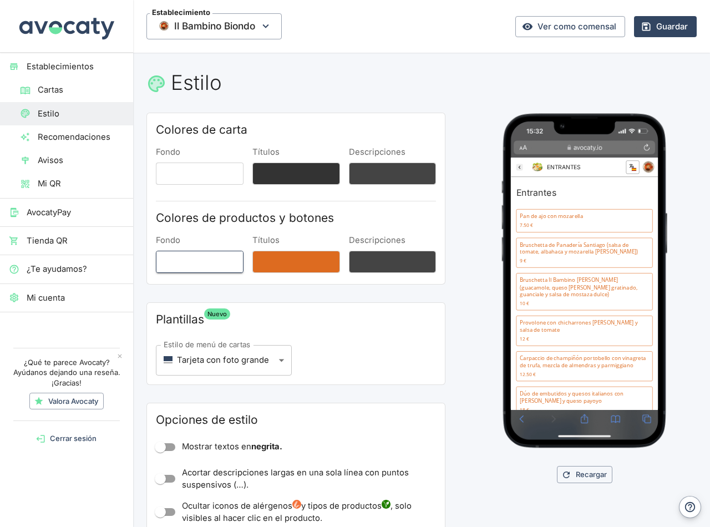
click at [195, 258] on button "Fondo" at bounding box center [200, 262] width 88 height 22
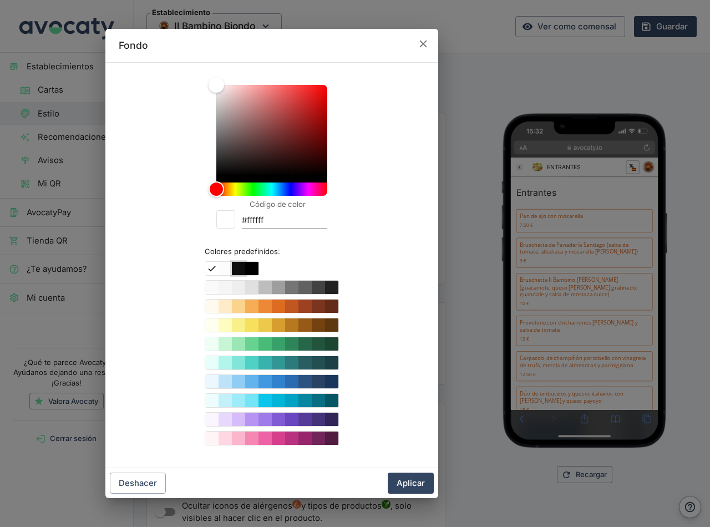
click at [244, 269] on button "Color #111111" at bounding box center [238, 268] width 13 height 13
type input "#111111"
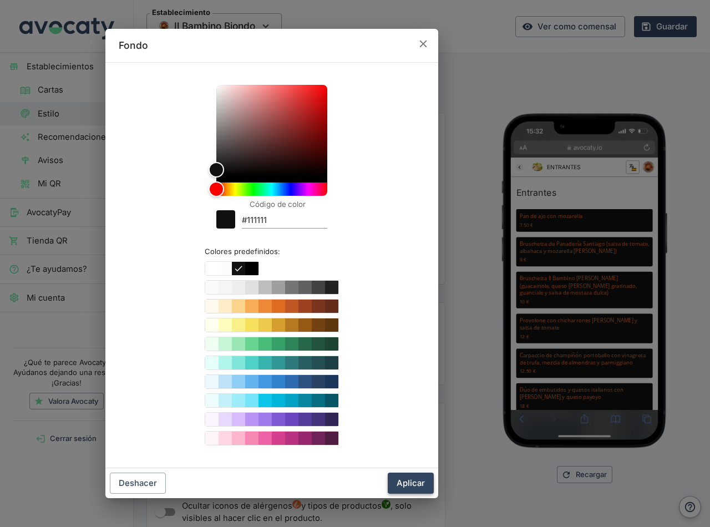
click at [425, 482] on button "Aplicar" at bounding box center [410, 482] width 46 height 21
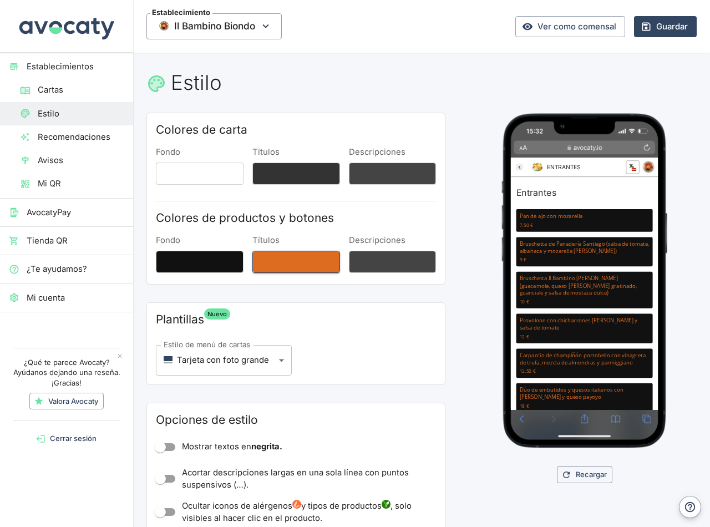
click at [287, 261] on button "Títulos" at bounding box center [296, 262] width 88 height 22
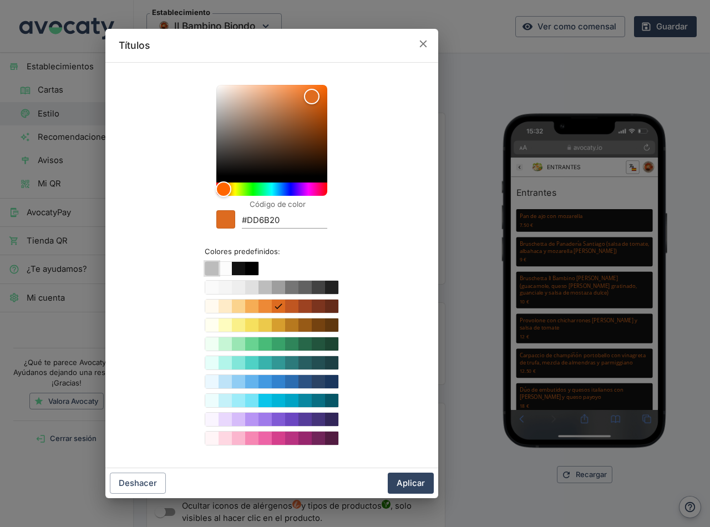
click at [214, 271] on button "Color #ffffff" at bounding box center [211, 268] width 13 height 13
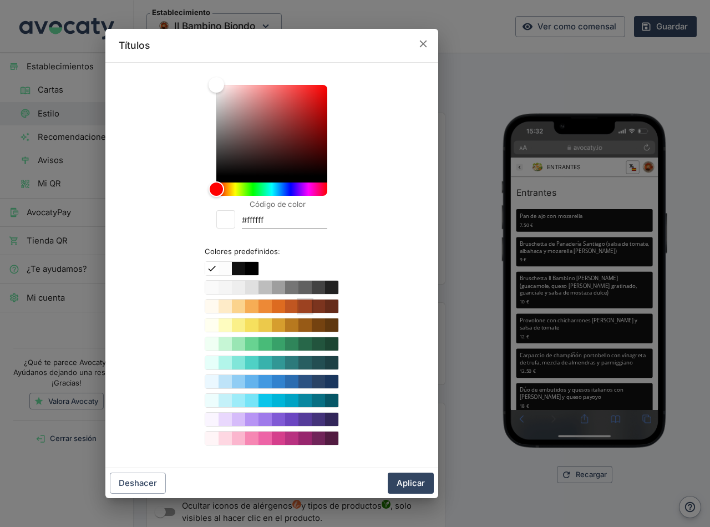
click at [302, 307] on button "Color #9C4221" at bounding box center [304, 305] width 13 height 13
type input "#9C4221"
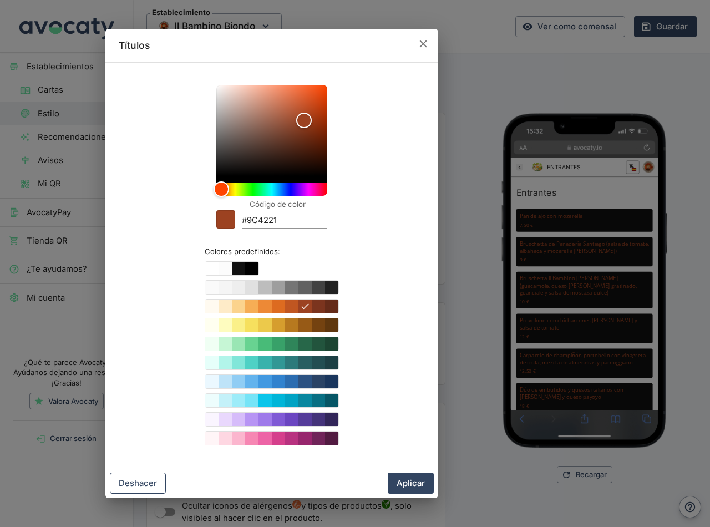
click at [141, 483] on button "Deshacer" at bounding box center [138, 482] width 56 height 21
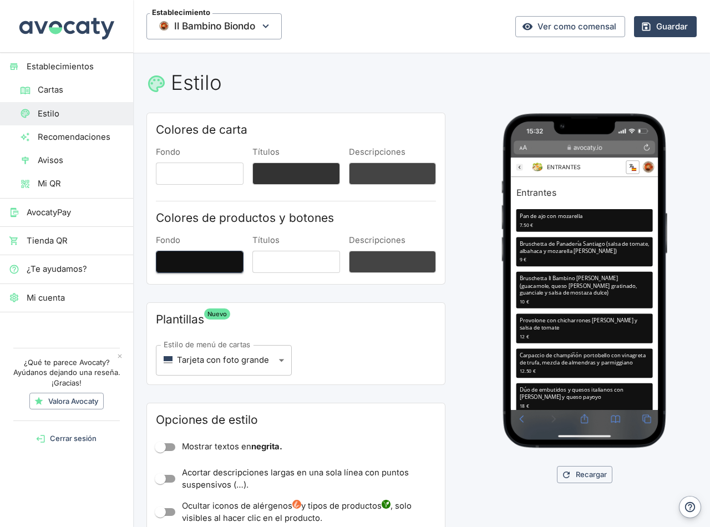
click at [193, 263] on button "Fondo" at bounding box center [200, 262] width 88 height 22
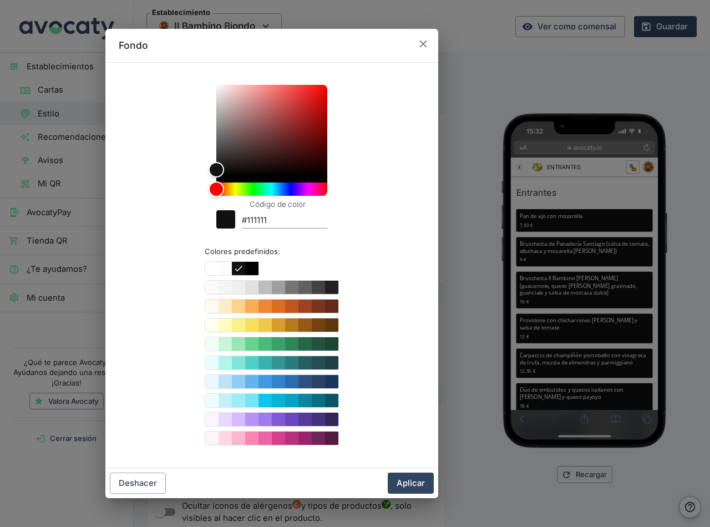
click at [423, 47] on icon "button" at bounding box center [423, 44] width 12 height 12
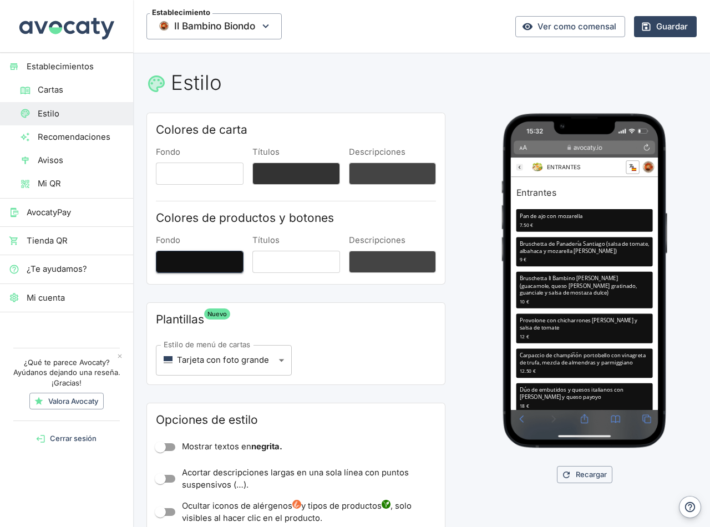
click at [207, 261] on button "Fondo" at bounding box center [200, 262] width 88 height 22
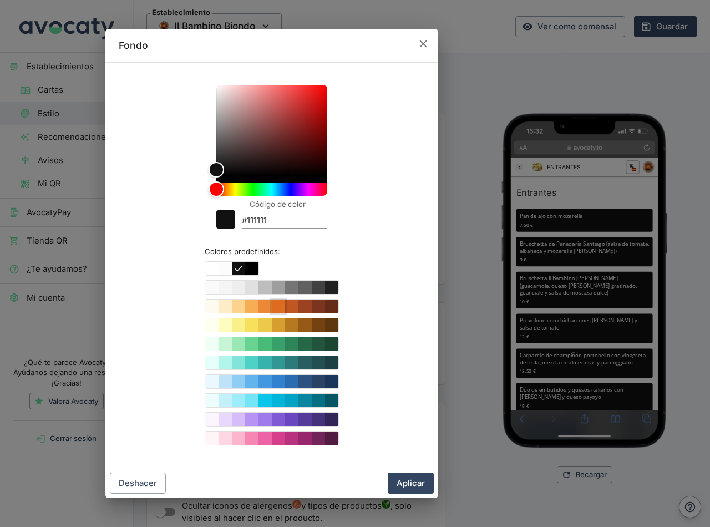
click at [278, 308] on button "Color #DD6B20" at bounding box center [278, 305] width 13 height 13
type input "#DD6B20"
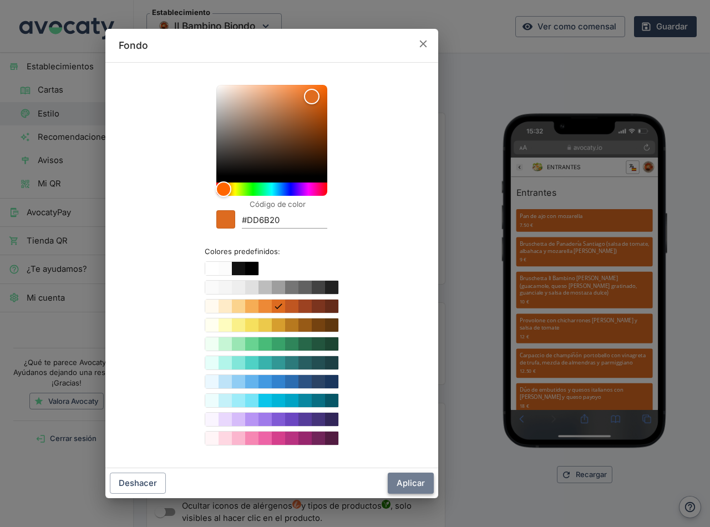
click at [417, 481] on button "Aplicar" at bounding box center [410, 482] width 46 height 21
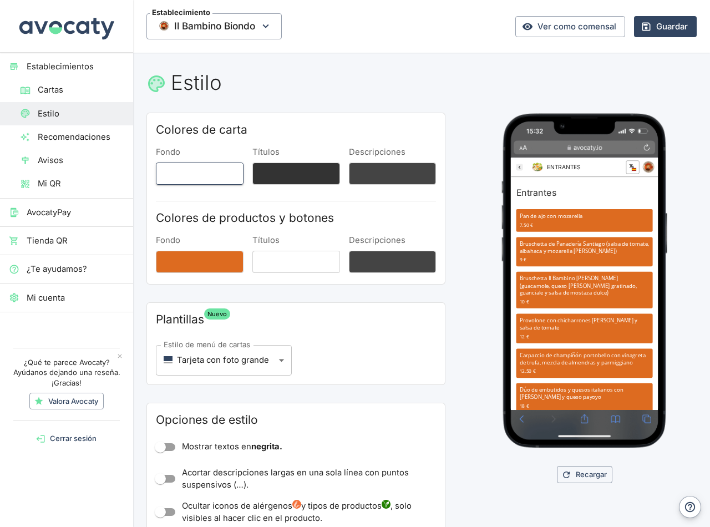
click at [201, 178] on button "Fondo" at bounding box center [200, 173] width 88 height 22
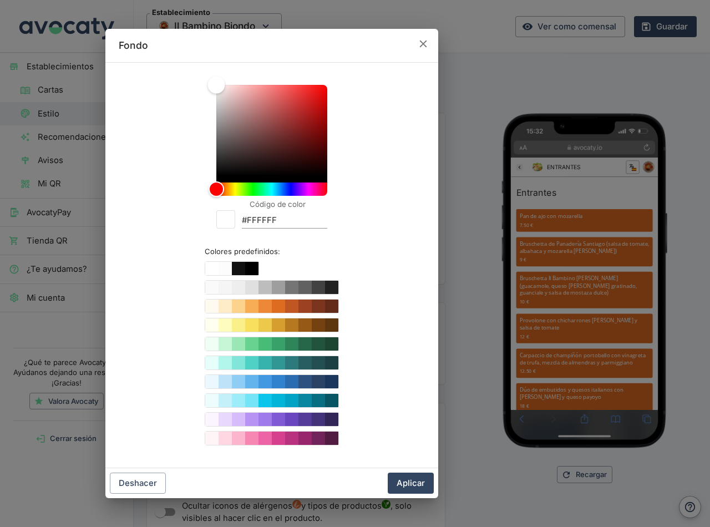
type input "#b01e1e"
click at [308, 113] on div "Color" at bounding box center [271, 130] width 111 height 91
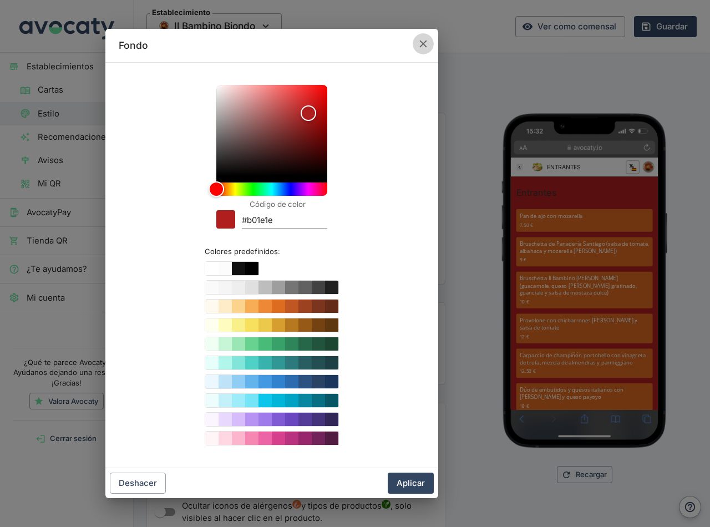
click at [417, 45] on icon "button" at bounding box center [423, 44] width 12 height 12
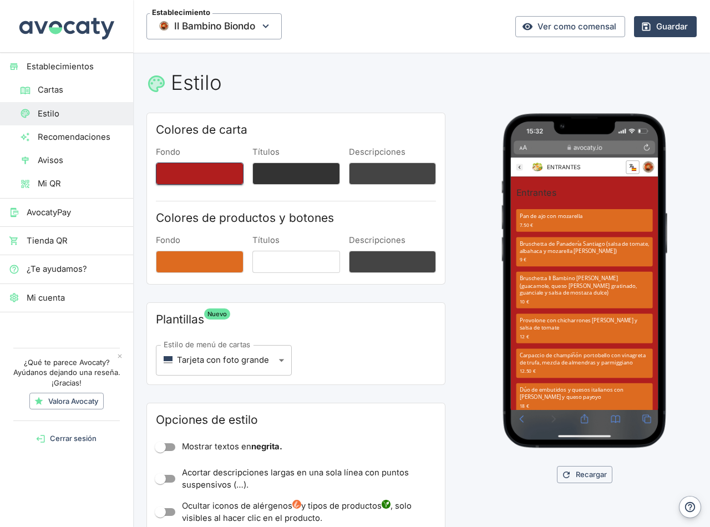
click at [178, 176] on button "Fondo" at bounding box center [200, 173] width 88 height 22
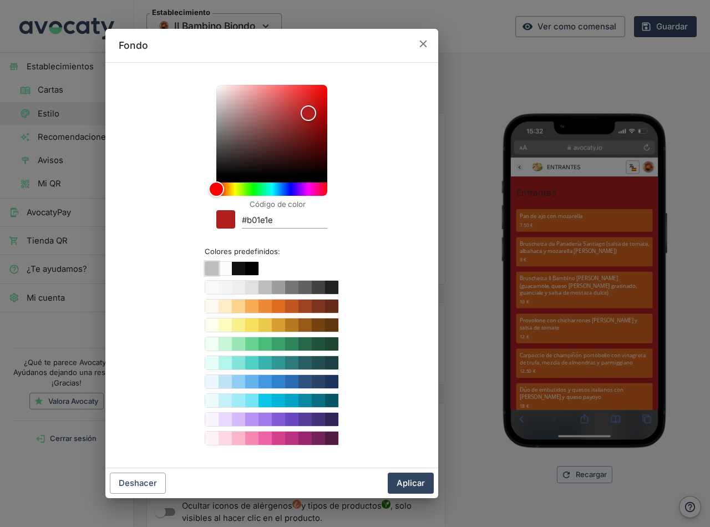
click at [211, 272] on button "Color #ffffff" at bounding box center [211, 268] width 13 height 13
type input "#ffffff"
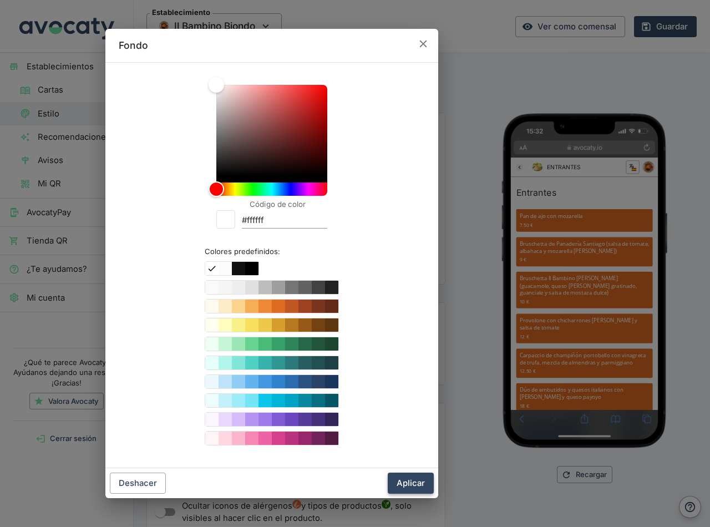
click at [407, 478] on button "Aplicar" at bounding box center [410, 482] width 46 height 21
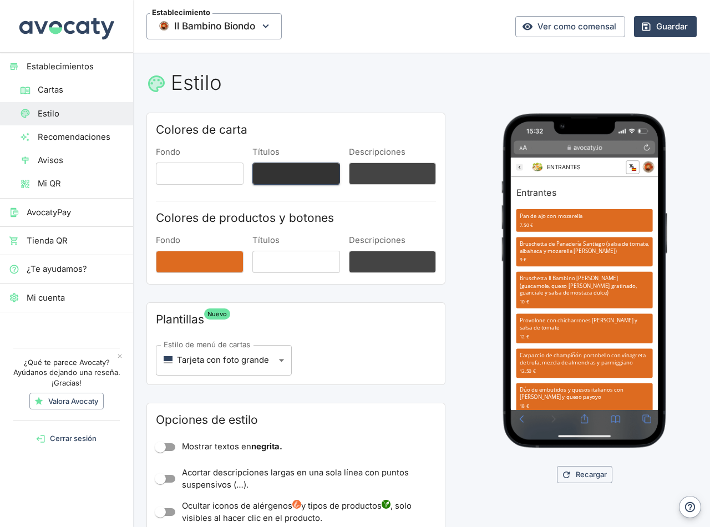
click at [293, 171] on button "Títulos" at bounding box center [296, 173] width 88 height 22
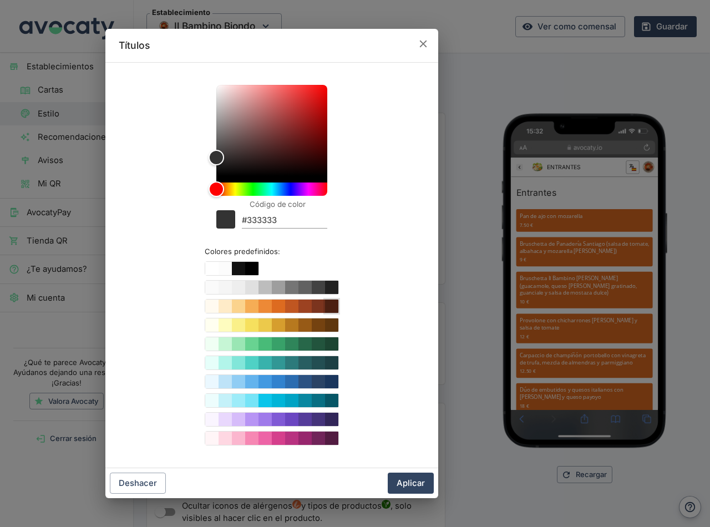
click at [328, 308] on button "Color #652B19" at bounding box center [331, 305] width 13 height 13
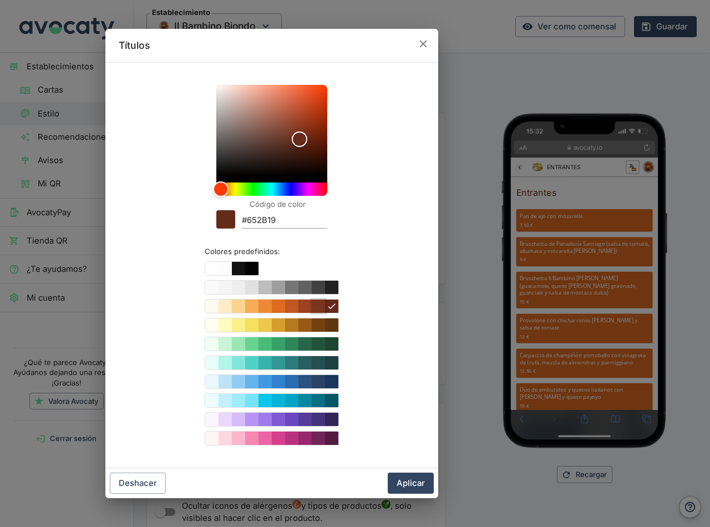
click at [320, 307] on button "Color #7B341E" at bounding box center [318, 305] width 13 height 13
type input "#7B341E"
click at [407, 478] on button "Aplicar" at bounding box center [410, 482] width 46 height 21
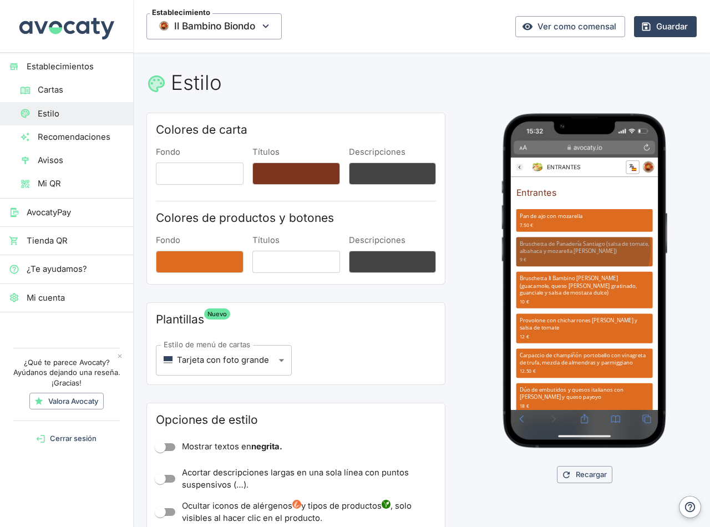
click at [620, 308] on p "Bruschetta de Panadería Santiago (salsa de tomate, albahaca y mozarella [PERSON…" at bounding box center [632, 307] width 216 height 24
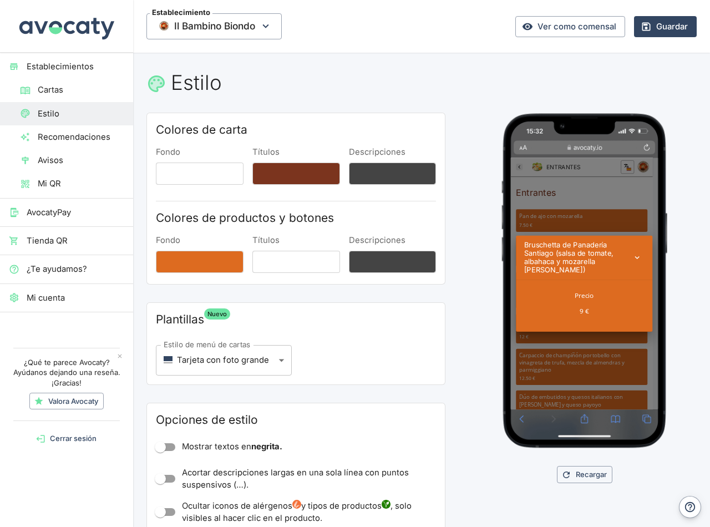
click at [709, 327] on icon "Cerrar" at bounding box center [721, 324] width 16 height 16
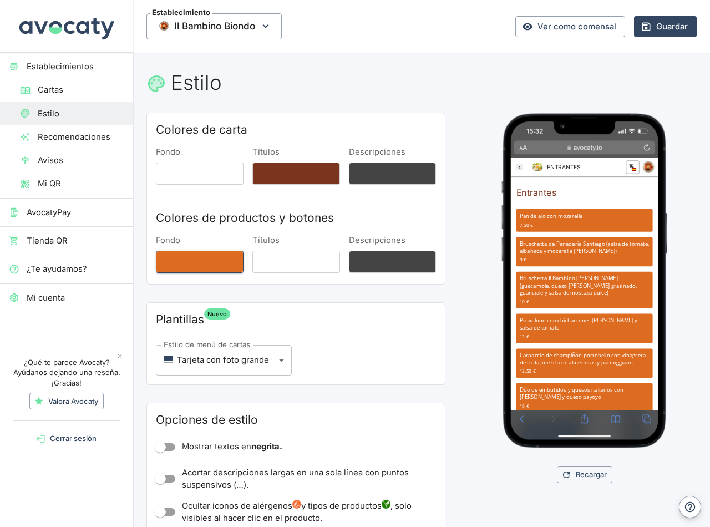
click at [220, 259] on button "Fondo" at bounding box center [200, 262] width 88 height 22
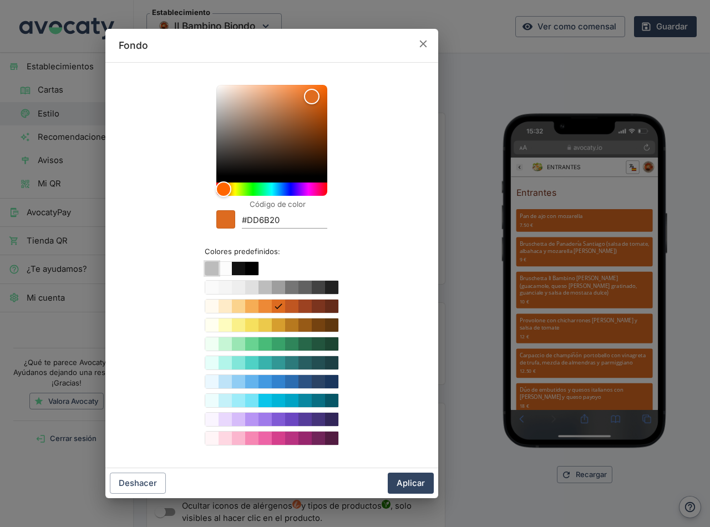
click at [212, 270] on button "Color #ffffff" at bounding box center [211, 268] width 13 height 13
type input "#ffffff"
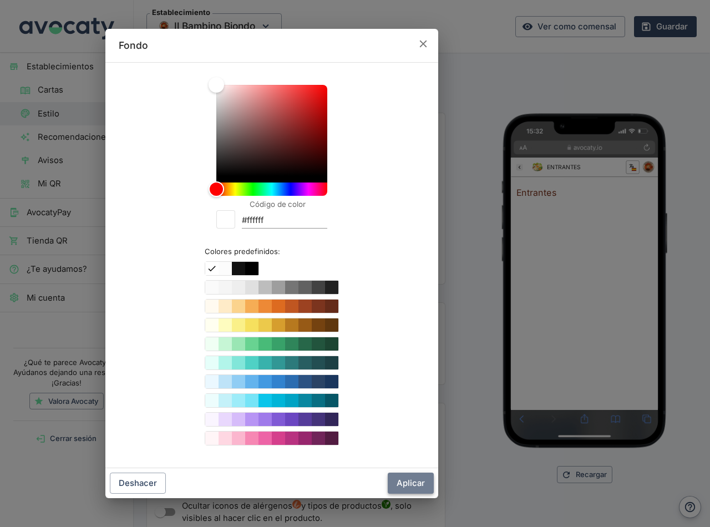
click at [414, 481] on button "Aplicar" at bounding box center [410, 482] width 46 height 21
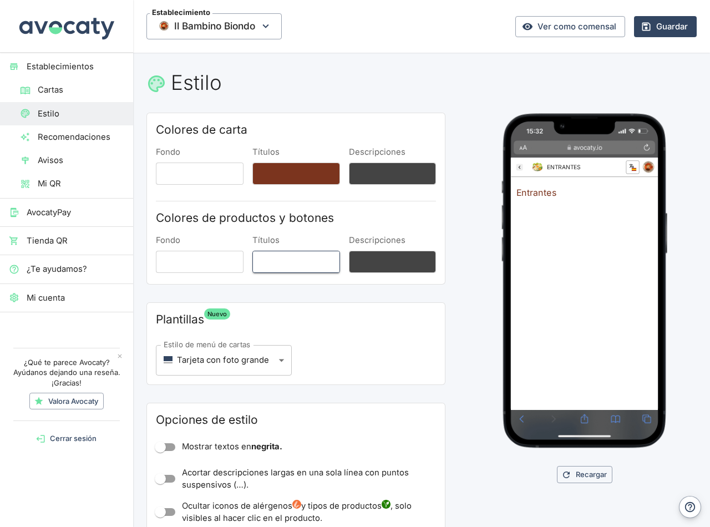
click at [297, 266] on button "Títulos" at bounding box center [296, 262] width 88 height 22
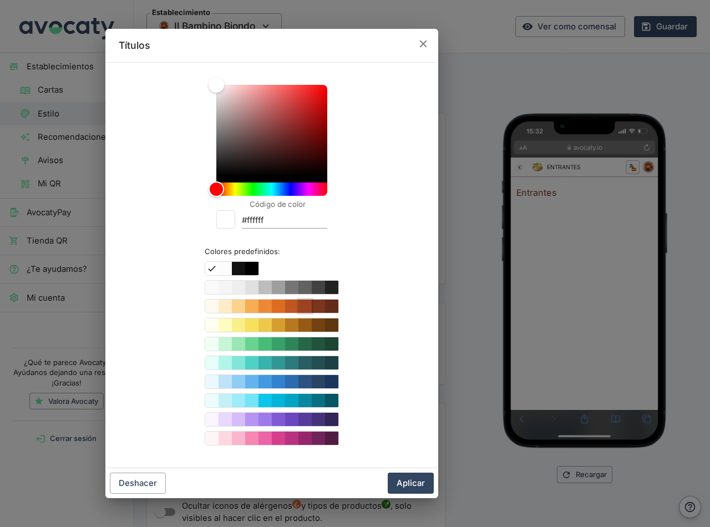
click at [308, 307] on button "Color #9C4221" at bounding box center [304, 305] width 13 height 13
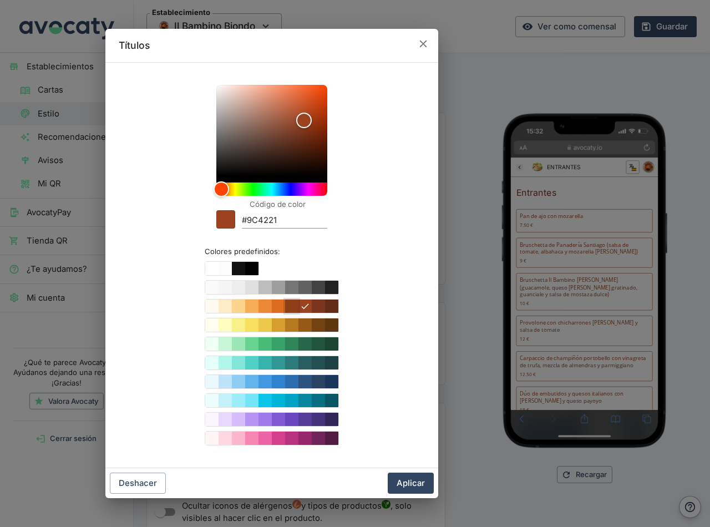
click at [294, 306] on button "Color #C05621" at bounding box center [291, 305] width 13 height 13
click at [278, 307] on button "Color #DD6B20" at bounding box center [278, 305] width 13 height 13
click at [291, 305] on button "Color #C05621" at bounding box center [291, 305] width 13 height 13
type input "#C05621"
click at [418, 480] on button "Aplicar" at bounding box center [410, 482] width 46 height 21
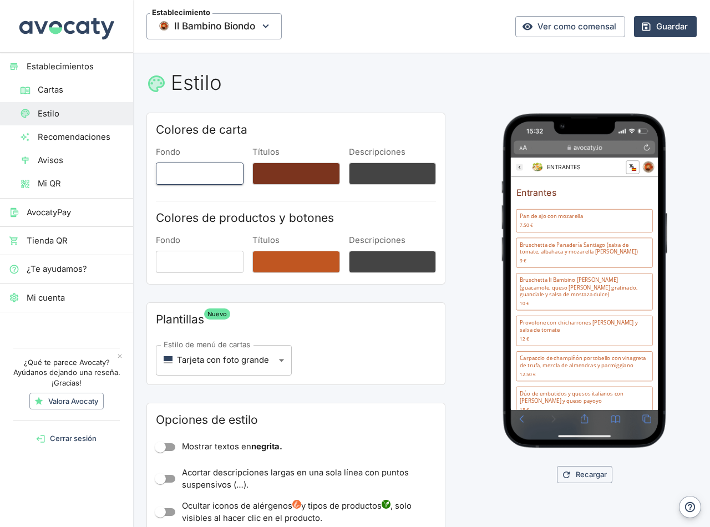
click at [211, 172] on button "Fondo" at bounding box center [200, 173] width 88 height 22
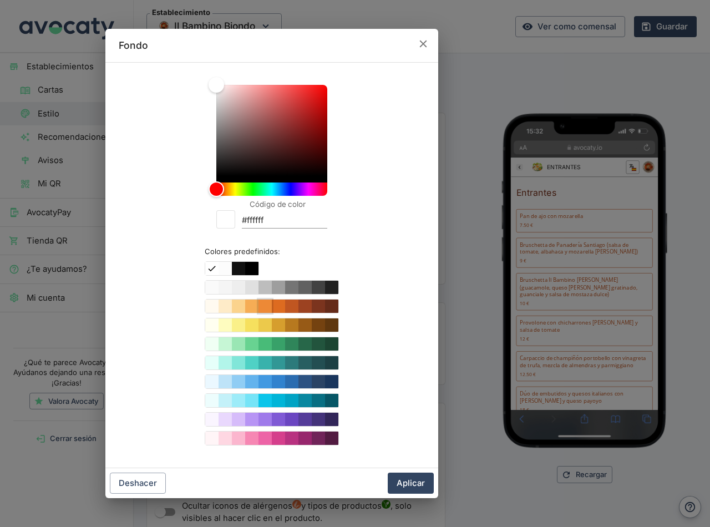
click at [265, 308] on button "Color #ED8936" at bounding box center [264, 305] width 13 height 13
type input "#ED8936"
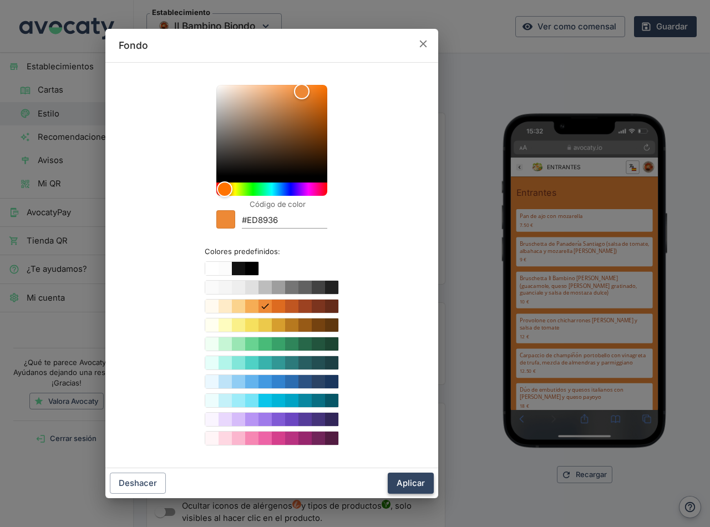
click at [415, 483] on button "Aplicar" at bounding box center [410, 482] width 46 height 21
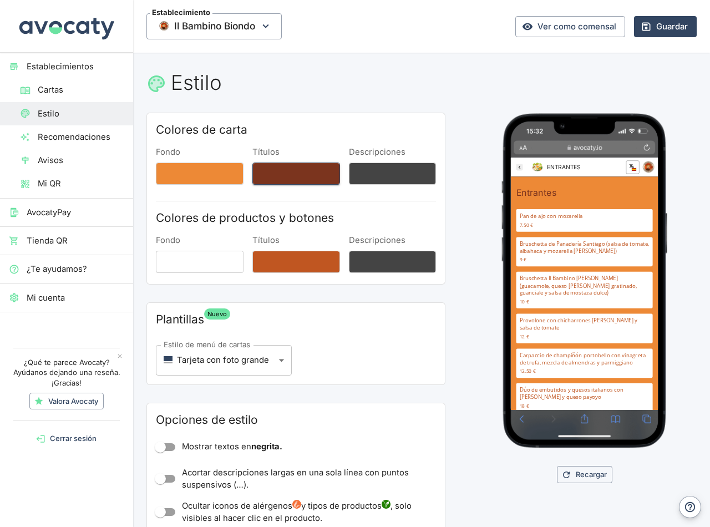
click at [284, 176] on button "Títulos" at bounding box center [296, 173] width 88 height 22
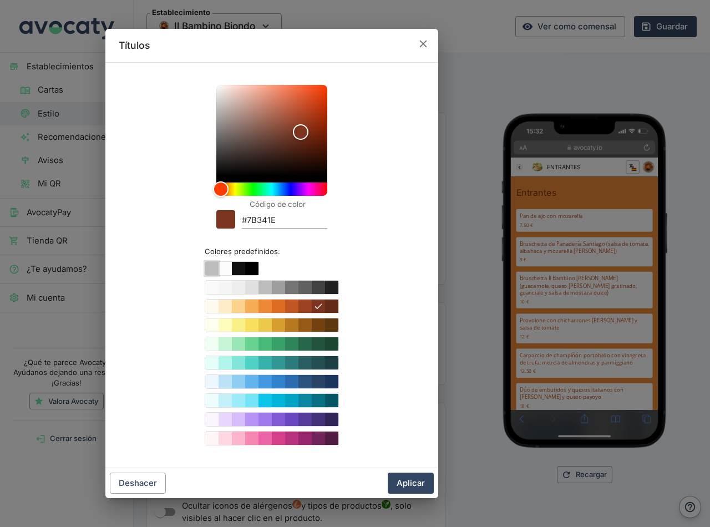
click at [215, 268] on button "Color #ffffff" at bounding box center [211, 268] width 13 height 13
type input "#ffffff"
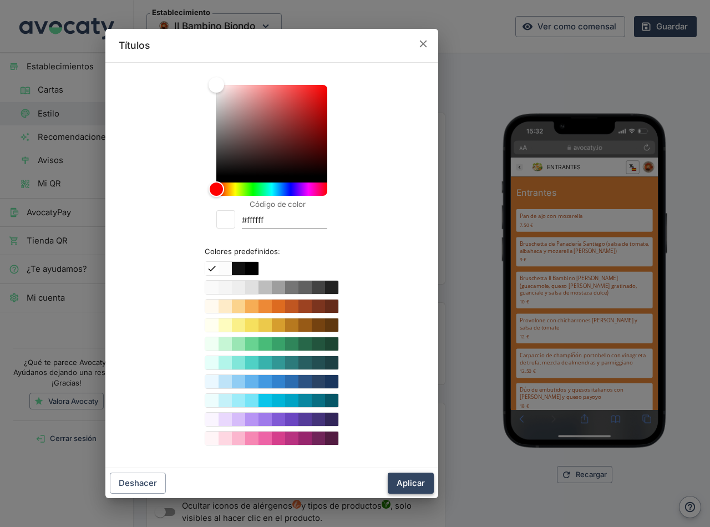
click at [415, 479] on button "Aplicar" at bounding box center [410, 482] width 46 height 21
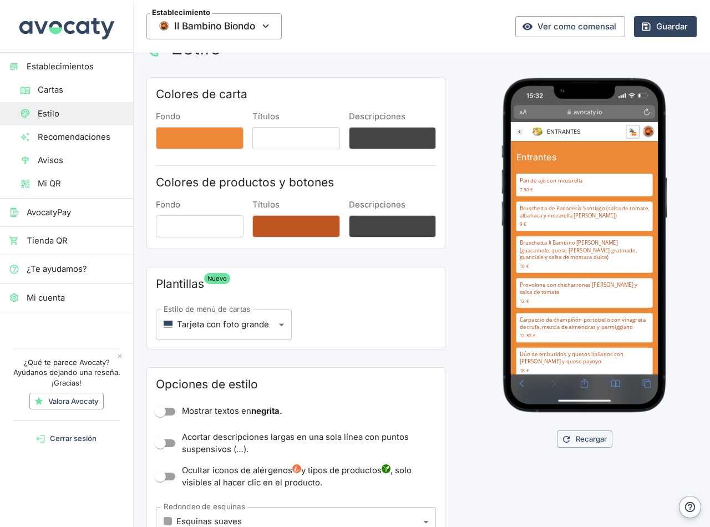
scroll to position [55, 0]
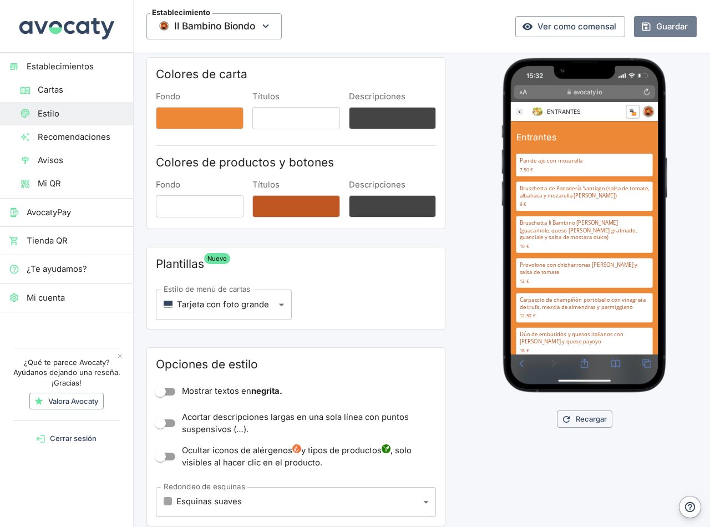
click at [663, 24] on button "Guardar" at bounding box center [665, 26] width 63 height 21
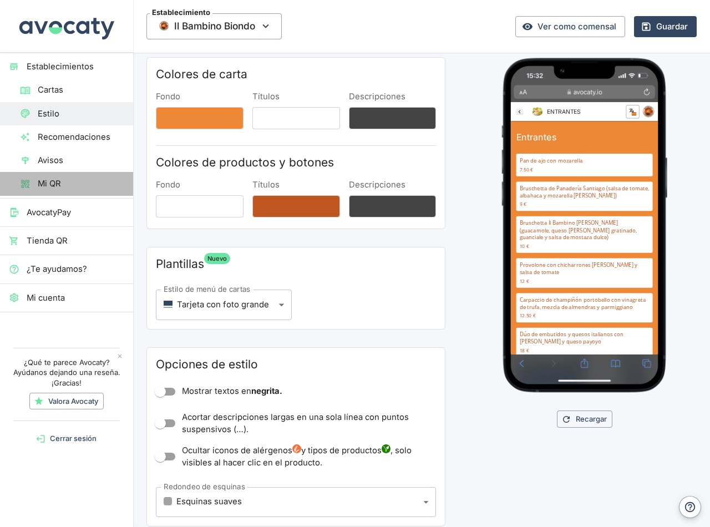
click at [52, 183] on span "Mi QR" at bounding box center [81, 183] width 86 height 12
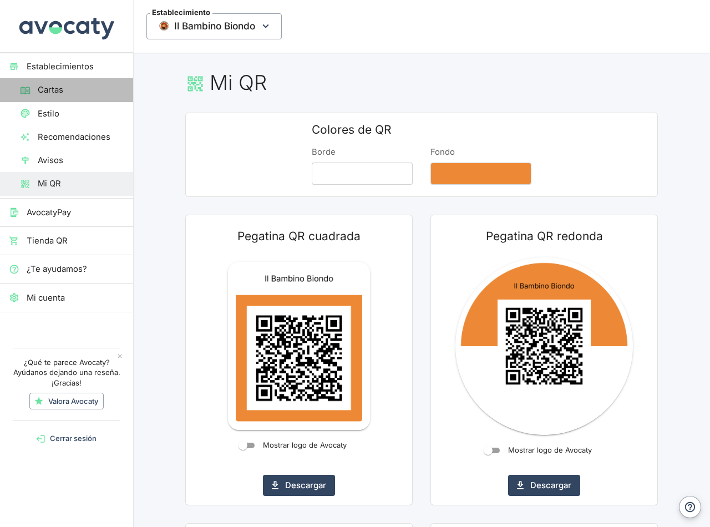
click at [57, 90] on span "Cartas" at bounding box center [81, 90] width 86 height 12
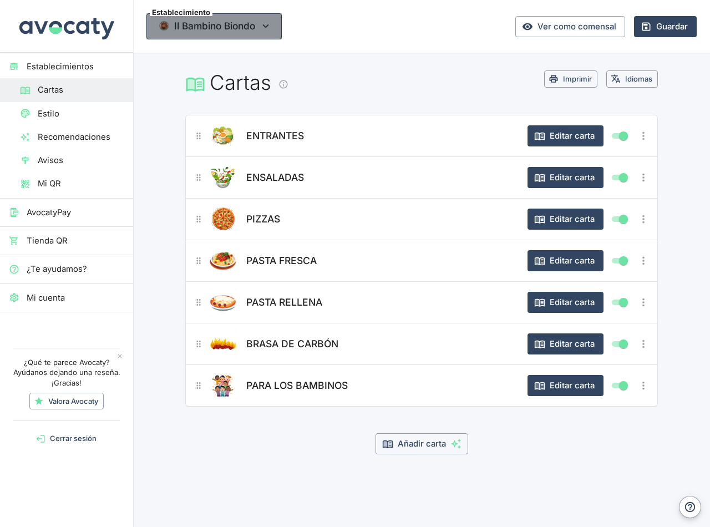
click at [159, 26] on img "button" at bounding box center [164, 26] width 11 height 11
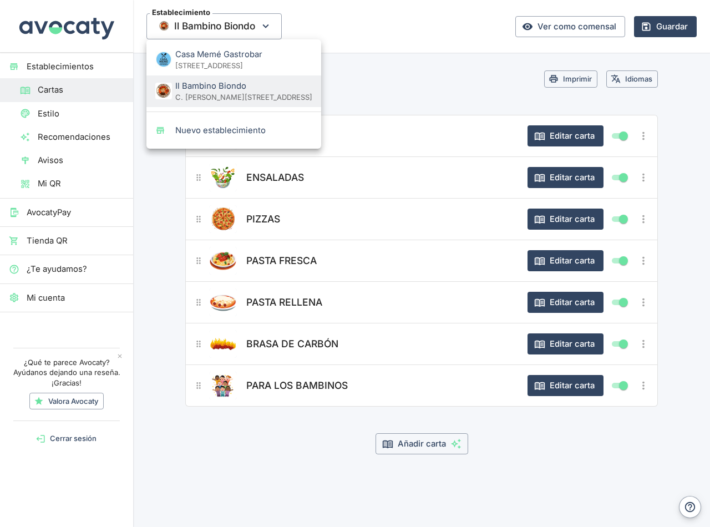
click at [463, 86] on div at bounding box center [355, 263] width 710 height 527
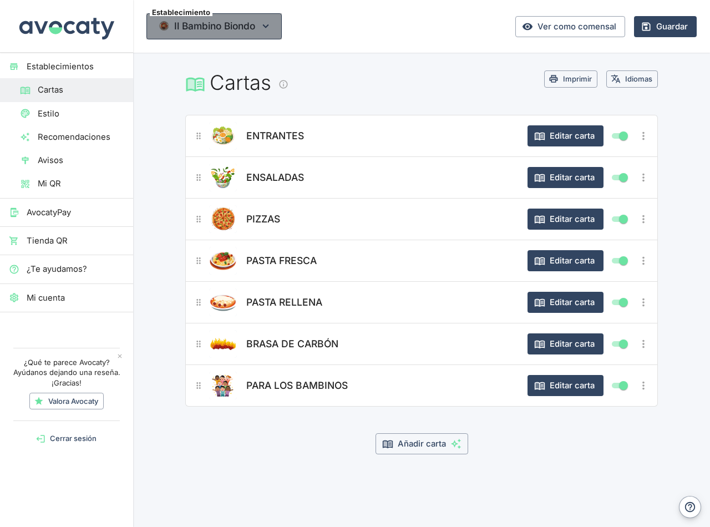
click at [268, 25] on icon "button" at bounding box center [266, 26] width 6 height 4
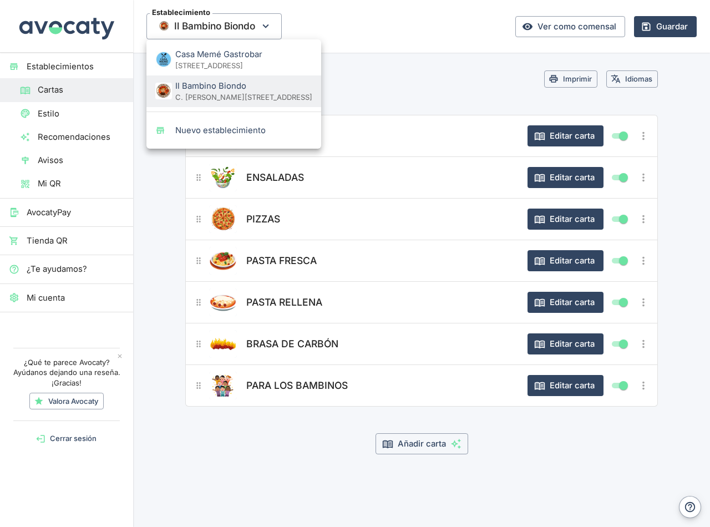
click at [430, 80] on div at bounding box center [355, 263] width 710 height 527
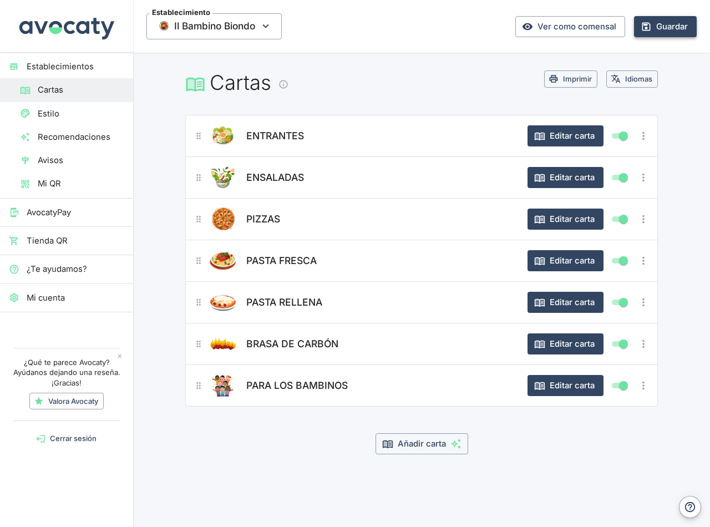
click at [667, 29] on button "Guardar" at bounding box center [665, 26] width 63 height 21
click at [59, 111] on span "Estilo" at bounding box center [81, 114] width 86 height 12
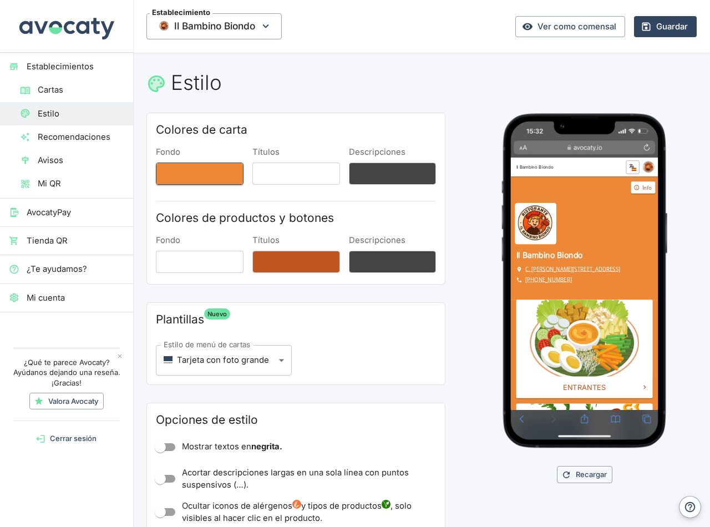
click at [212, 176] on button "Fondo" at bounding box center [200, 173] width 88 height 22
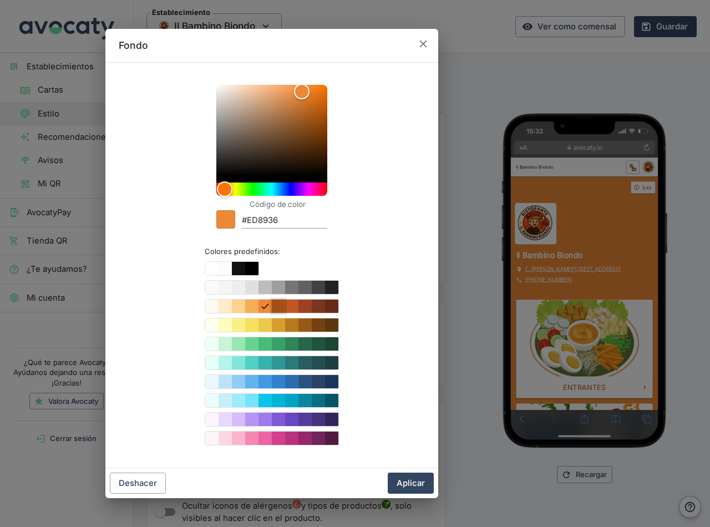
click at [279, 310] on button "Color #DD6B20" at bounding box center [278, 305] width 13 height 13
type input "#DD6B20"
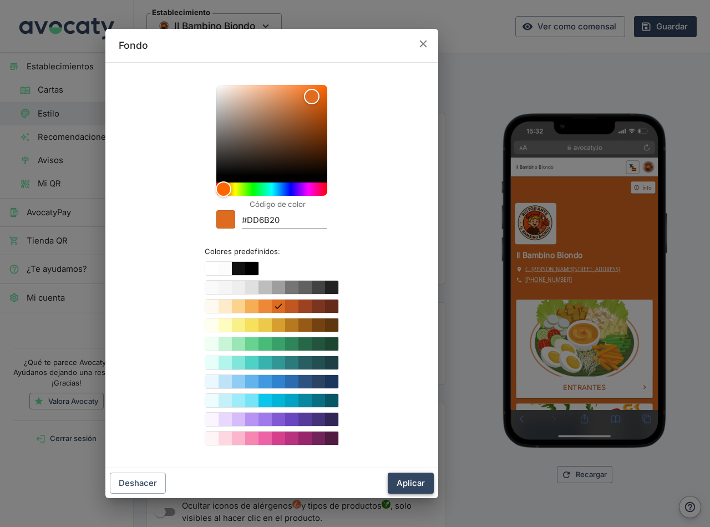
click at [412, 485] on button "Aplicar" at bounding box center [410, 482] width 46 height 21
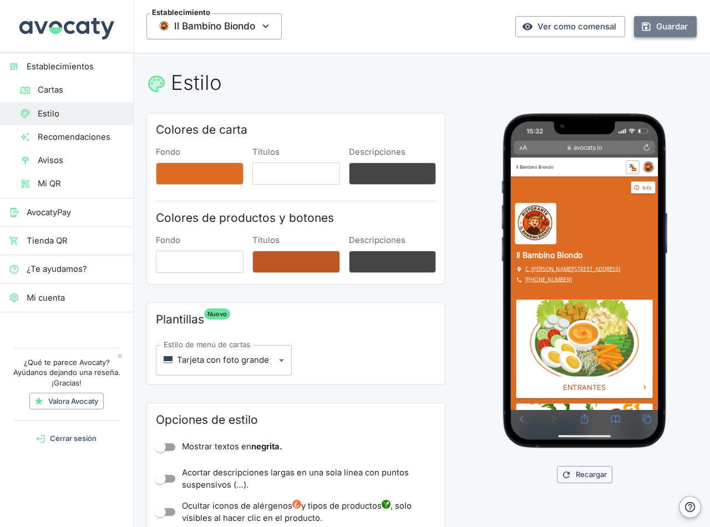
click at [655, 29] on button "Guardar" at bounding box center [665, 26] width 63 height 21
click at [661, 25] on button "Guardar" at bounding box center [665, 26] width 63 height 21
click at [554, 29] on link "Ver como comensal" at bounding box center [570, 26] width 110 height 21
click at [398, 179] on button "Descripciones" at bounding box center [393, 173] width 88 height 22
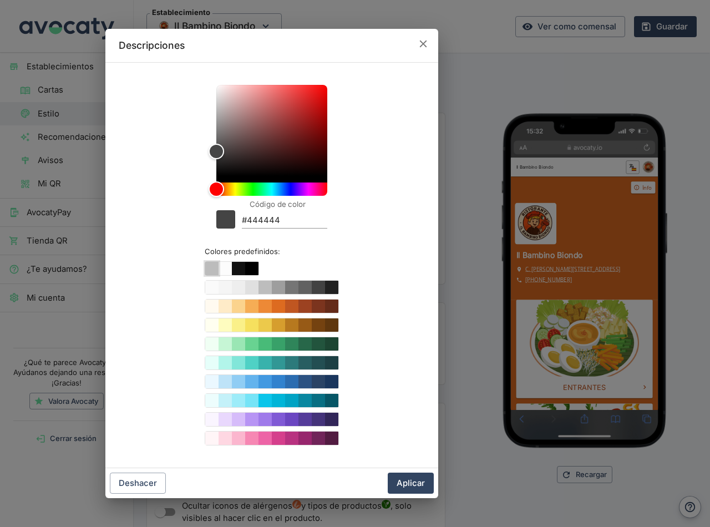
click at [207, 268] on button "Color #ffffff" at bounding box center [211, 268] width 13 height 13
type input "#ffffff"
click at [425, 483] on button "Aplicar" at bounding box center [410, 482] width 46 height 21
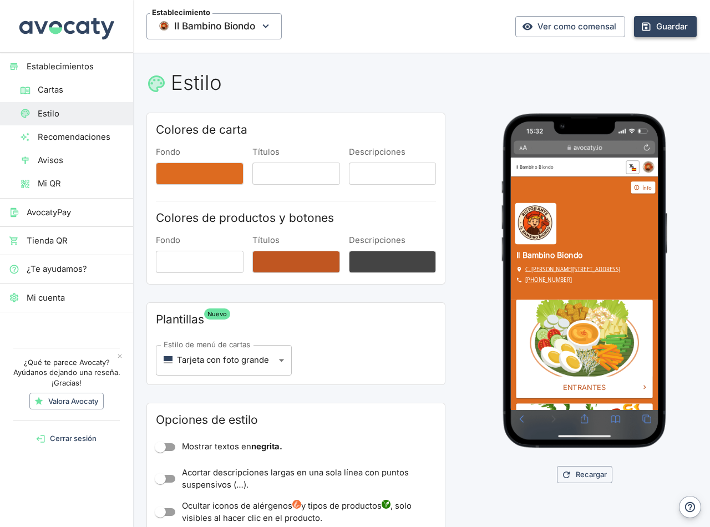
click at [668, 25] on button "Guardar" at bounding box center [665, 26] width 63 height 21
click at [570, 23] on link "Ver como comensal" at bounding box center [570, 26] width 110 height 21
click at [277, 266] on button "Títulos" at bounding box center [296, 262] width 88 height 22
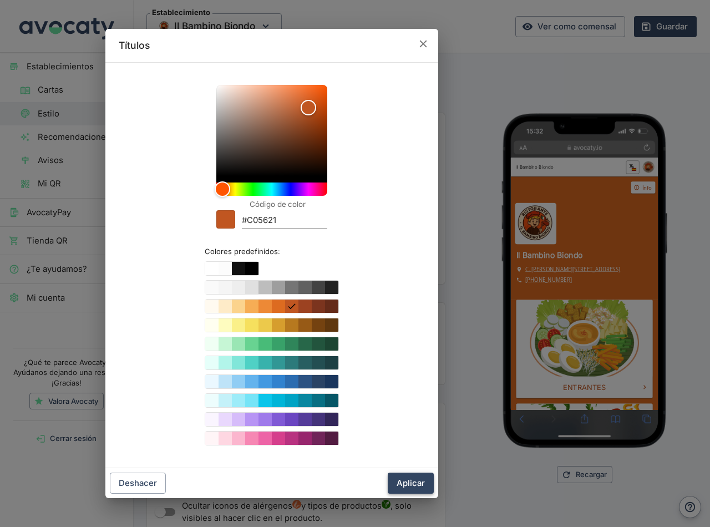
click at [410, 482] on button "Aplicar" at bounding box center [410, 482] width 46 height 21
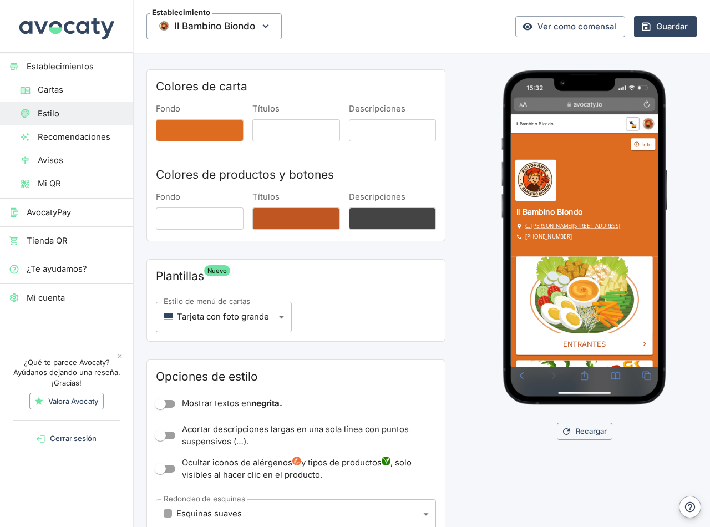
scroll to position [222, 0]
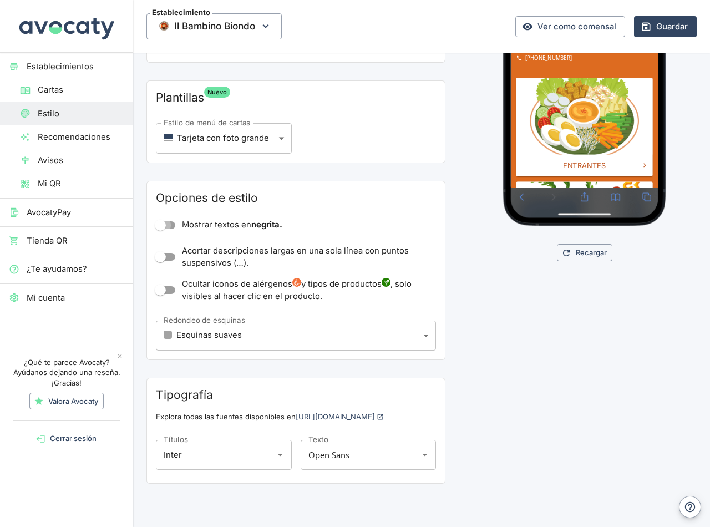
click at [162, 226] on input "Mostrar textos en negrita." at bounding box center [160, 225] width 63 height 21
checkbox input "true"
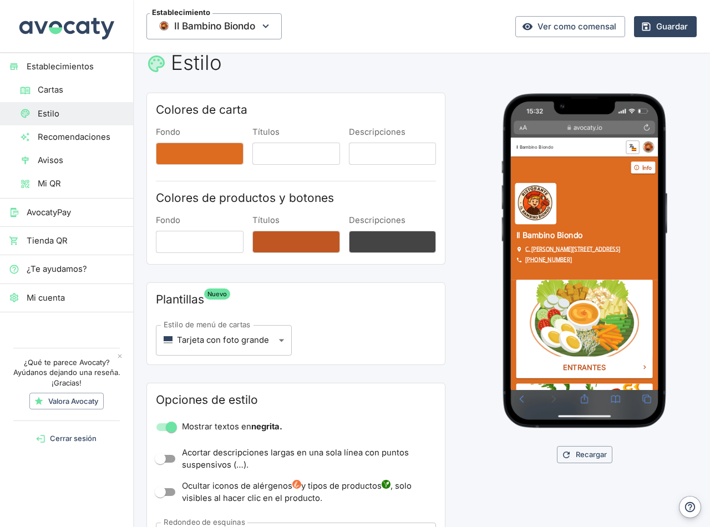
scroll to position [0, 0]
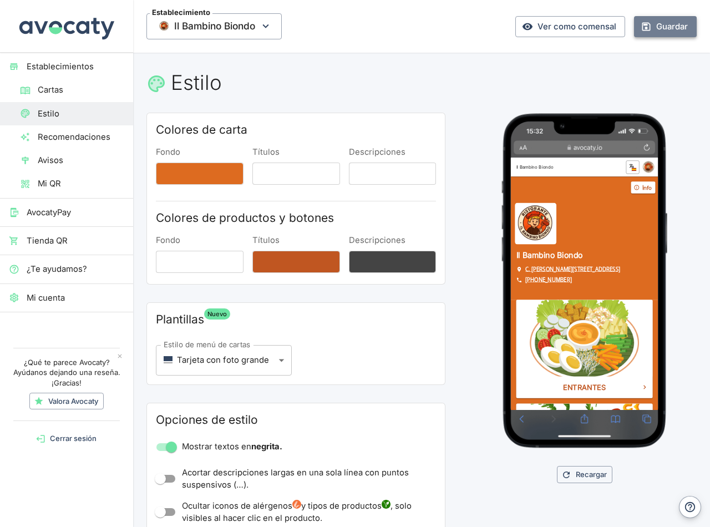
click at [663, 24] on button "Guardar" at bounding box center [665, 26] width 63 height 21
click at [662, 24] on button "Guardar" at bounding box center [665, 26] width 63 height 21
click at [566, 23] on link "Ver como comensal" at bounding box center [570, 26] width 110 height 21
click at [657, 25] on button "Guardar" at bounding box center [665, 26] width 63 height 21
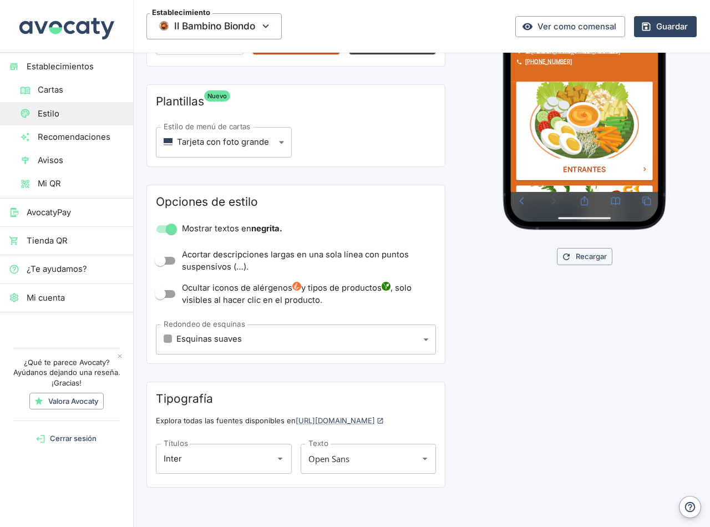
scroll to position [222, 0]
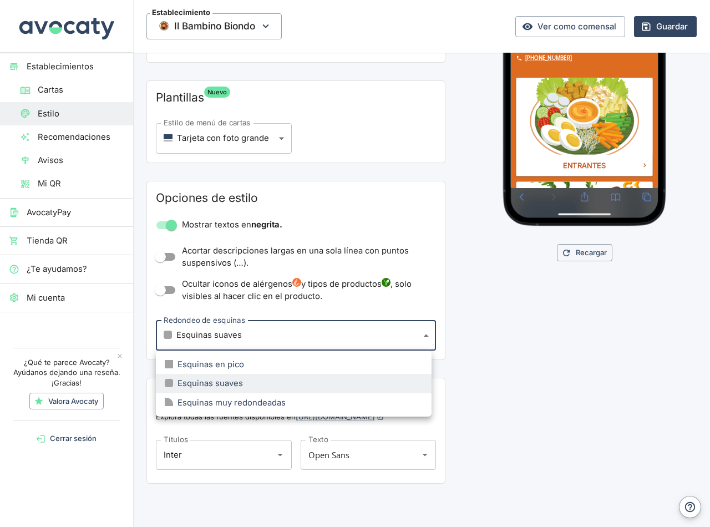
click at [415, 335] on body "Establecimientos Cartas Estilo Recomendaciones Avisos Mi QR AvocatyPay Tienda Q…" at bounding box center [355, 263] width 710 height 527
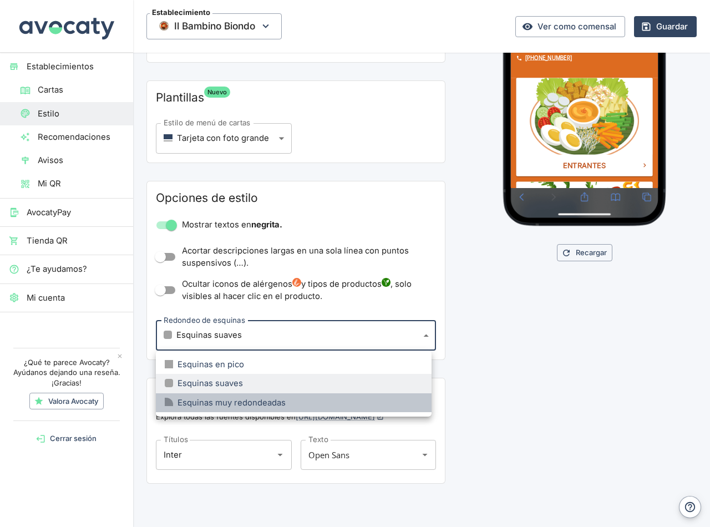
click at [243, 400] on div "Esquinas muy redondeadas" at bounding box center [225, 402] width 121 height 12
type input "large"
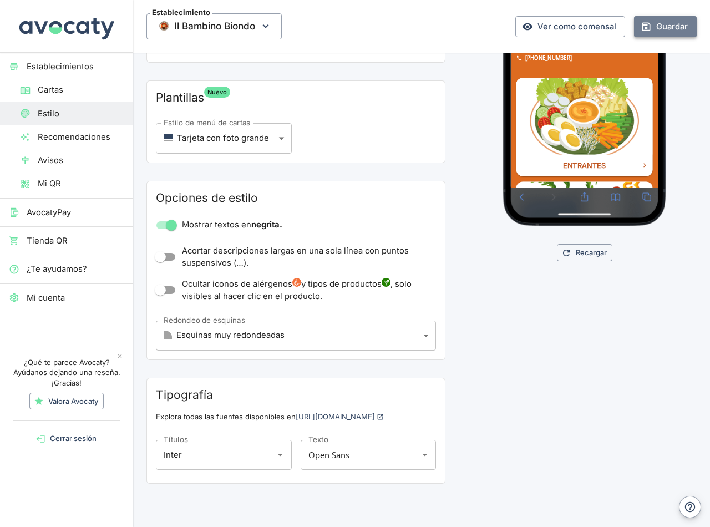
click at [667, 24] on button "Guardar" at bounding box center [665, 26] width 63 height 21
click at [566, 25] on link "Ver como comensal" at bounding box center [570, 26] width 110 height 21
click at [655, 29] on button "Guardar" at bounding box center [665, 26] width 63 height 21
click at [266, 30] on icon "button" at bounding box center [265, 26] width 12 height 12
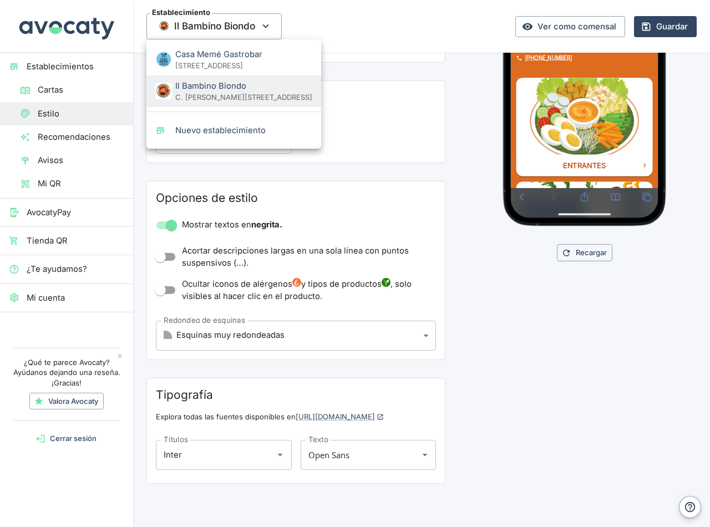
click at [227, 54] on span "Casa Memé Gastrobar" at bounding box center [243, 54] width 137 height 12
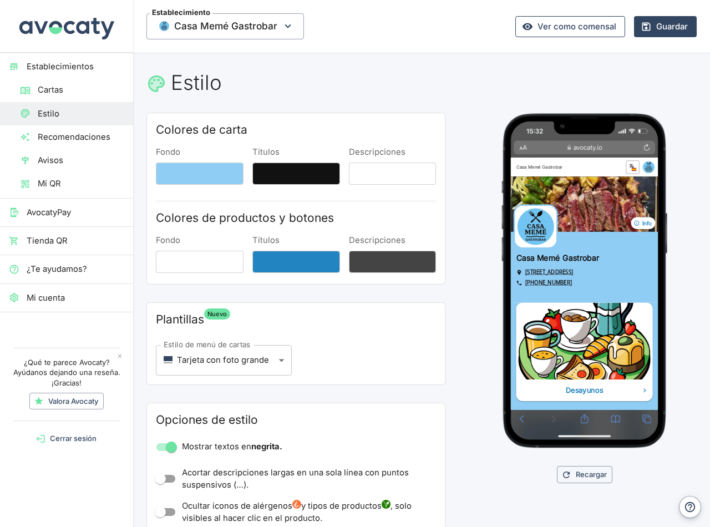
click at [571, 21] on link "Ver como comensal" at bounding box center [570, 26] width 110 height 21
click at [72, 109] on span "Estilo" at bounding box center [81, 114] width 86 height 12
click at [304, 178] on button "Títulos" at bounding box center [296, 173] width 88 height 22
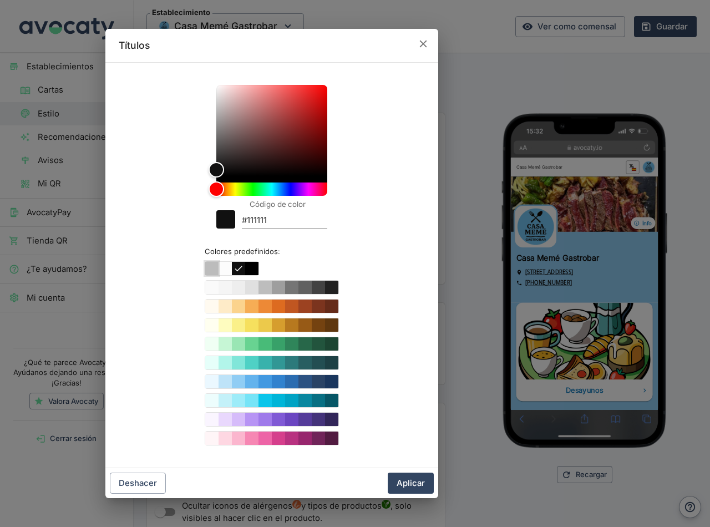
click at [213, 268] on button "Color #ffffff" at bounding box center [211, 268] width 13 height 13
click at [254, 268] on button "Color #000000" at bounding box center [251, 268] width 13 height 13
click at [240, 268] on button "Color #111111" at bounding box center [238, 268] width 13 height 13
type input "#111111"
click at [409, 481] on button "Aplicar" at bounding box center [410, 482] width 46 height 21
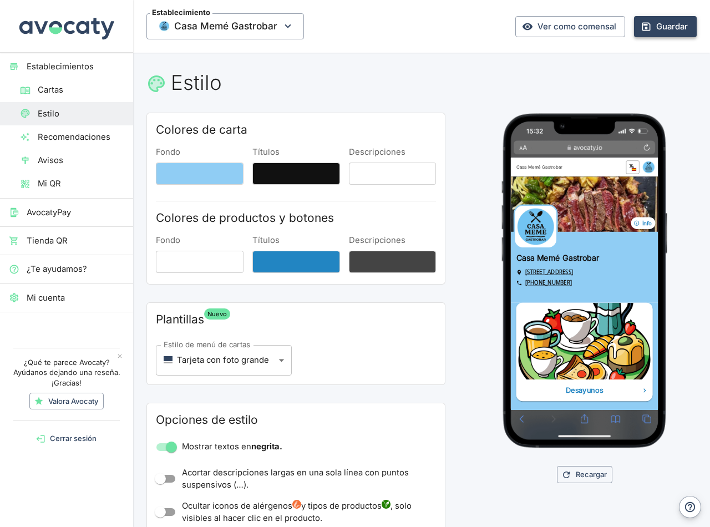
click at [659, 19] on button "Guardar" at bounding box center [665, 26] width 63 height 21
click at [561, 28] on link "Ver como comensal" at bounding box center [570, 26] width 110 height 21
click at [464, 79] on h1 "Estilo" at bounding box center [421, 82] width 550 height 24
click at [654, 28] on button "Guardar" at bounding box center [665, 26] width 63 height 21
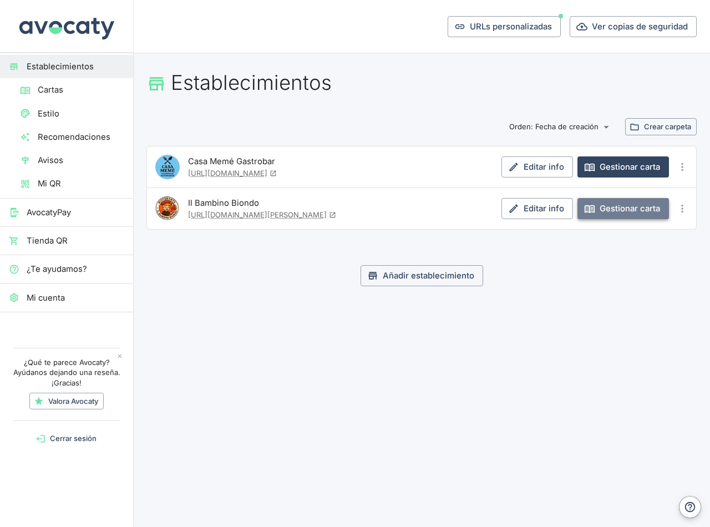
click at [627, 213] on link "Gestionar carta" at bounding box center [622, 208] width 91 height 21
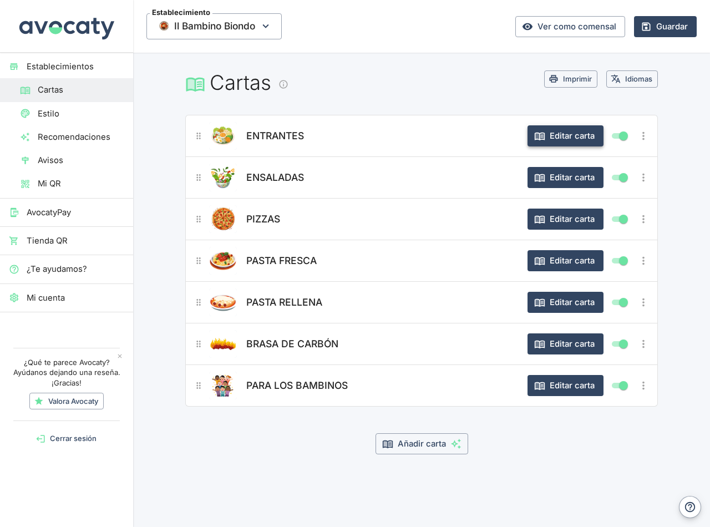
click at [573, 135] on button "Editar carta" at bounding box center [565, 135] width 76 height 21
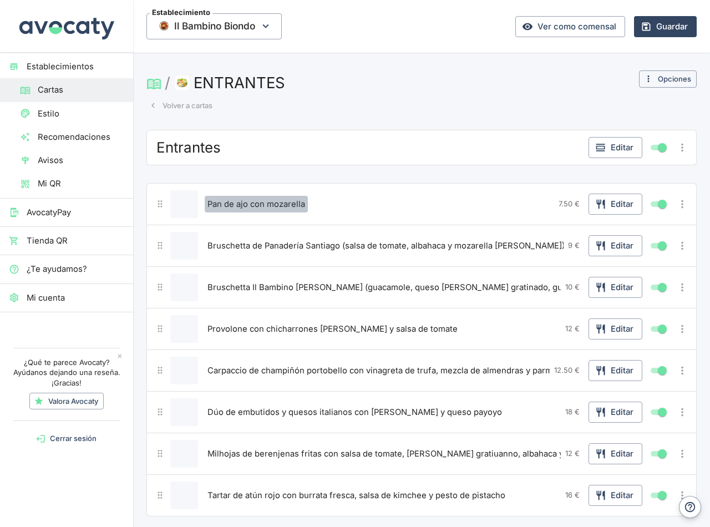
click at [278, 204] on span "Pan de ajo con mozarella" at bounding box center [256, 204] width 98 height 12
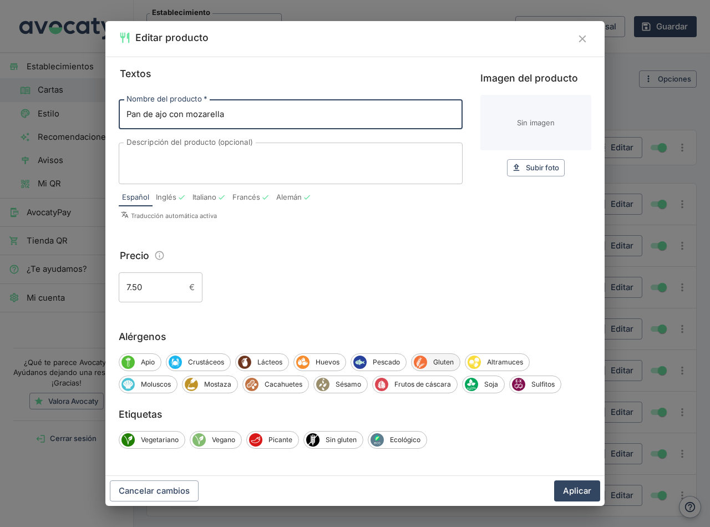
click at [448, 359] on span "Gluten" at bounding box center [443, 362] width 33 height 10
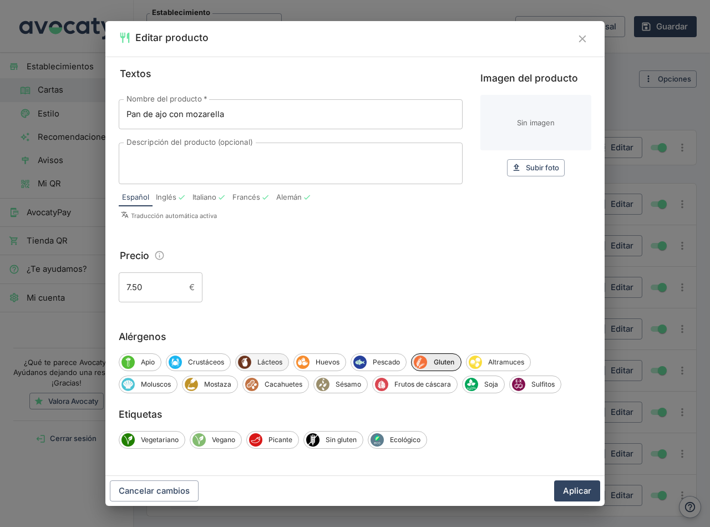
click at [251, 361] on icon "Lácteos" at bounding box center [244, 361] width 13 height 13
click at [581, 496] on button "Aplicar" at bounding box center [577, 490] width 46 height 21
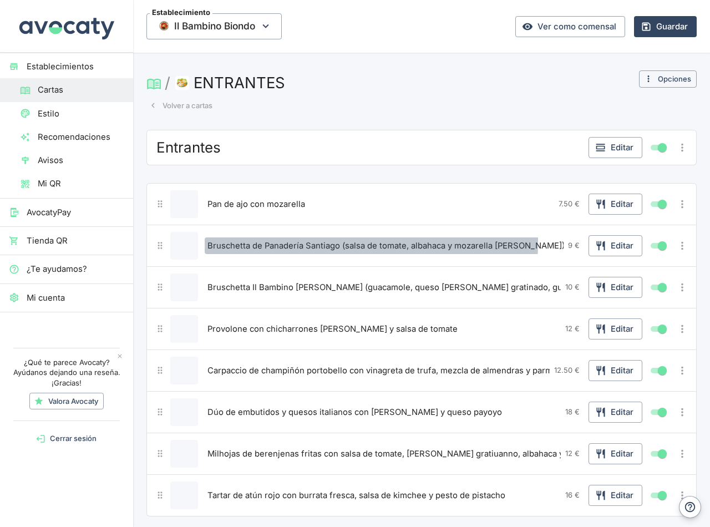
click at [330, 243] on span "Bruschetta de Panadería Santiago (salsa de tomate, albahaca y mozarella [PERSON…" at bounding box center [385, 245] width 357 height 12
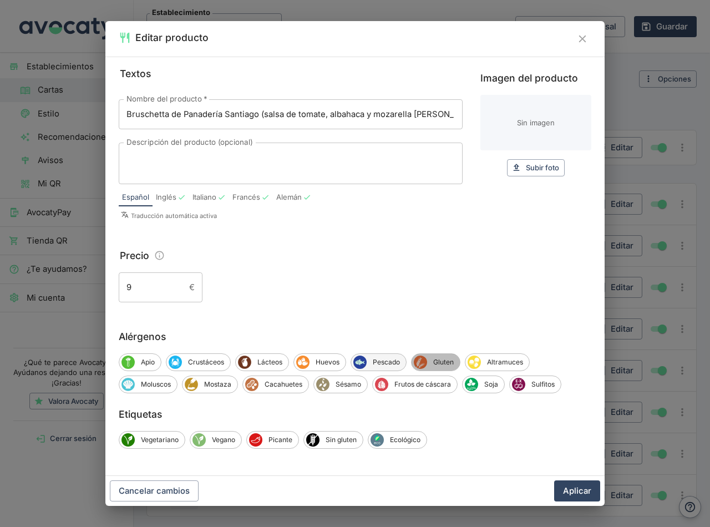
drag, startPoint x: 442, startPoint y: 363, endPoint x: 393, endPoint y: 358, distance: 49.0
click at [442, 362] on span "Gluten" at bounding box center [443, 362] width 33 height 10
click at [275, 362] on span "Lácteos" at bounding box center [269, 362] width 37 height 10
click at [577, 489] on button "Aplicar" at bounding box center [577, 490] width 46 height 21
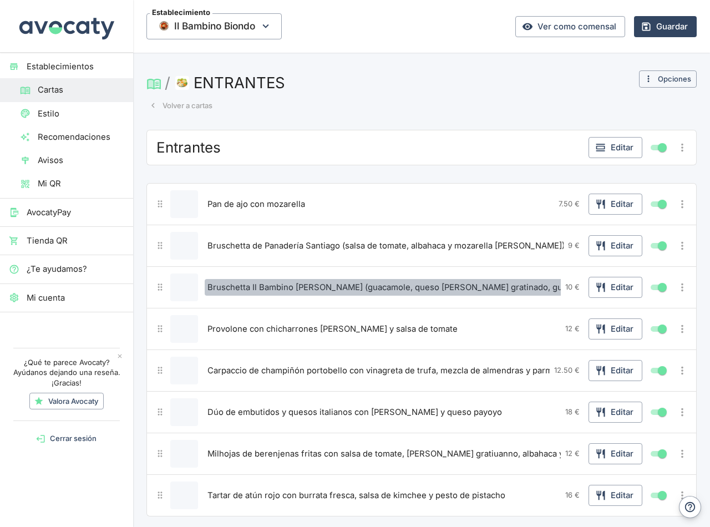
click at [346, 292] on button "Bruschetta Il Bambino [PERSON_NAME] (guacamole, queso [PERSON_NAME] gratinado, …" at bounding box center [450, 287] width 491 height 17
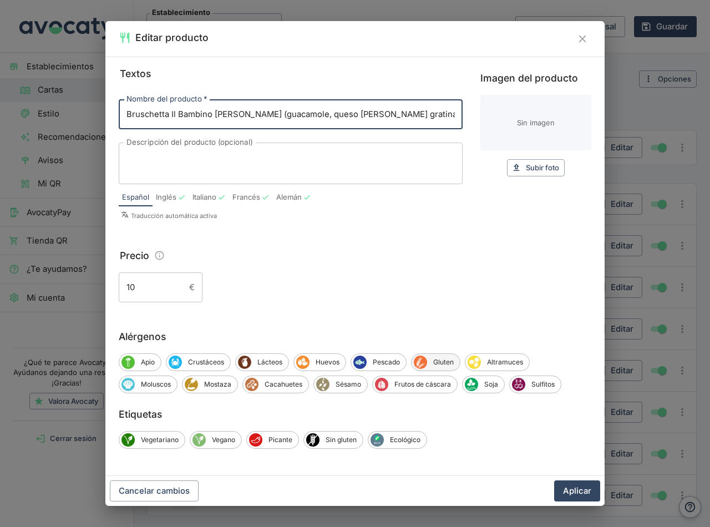
click at [445, 362] on span "Gluten" at bounding box center [443, 362] width 33 height 10
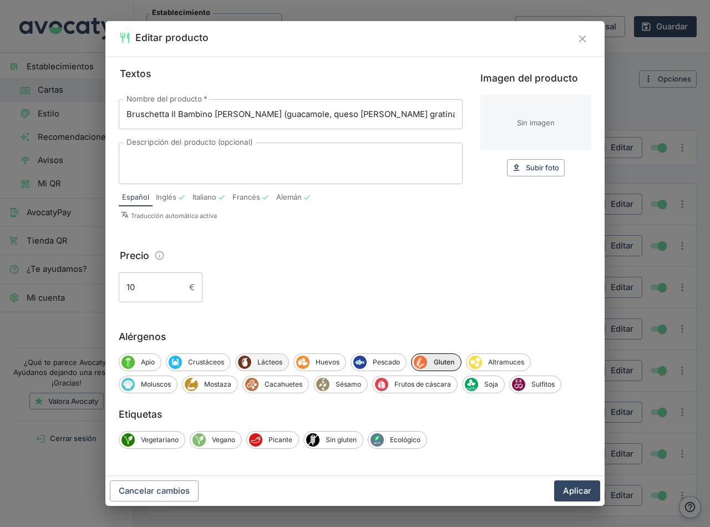
click at [263, 364] on span "Lácteos" at bounding box center [269, 362] width 37 height 10
click at [215, 384] on span "Mostaza" at bounding box center [217, 384] width 39 height 10
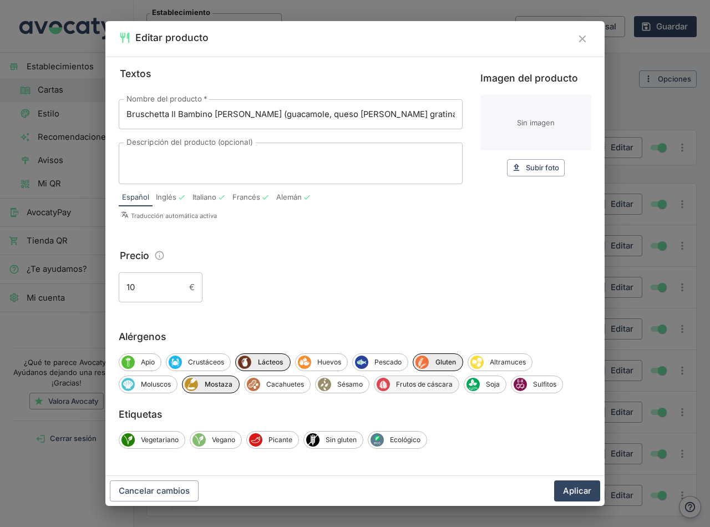
click at [420, 384] on span "Frutos de cáscara" at bounding box center [424, 384] width 69 height 10
click at [579, 493] on button "Aplicar" at bounding box center [577, 490] width 46 height 21
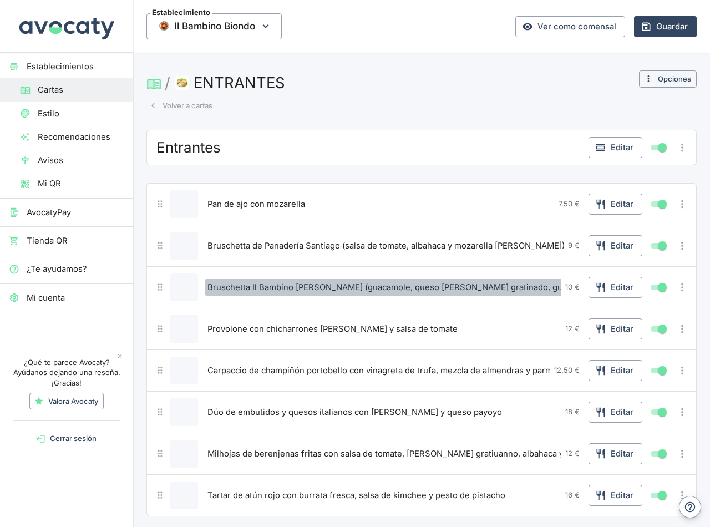
click at [492, 288] on span "Bruschetta Il Bambino [PERSON_NAME] (guacamole, queso [PERSON_NAME] gratinado, …" at bounding box center [449, 287] width 485 height 12
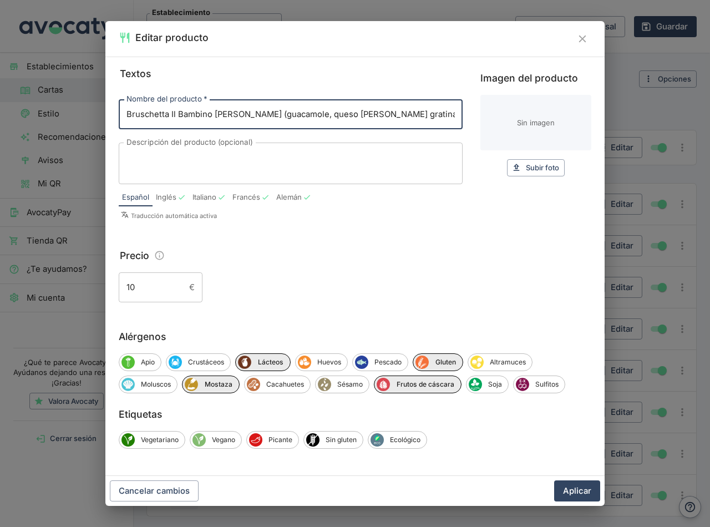
scroll to position [0, 84]
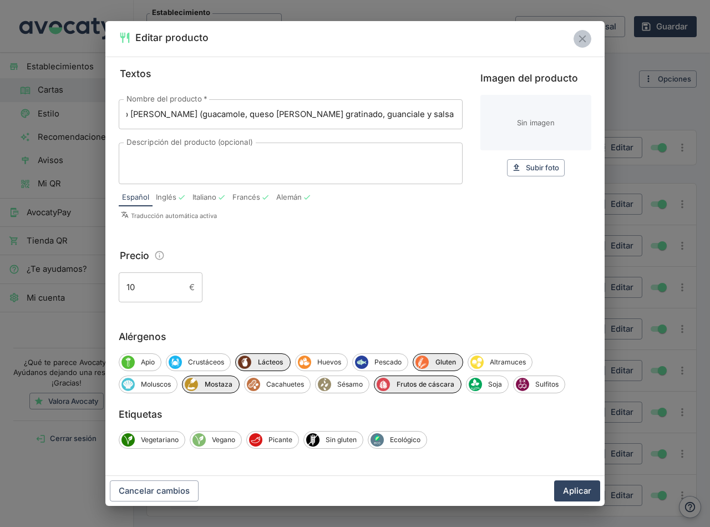
click at [590, 37] on button "Cerrar" at bounding box center [582, 39] width 18 height 18
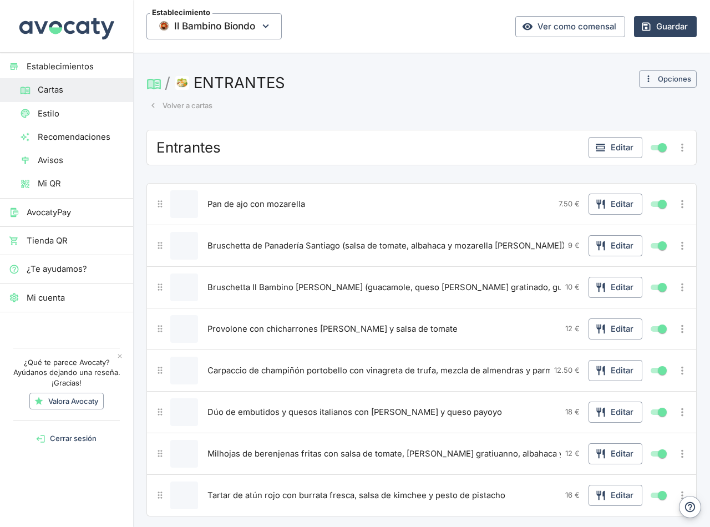
click at [295, 330] on span "Provolone con chicharrones [PERSON_NAME] y salsa de tomate" at bounding box center [332, 329] width 250 height 12
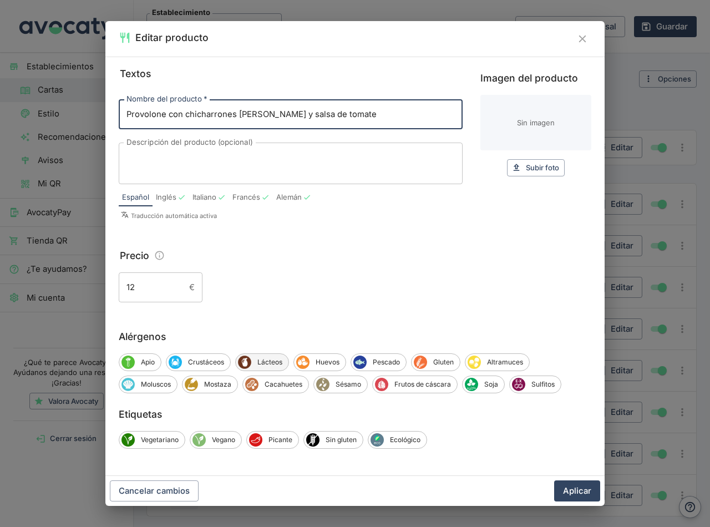
click at [269, 360] on span "Lácteos" at bounding box center [269, 362] width 37 height 10
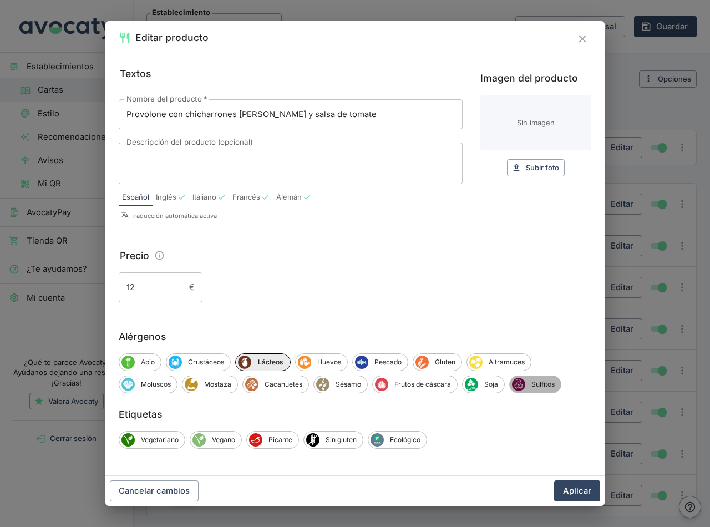
click at [544, 381] on span "Sulfitos" at bounding box center [542, 384] width 35 height 10
click at [576, 489] on button "Aplicar" at bounding box center [577, 490] width 46 height 21
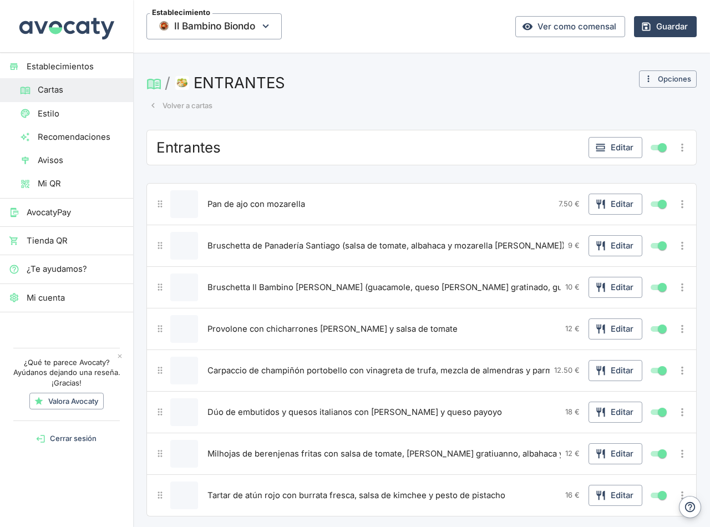
click at [431, 369] on span "Carpaccio de champiñón portobello con vinagreta de trufa, mezcla de almendras y…" at bounding box center [394, 370] width 374 height 12
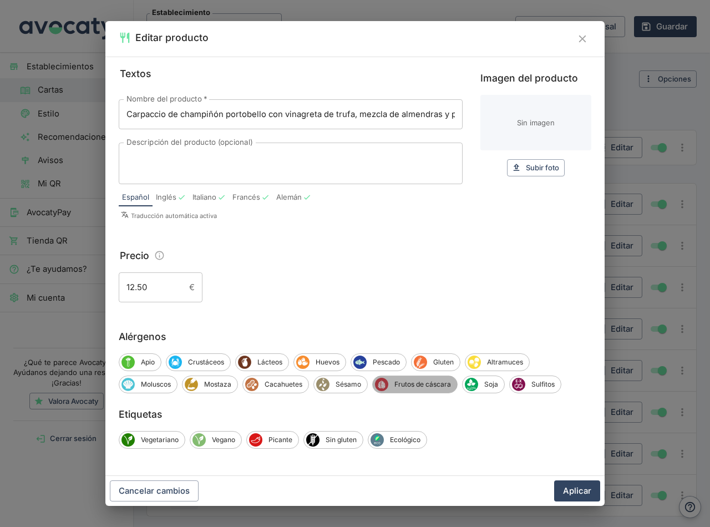
click at [411, 387] on span "Frutos de cáscara" at bounding box center [422, 384] width 69 height 10
click at [264, 359] on span "Lácteos" at bounding box center [269, 362] width 37 height 10
click at [537, 379] on div "Sulfitos" at bounding box center [537, 384] width 52 height 18
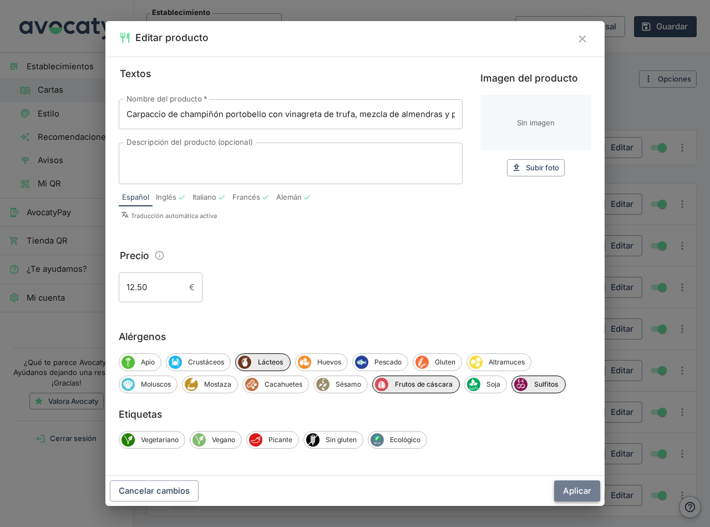
click at [570, 492] on button "Aplicar" at bounding box center [577, 490] width 46 height 21
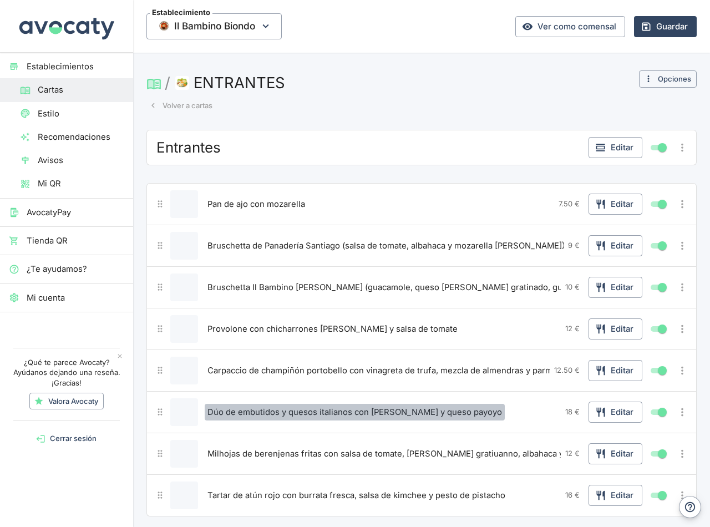
click at [283, 412] on span "Dúo de embutidos y quesos italianos con [PERSON_NAME] y queso payoyo" at bounding box center [354, 412] width 294 height 12
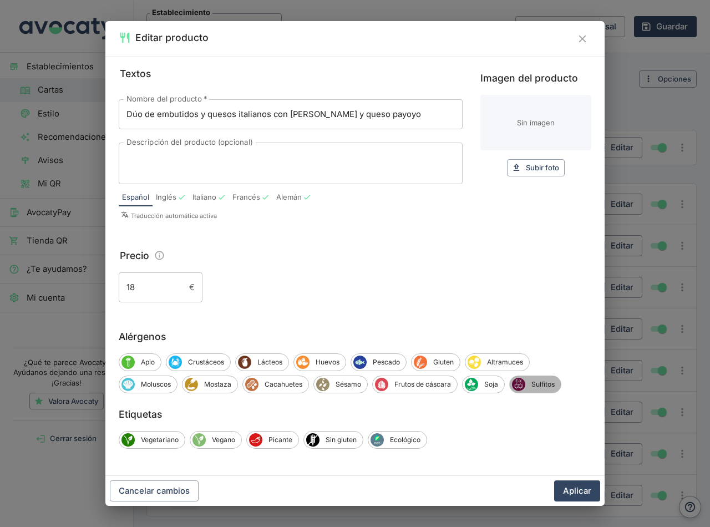
click at [535, 384] on span "Sulfitos" at bounding box center [542, 384] width 35 height 10
click at [255, 361] on span "Lácteos" at bounding box center [269, 362] width 37 height 10
click at [580, 489] on button "Aplicar" at bounding box center [577, 490] width 46 height 21
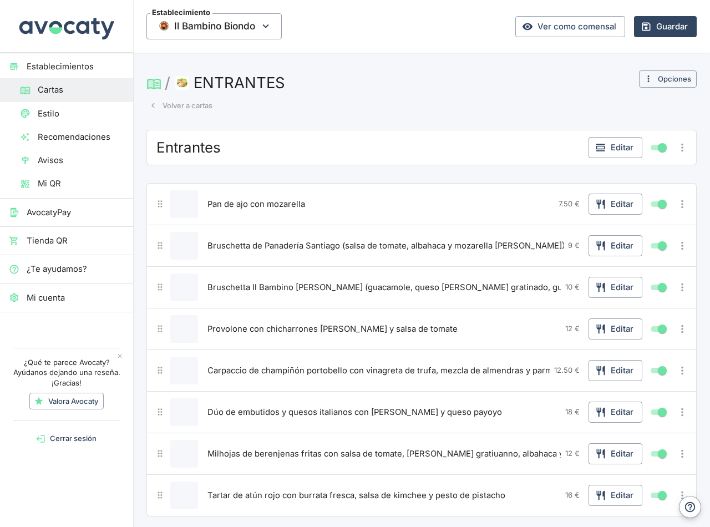
scroll to position [55, 0]
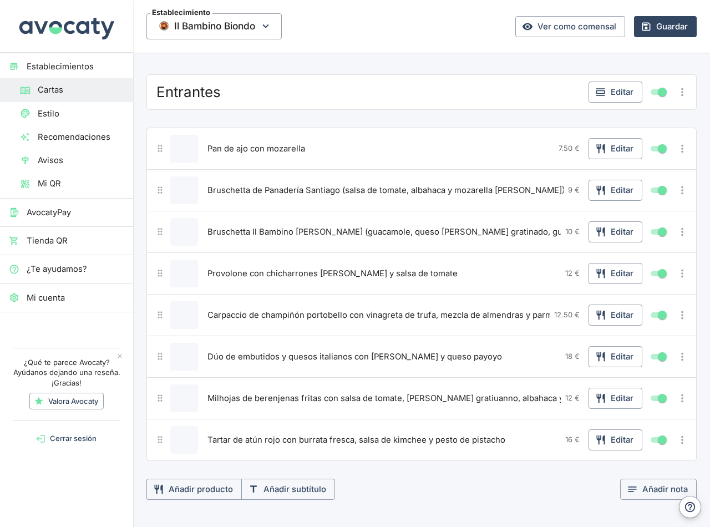
click at [313, 397] on span "Milhojas de berenjenas fritas con salsa de tomate, [PERSON_NAME] gratiuanno, al…" at bounding box center [407, 398] width 401 height 12
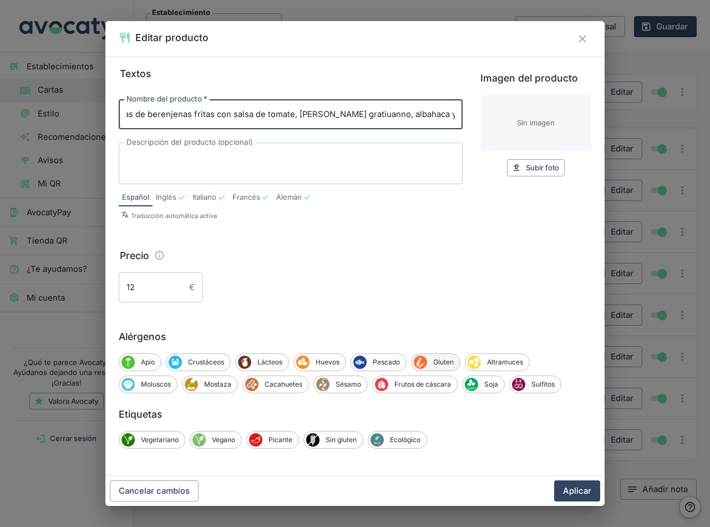
scroll to position [0, 0]
click at [438, 358] on span "Gluten" at bounding box center [443, 362] width 33 height 10
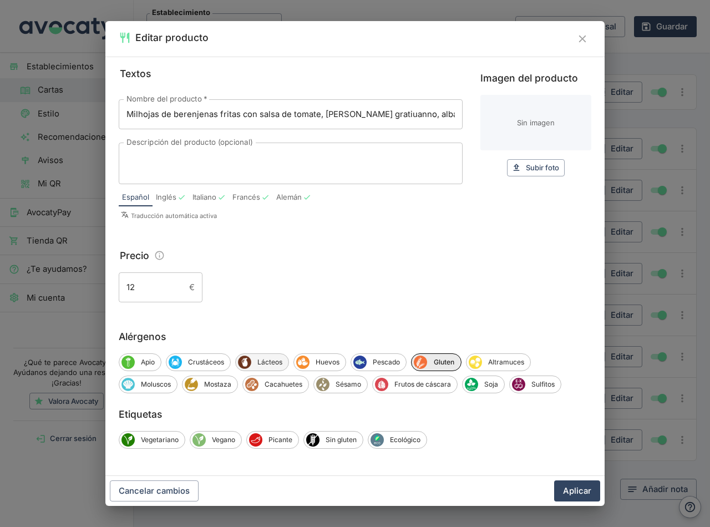
click at [269, 359] on span "Lácteos" at bounding box center [269, 362] width 37 height 10
click at [332, 360] on span "Huevos" at bounding box center [329, 362] width 36 height 10
click at [573, 487] on button "Aplicar" at bounding box center [577, 490] width 46 height 21
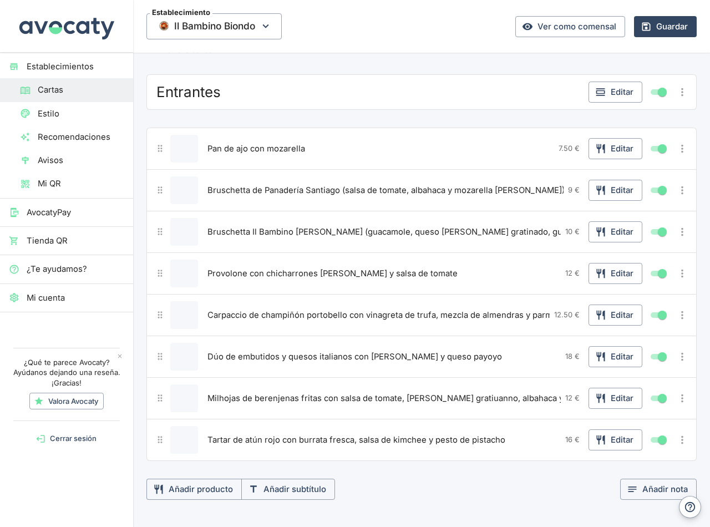
click at [340, 442] on span "Tartar de atún rojo con burrata fresca, salsa de kimchee y pesto de pistacho" at bounding box center [356, 439] width 298 height 12
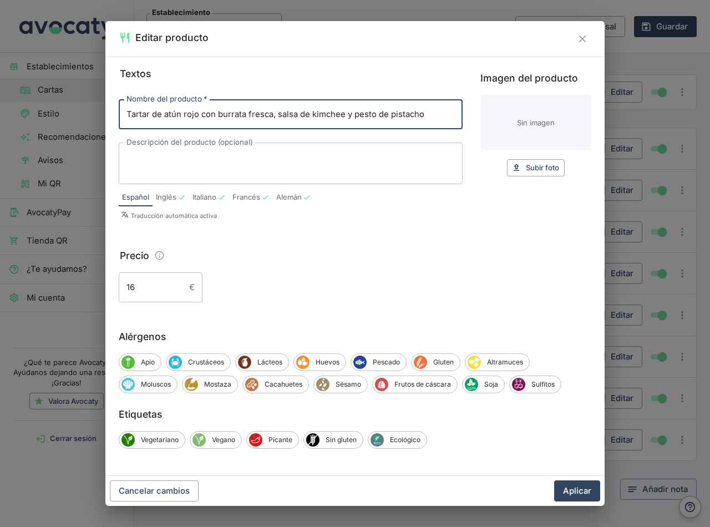
click at [376, 351] on div "Alérgenos Apio Crustáceos Lácteos Huevos Pescado Gluten Altramuces Moluscos Mos…" at bounding box center [355, 361] width 472 height 64
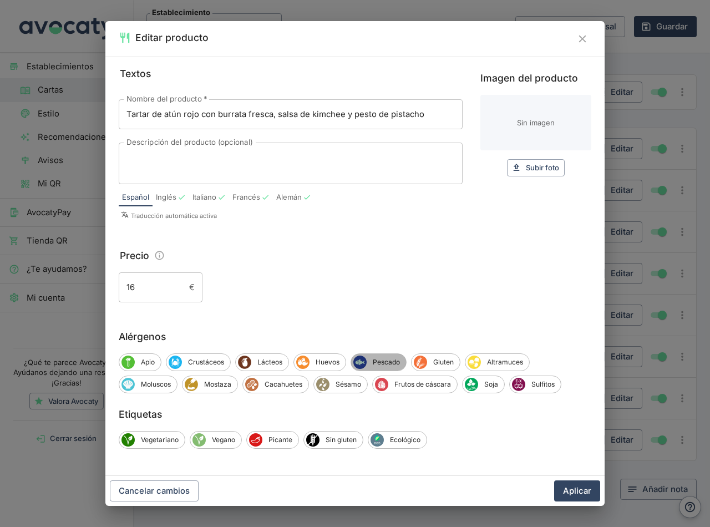
click at [380, 364] on span "Pescado" at bounding box center [385, 362] width 39 height 10
click at [279, 360] on span "Lácteos" at bounding box center [269, 362] width 37 height 10
click at [407, 385] on span "Frutos de cáscara" at bounding box center [422, 384] width 69 height 10
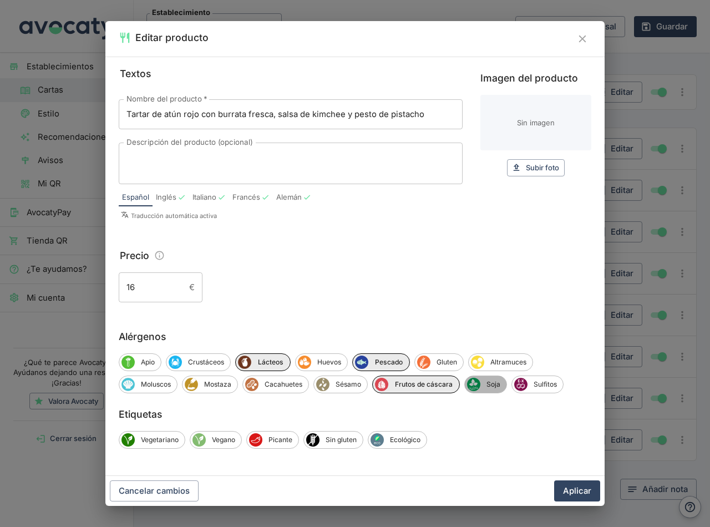
click at [497, 387] on span "Soja" at bounding box center [493, 384] width 26 height 10
click at [341, 383] on span "Sésamo" at bounding box center [348, 384] width 38 height 10
click at [345, 386] on span "Sésamo" at bounding box center [348, 384] width 39 height 10
click at [579, 493] on button "Aplicar" at bounding box center [577, 490] width 46 height 21
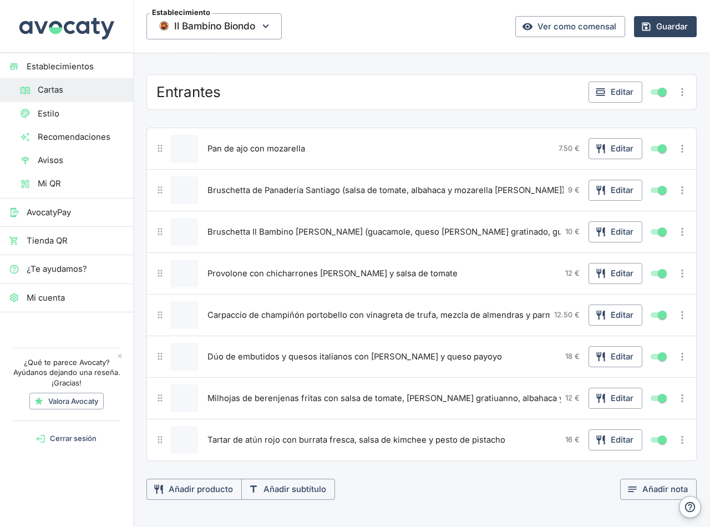
scroll to position [111, 0]
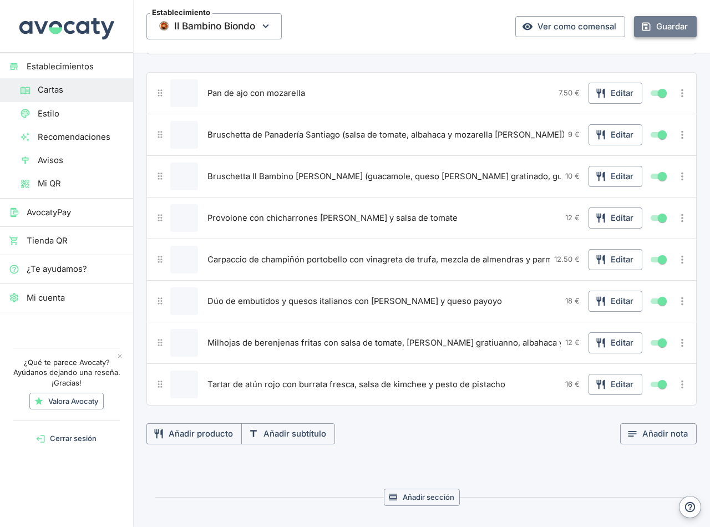
click at [654, 28] on button "Guardar" at bounding box center [665, 26] width 63 height 21
click at [559, 28] on link "Ver como comensal" at bounding box center [570, 26] width 110 height 21
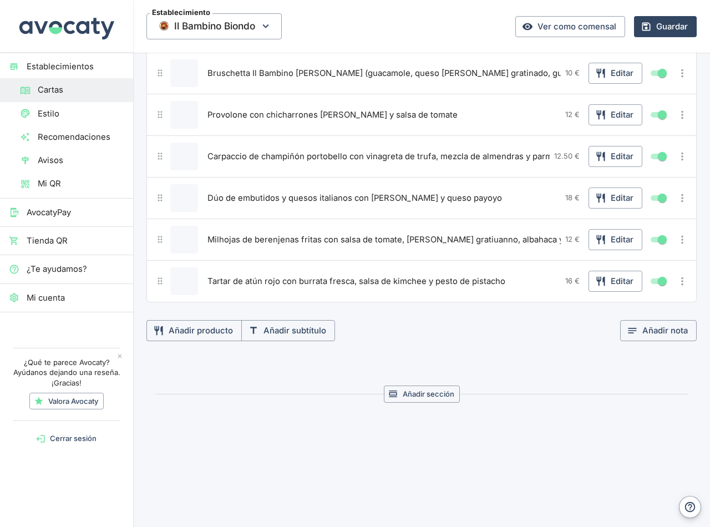
scroll to position [0, 0]
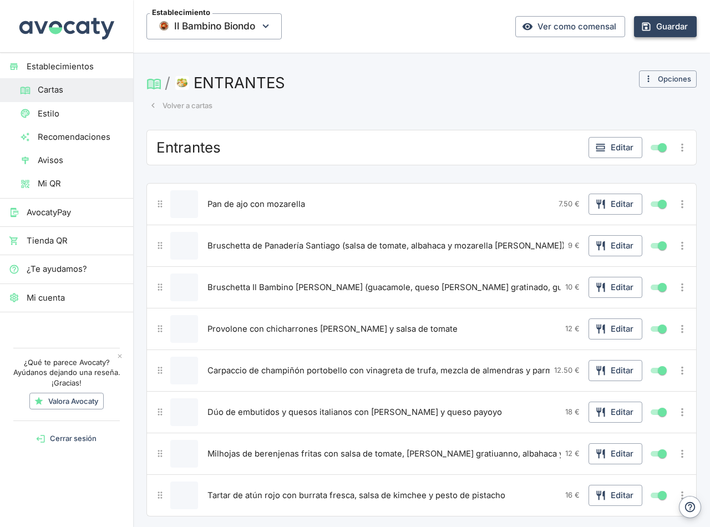
click at [665, 25] on button "Guardar" at bounding box center [665, 26] width 63 height 21
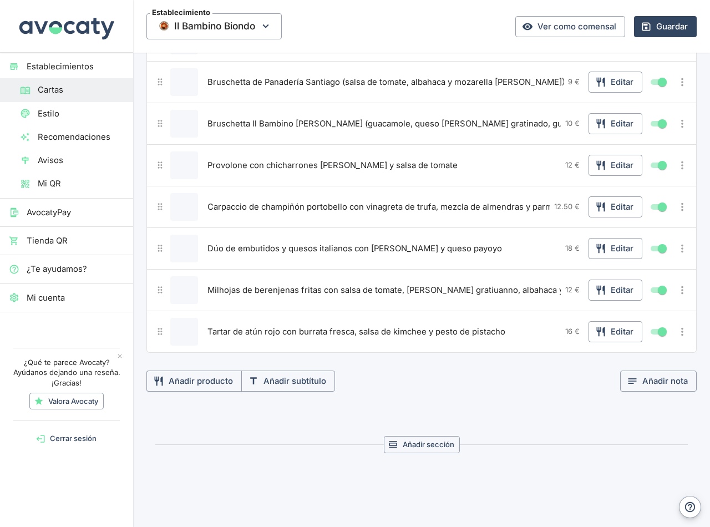
scroll to position [103, 0]
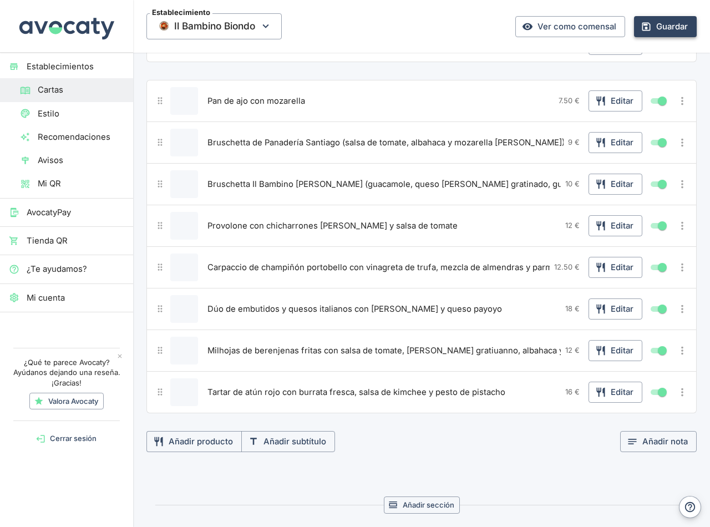
click at [655, 28] on button "Guardar" at bounding box center [665, 26] width 63 height 21
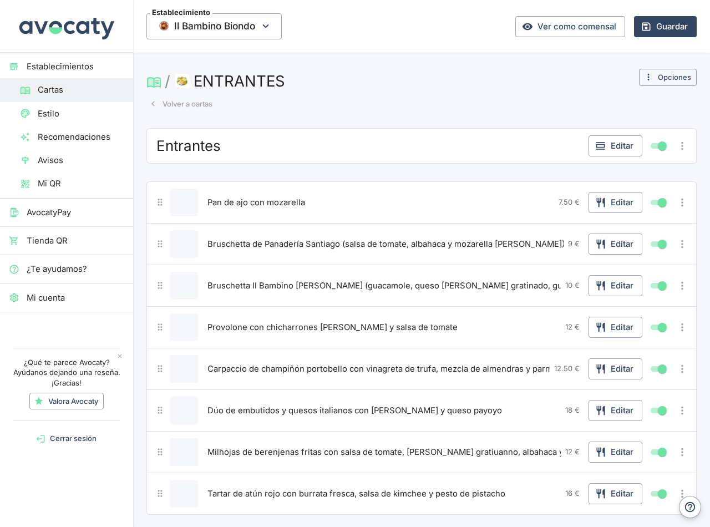
scroll to position [0, 0]
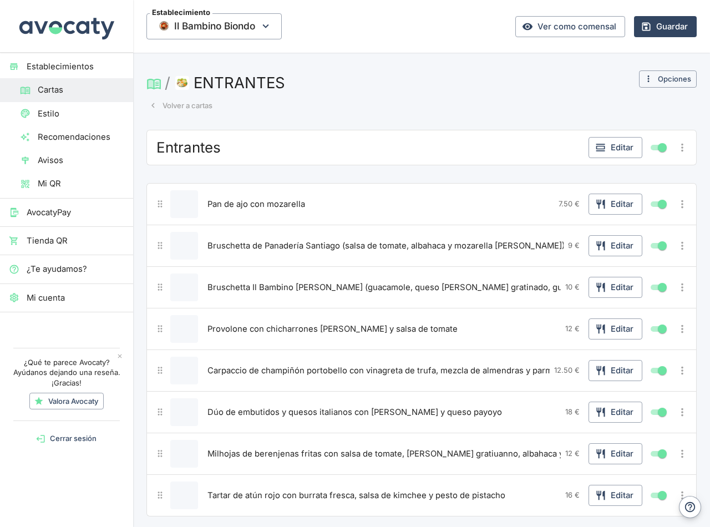
click at [196, 104] on button "Volver a cartas" at bounding box center [180, 105] width 69 height 17
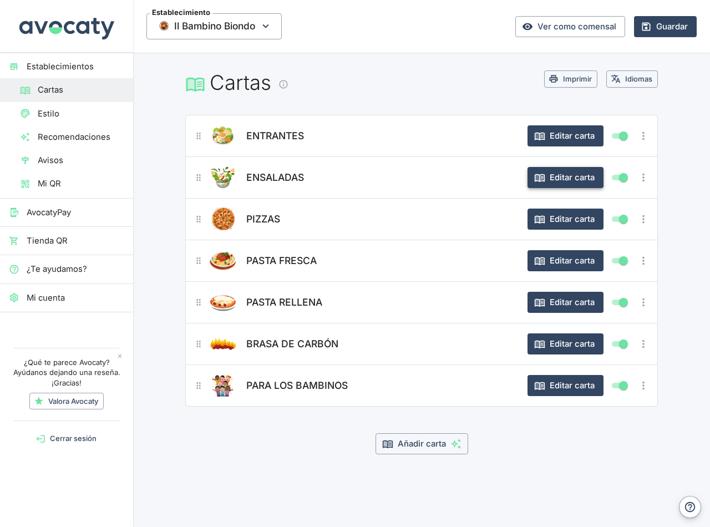
click at [577, 176] on button "Editar carta" at bounding box center [565, 177] width 76 height 21
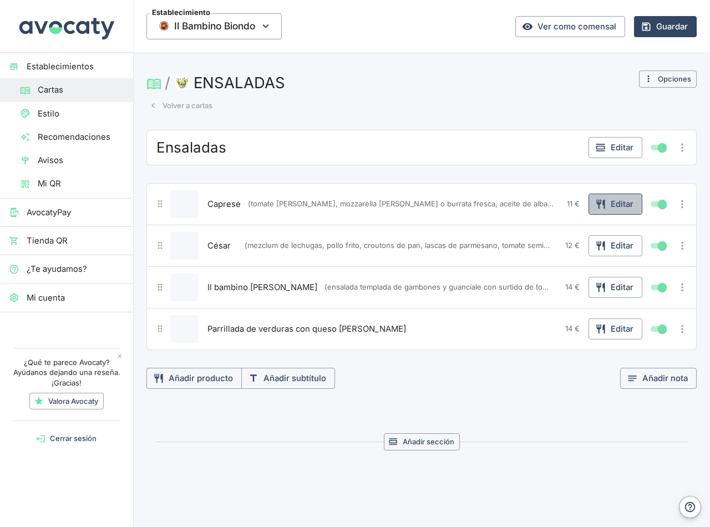
click at [609, 204] on button "Editar" at bounding box center [615, 203] width 54 height 21
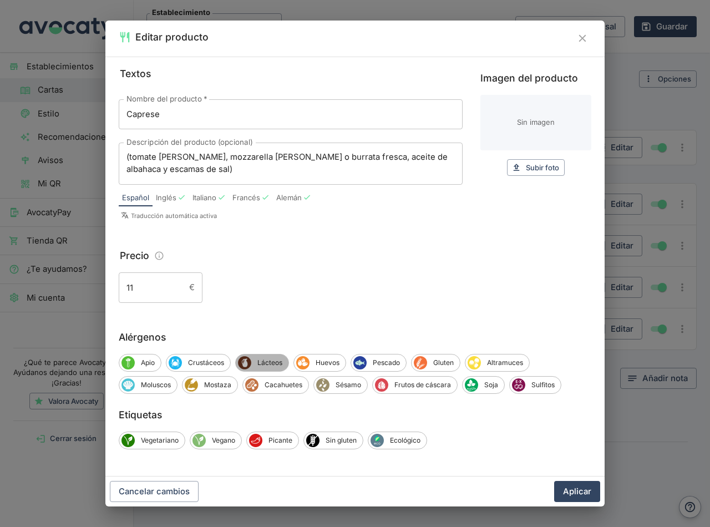
click at [272, 363] on span "Lácteos" at bounding box center [269, 363] width 37 height 10
click at [570, 493] on button "Aplicar" at bounding box center [577, 491] width 46 height 21
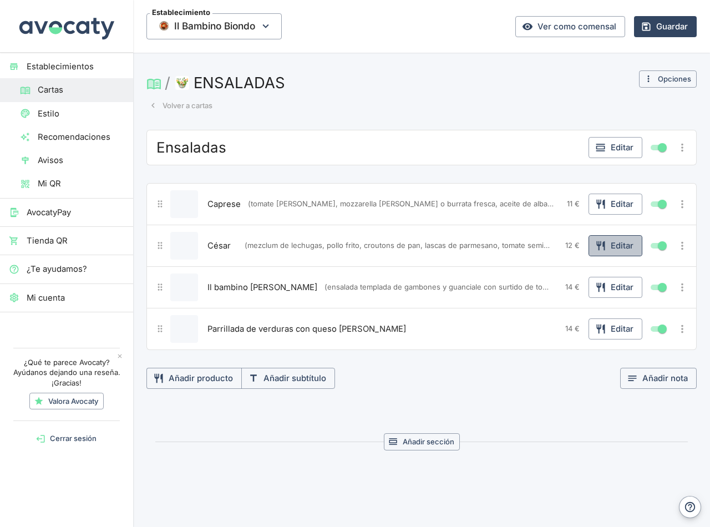
click at [609, 250] on button "Editar" at bounding box center [615, 245] width 54 height 21
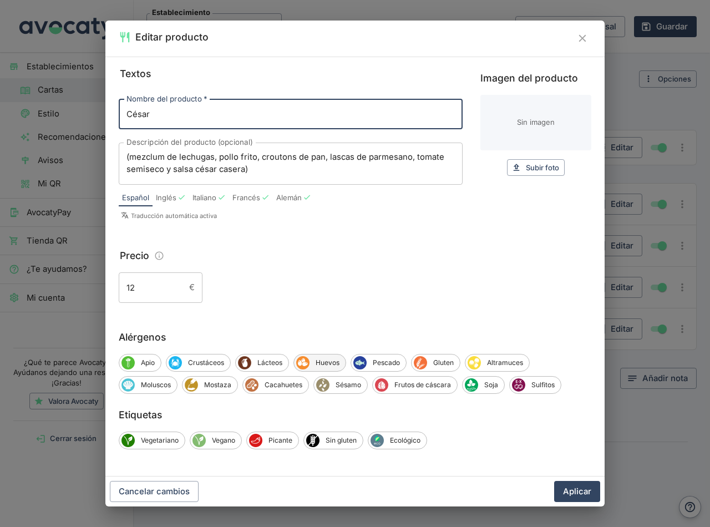
click at [321, 362] on span "Huevos" at bounding box center [327, 363] width 36 height 10
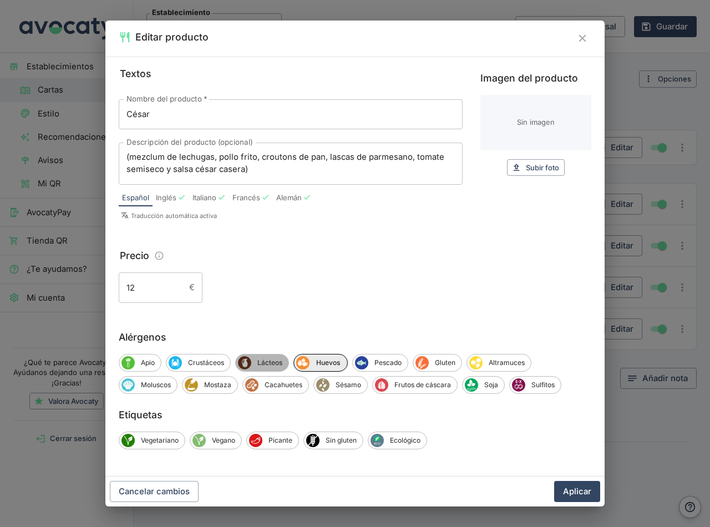
click at [262, 363] on span "Lácteos" at bounding box center [269, 363] width 37 height 10
click at [443, 359] on span "Gluten" at bounding box center [446, 363] width 33 height 10
click at [385, 366] on span "Pescado" at bounding box center [389, 363] width 39 height 10
click at [578, 495] on button "Aplicar" at bounding box center [577, 491] width 46 height 21
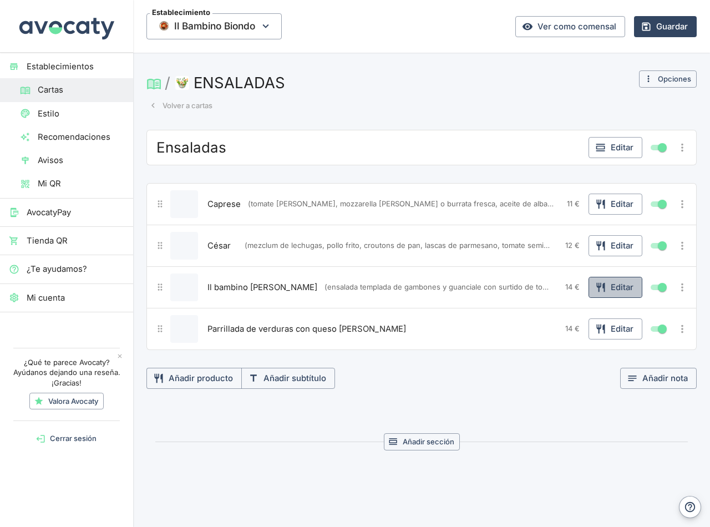
click at [605, 289] on button "Editar" at bounding box center [615, 287] width 54 height 21
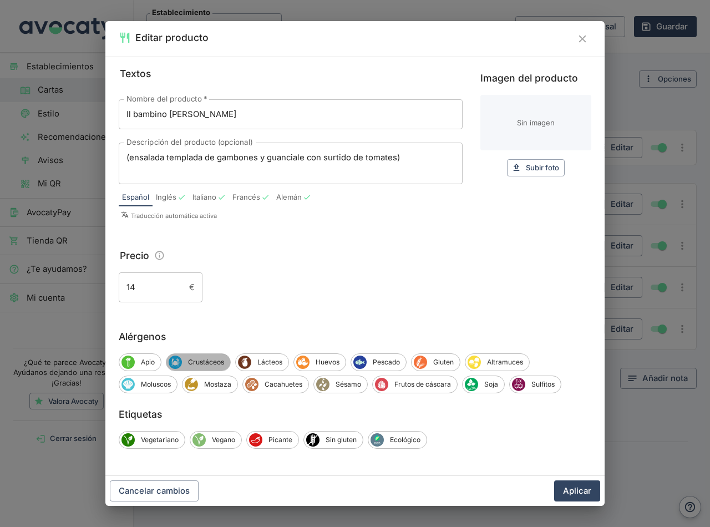
click at [201, 363] on span "Crustáceos" at bounding box center [206, 362] width 48 height 10
click at [268, 361] on span "Lácteos" at bounding box center [271, 362] width 37 height 10
click at [545, 384] on span "Sulfitos" at bounding box center [542, 384] width 35 height 10
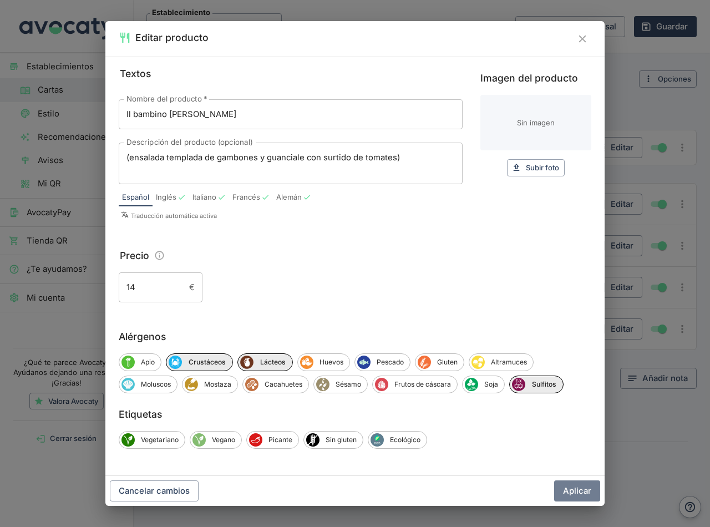
click at [573, 495] on button "Aplicar" at bounding box center [577, 490] width 46 height 21
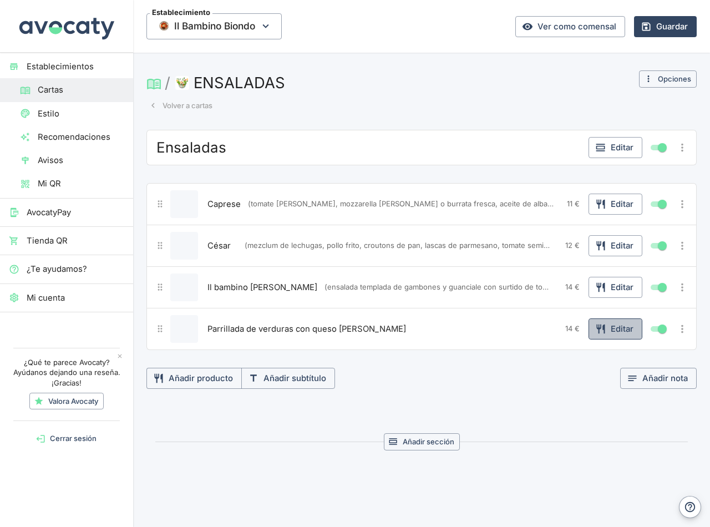
click at [612, 326] on button "Editar" at bounding box center [615, 328] width 54 height 21
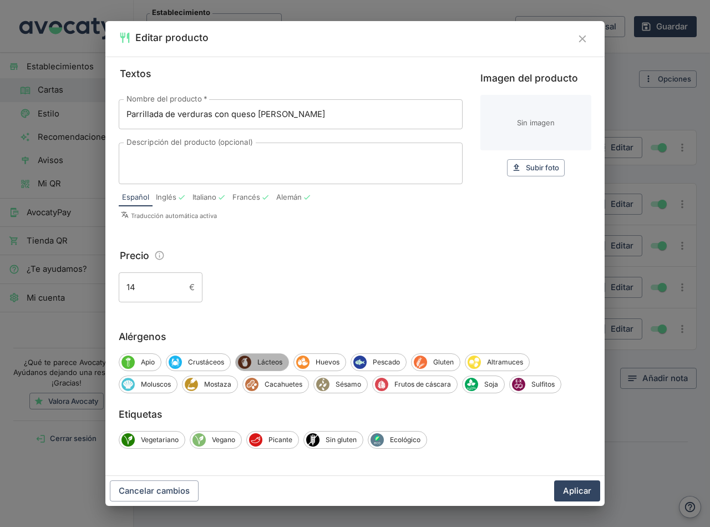
click at [284, 359] on span "Lácteos" at bounding box center [269, 362] width 37 height 10
click at [584, 493] on button "Aplicar" at bounding box center [577, 490] width 46 height 21
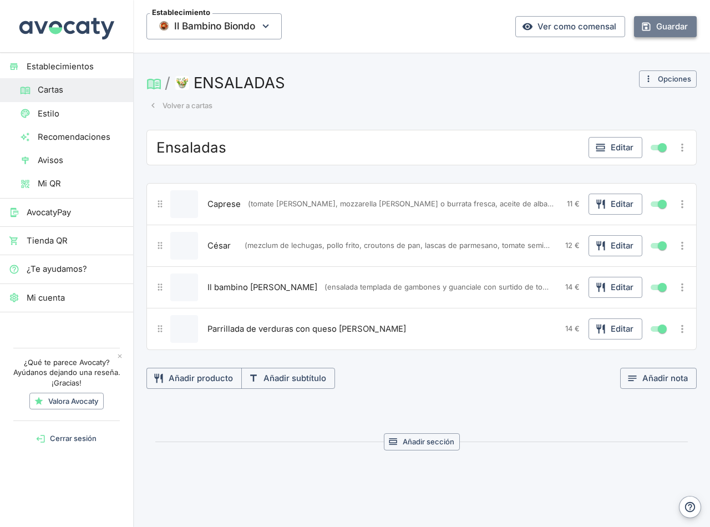
click at [662, 21] on button "Guardar" at bounding box center [665, 26] width 63 height 21
click at [662, 28] on button "Guardar" at bounding box center [665, 26] width 63 height 21
click at [565, 25] on link "Ver como comensal" at bounding box center [570, 26] width 110 height 21
click at [666, 24] on button "Guardar" at bounding box center [665, 26] width 63 height 21
click at [598, 245] on button "Editar" at bounding box center [615, 245] width 54 height 21
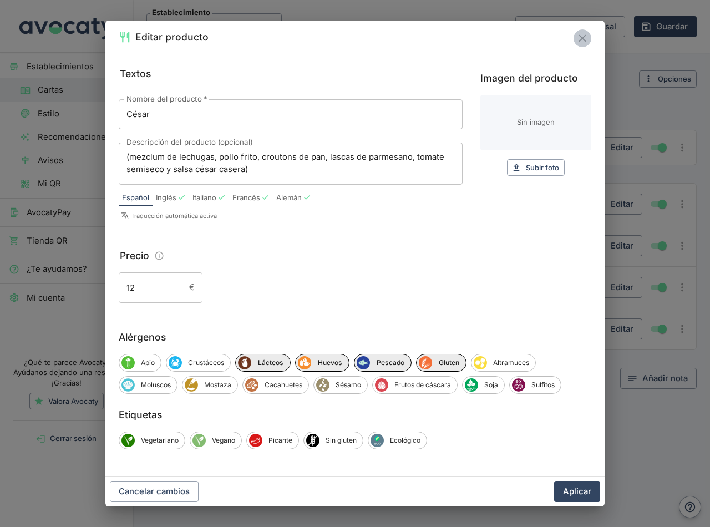
click at [580, 39] on icon "Cerrar" at bounding box center [582, 38] width 12 height 12
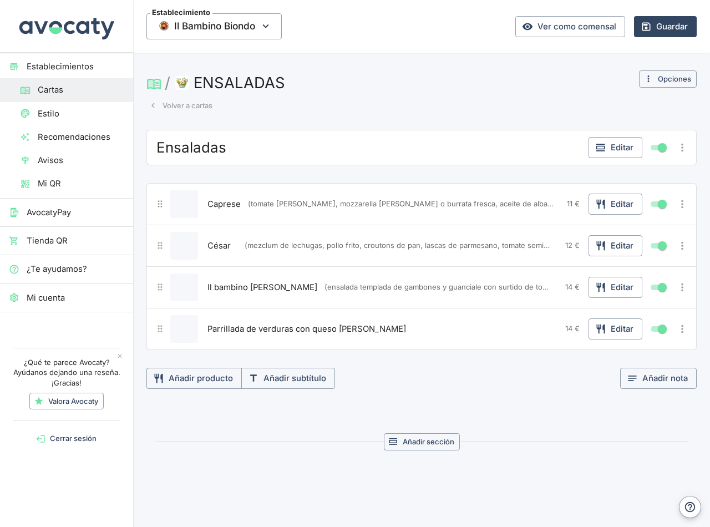
click at [190, 106] on button "Volver a cartas" at bounding box center [180, 105] width 69 height 17
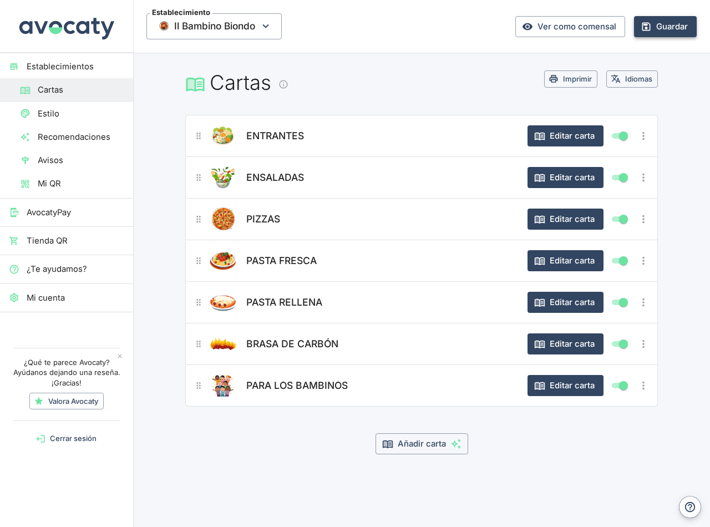
click at [676, 24] on button "Guardar" at bounding box center [665, 26] width 63 height 21
click at [244, 461] on section "ENTRANTES Editar carta ENSALADAS Editar carta PIZZAS Editar carta PASTA FRESCA …" at bounding box center [421, 298] width 499 height 366
click at [657, 24] on button "Guardar" at bounding box center [665, 26] width 63 height 21
